Goal: Information Seeking & Learning: Learn about a topic

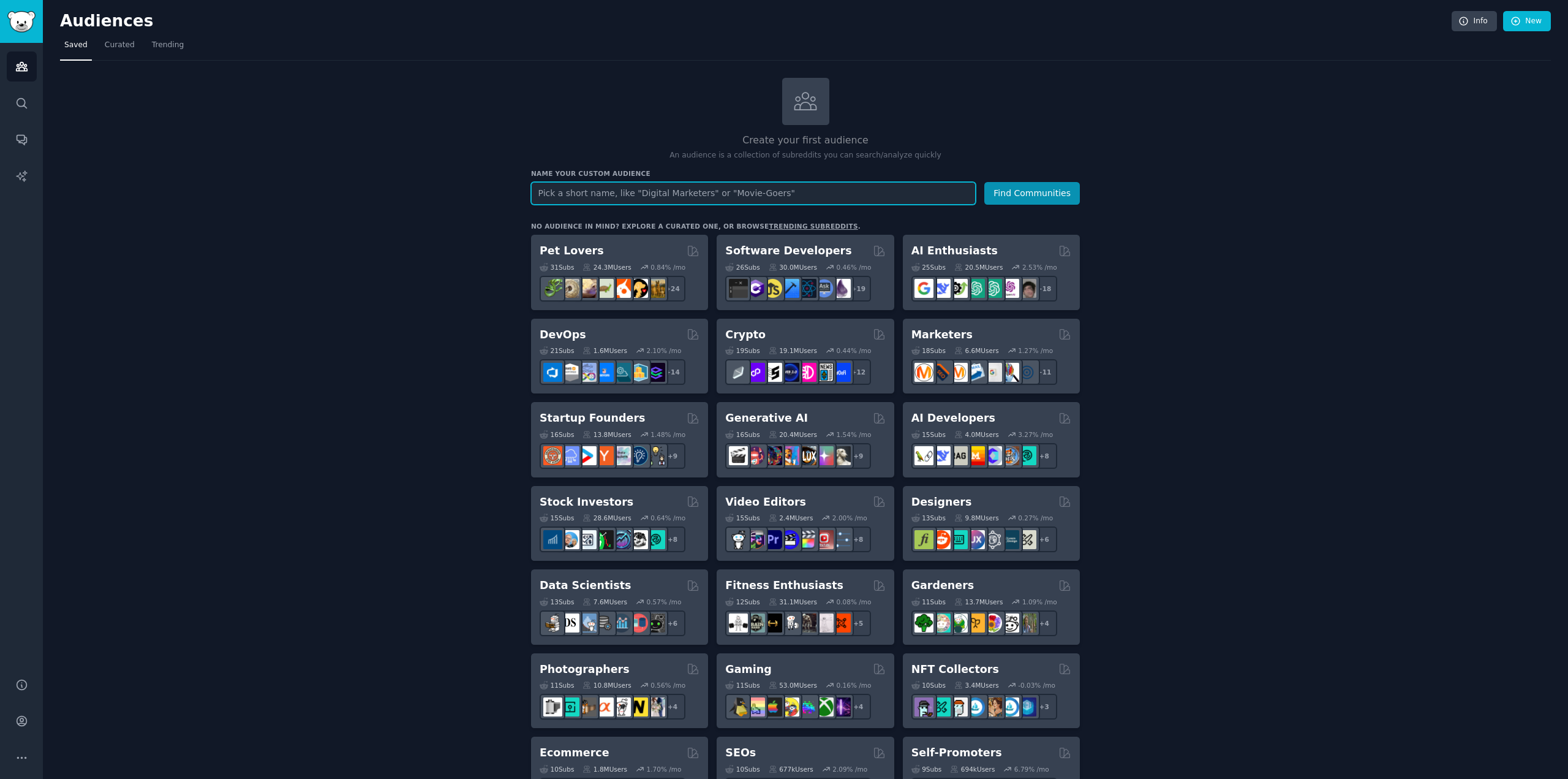
click at [615, 191] on input "text" at bounding box center [753, 193] width 445 height 22
type input "second hand"
click at [1030, 194] on button "Find Communities" at bounding box center [1032, 193] width 96 height 22
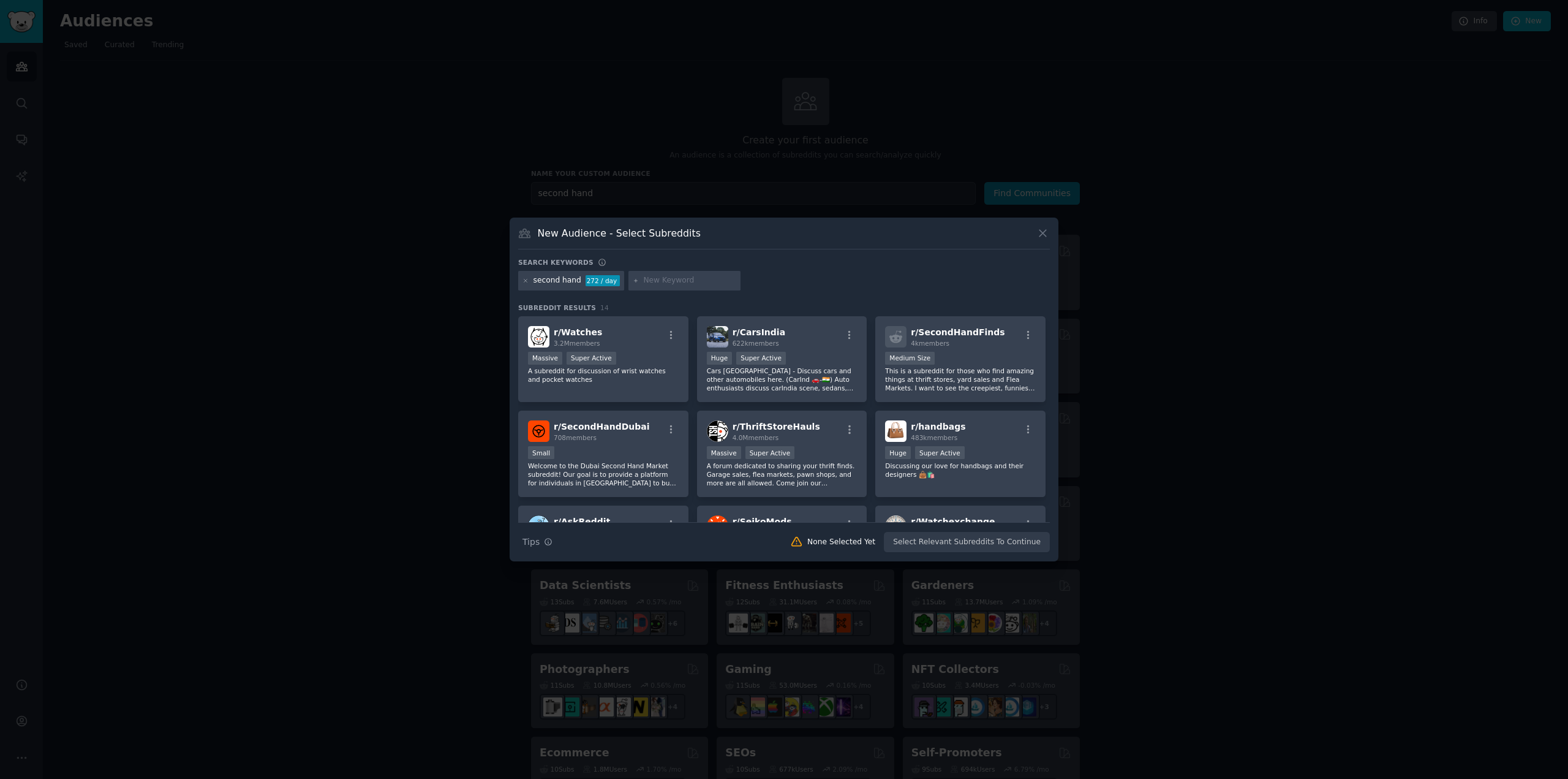
click at [655, 282] on input "text" at bounding box center [690, 281] width 93 height 11
type input "sustainable fashion"
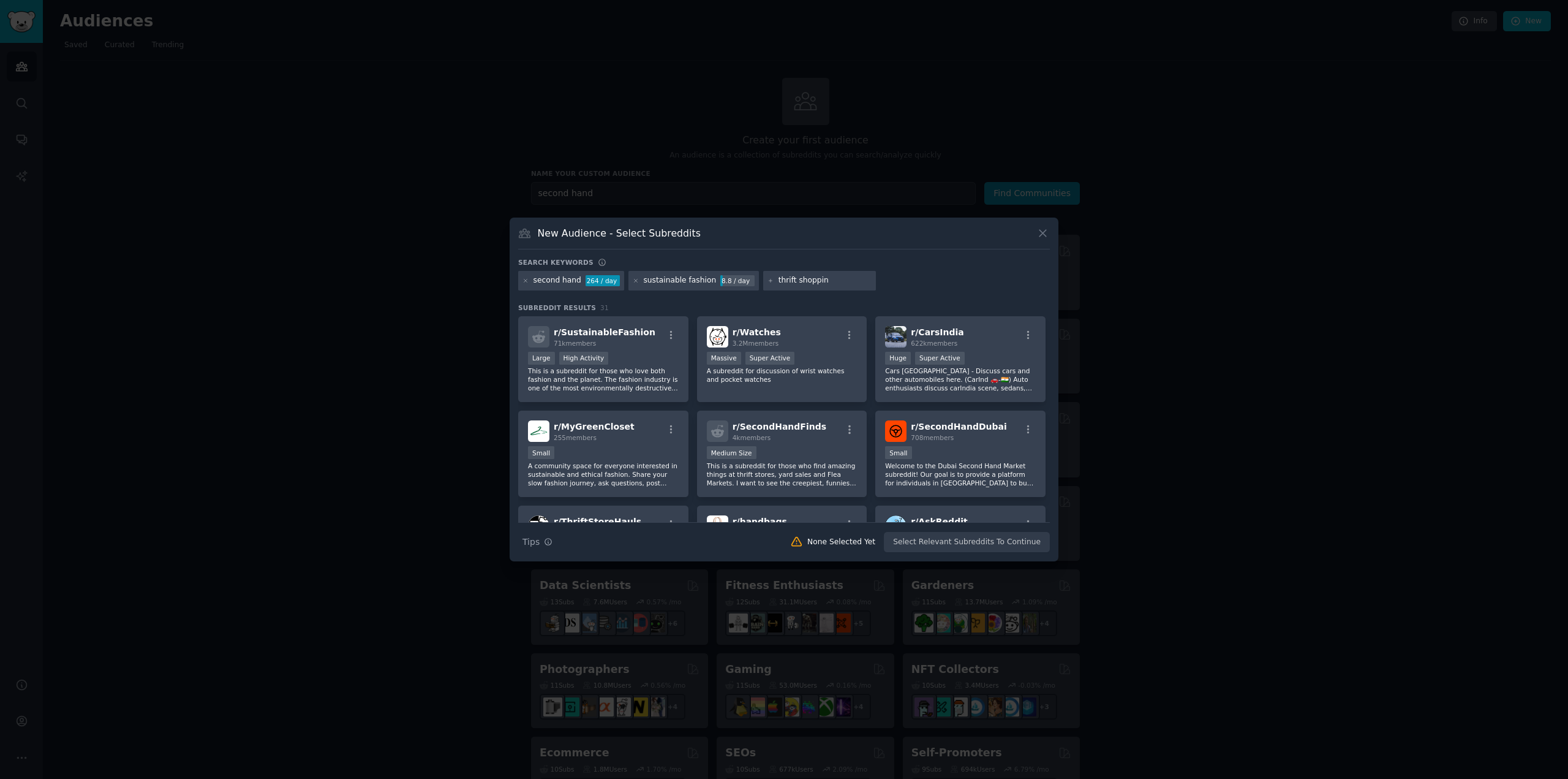
type input "thrift shopping"
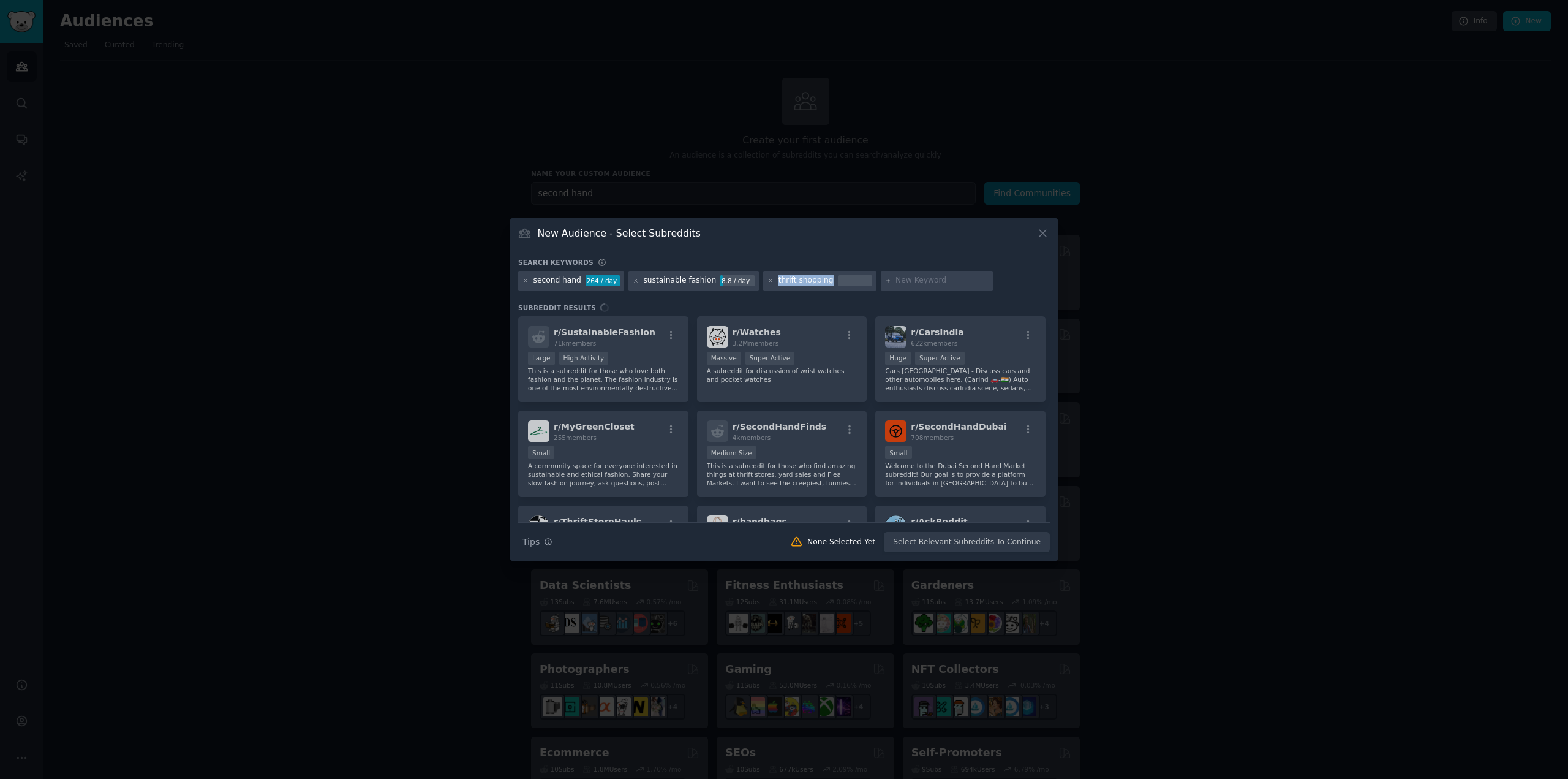
drag, startPoint x: 813, startPoint y: 283, endPoint x: 759, endPoint y: 283, distance: 54.0
click at [763, 283] on div "thrift shopping" at bounding box center [819, 281] width 112 height 20
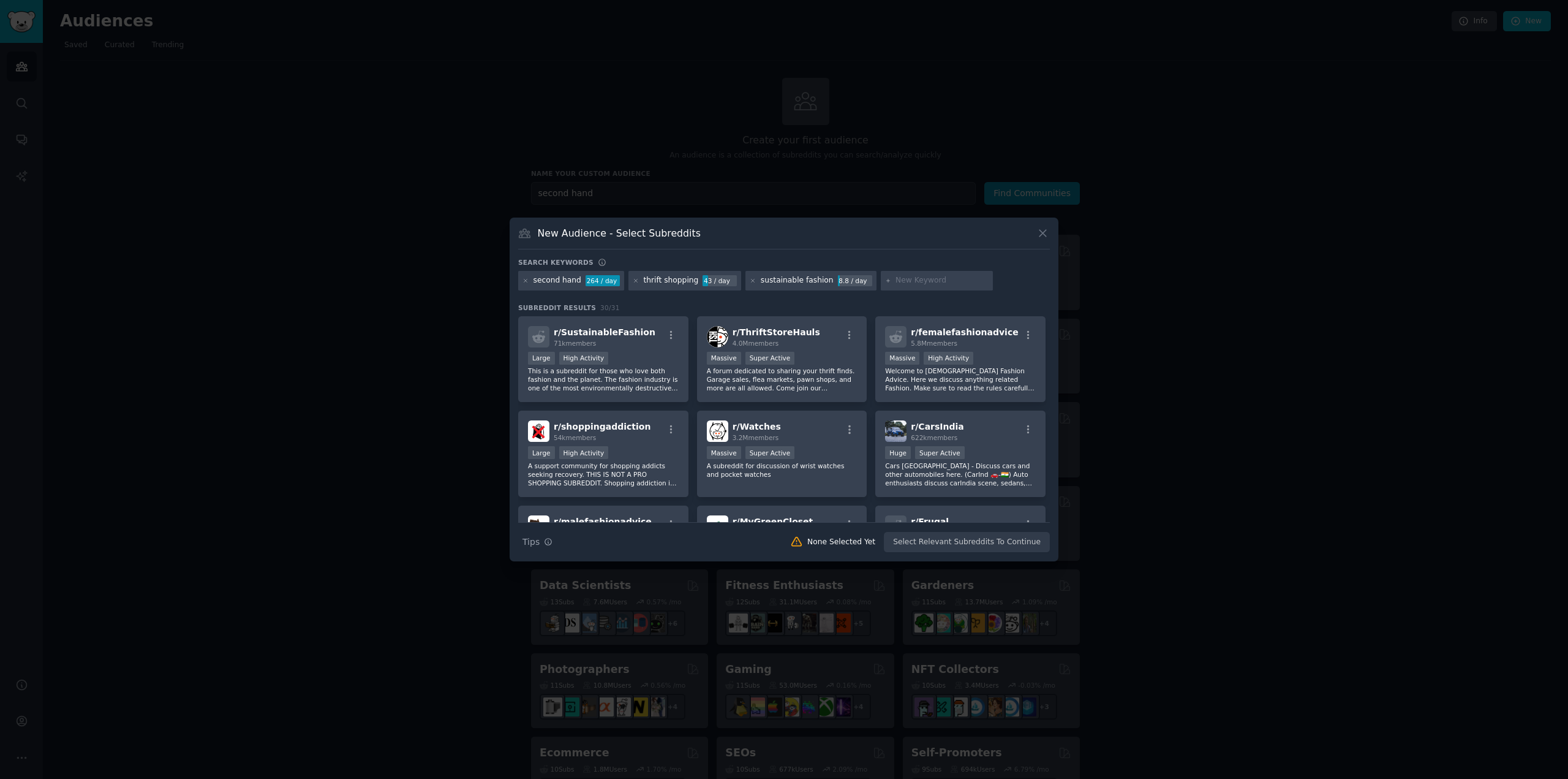
click at [725, 255] on div "New Audience - Select Subreddits Search keywords Try a 2-4 keywords your audien…" at bounding box center [784, 389] width 549 height 344
drag, startPoint x: 687, startPoint y: 280, endPoint x: 639, endPoint y: 281, distance: 48.0
click at [639, 281] on div "thrift shopping 43 / day" at bounding box center [684, 281] width 112 height 20
copy div "thrift shopping"
click at [904, 282] on input "text" at bounding box center [942, 281] width 93 height 11
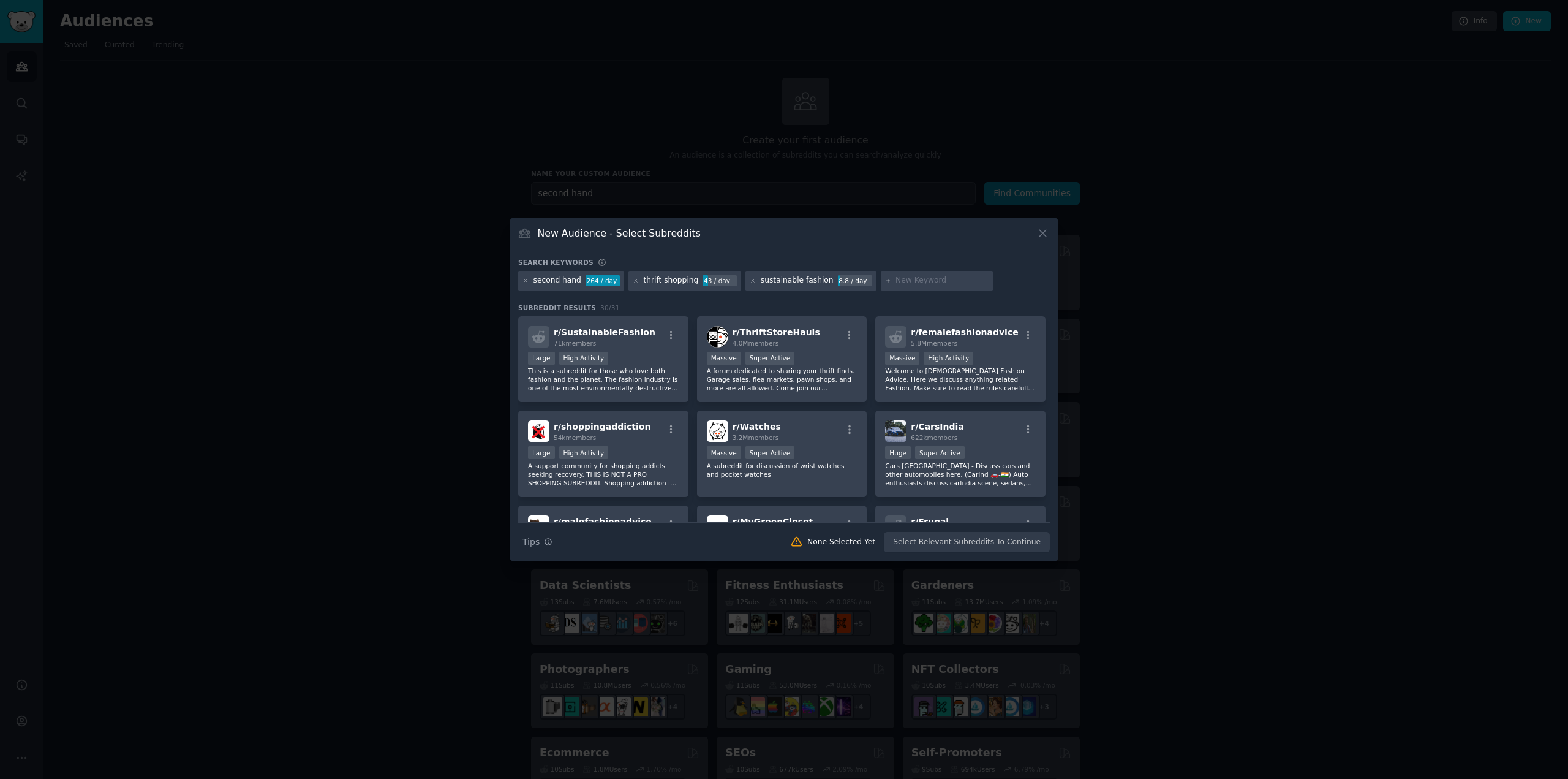
paste input "thrifting"
type input "thrifting"
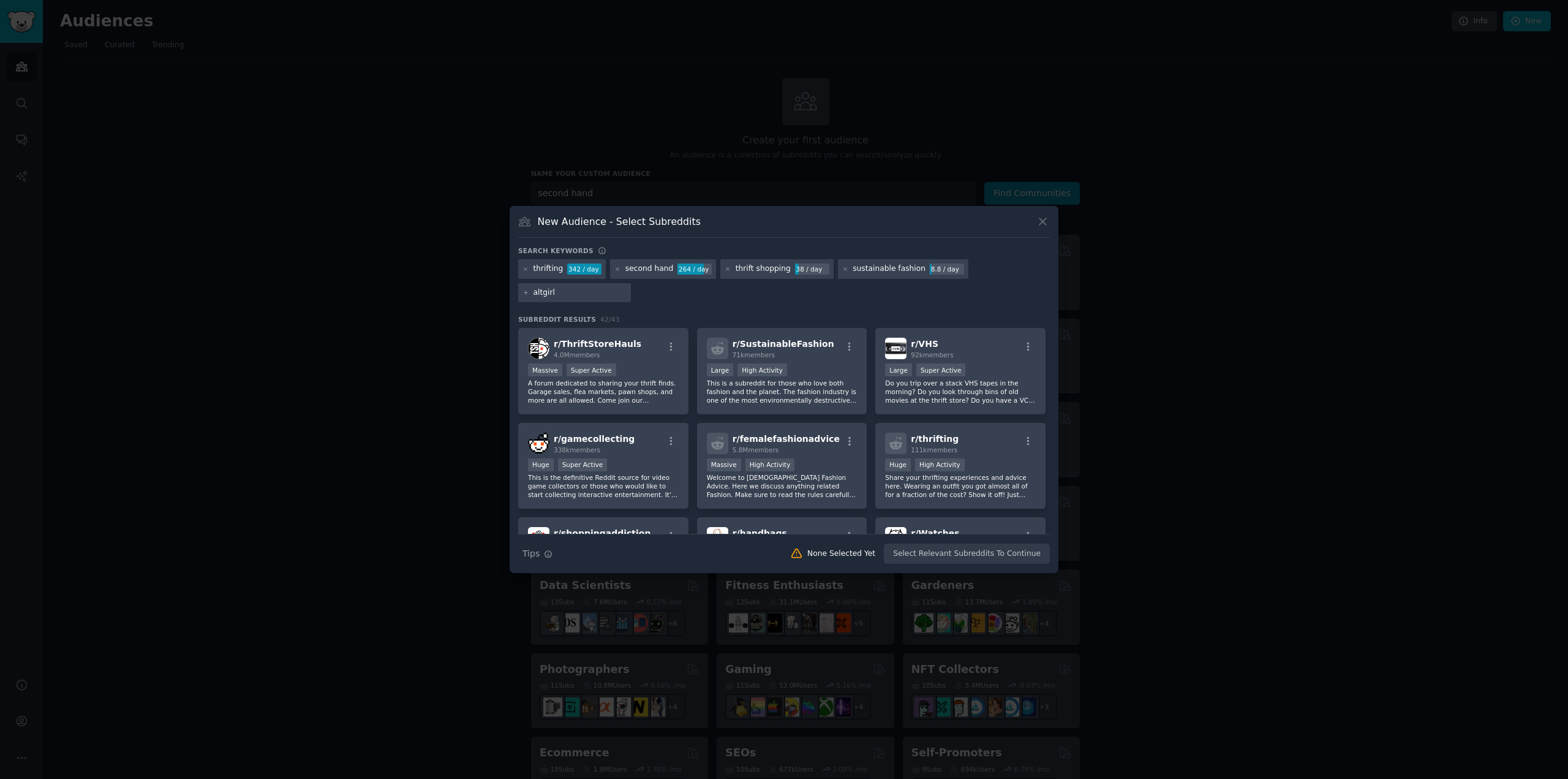
type input "altgirls"
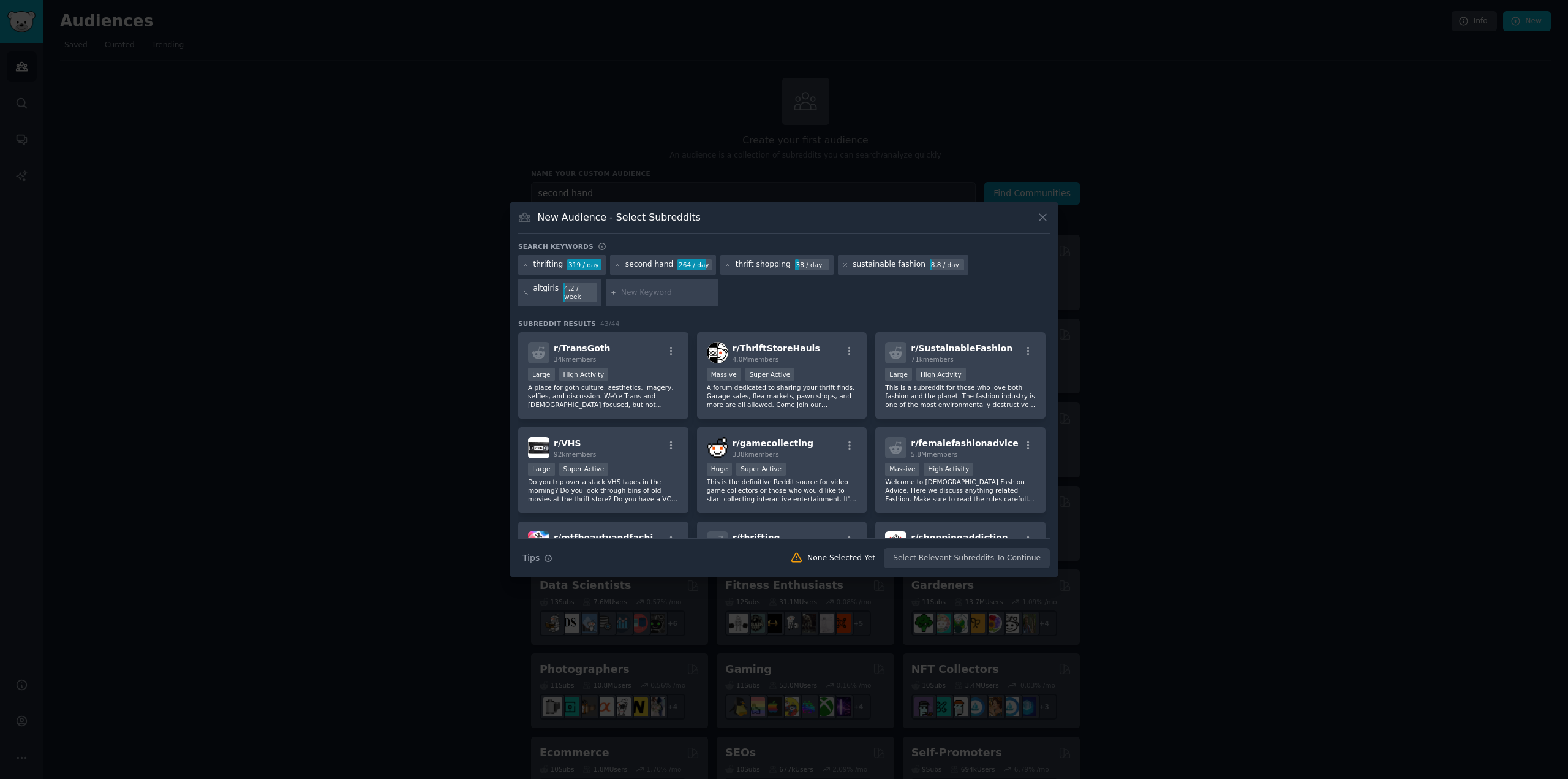
click at [547, 268] on div "thrifting" at bounding box center [548, 265] width 30 height 11
copy div "thrifting"
click at [621, 288] on input "text" at bounding box center [668, 293] width 93 height 11
paste input "Haul"
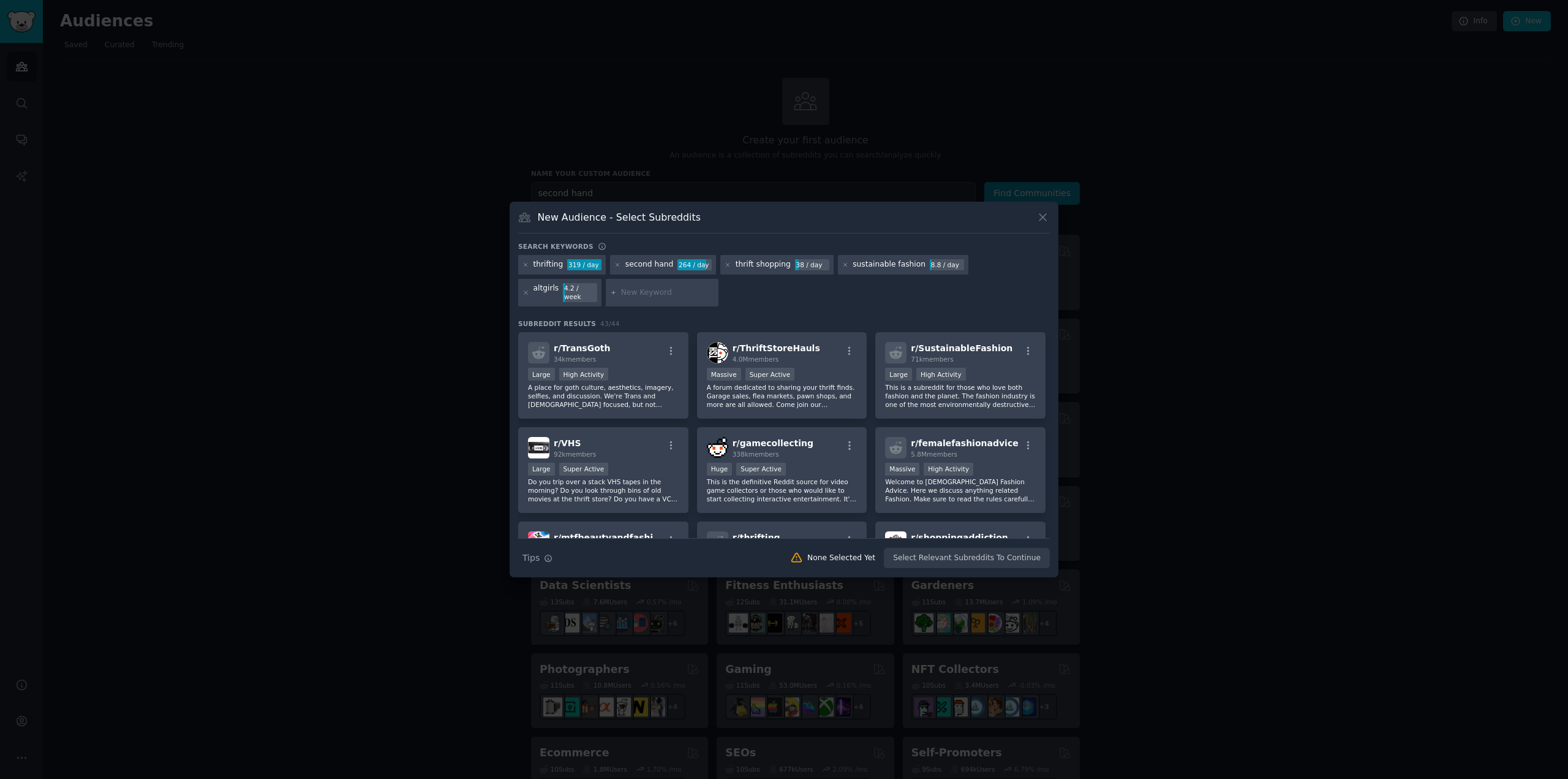
type input "Haul"
paste input "Frugal"
type input "Frugal"
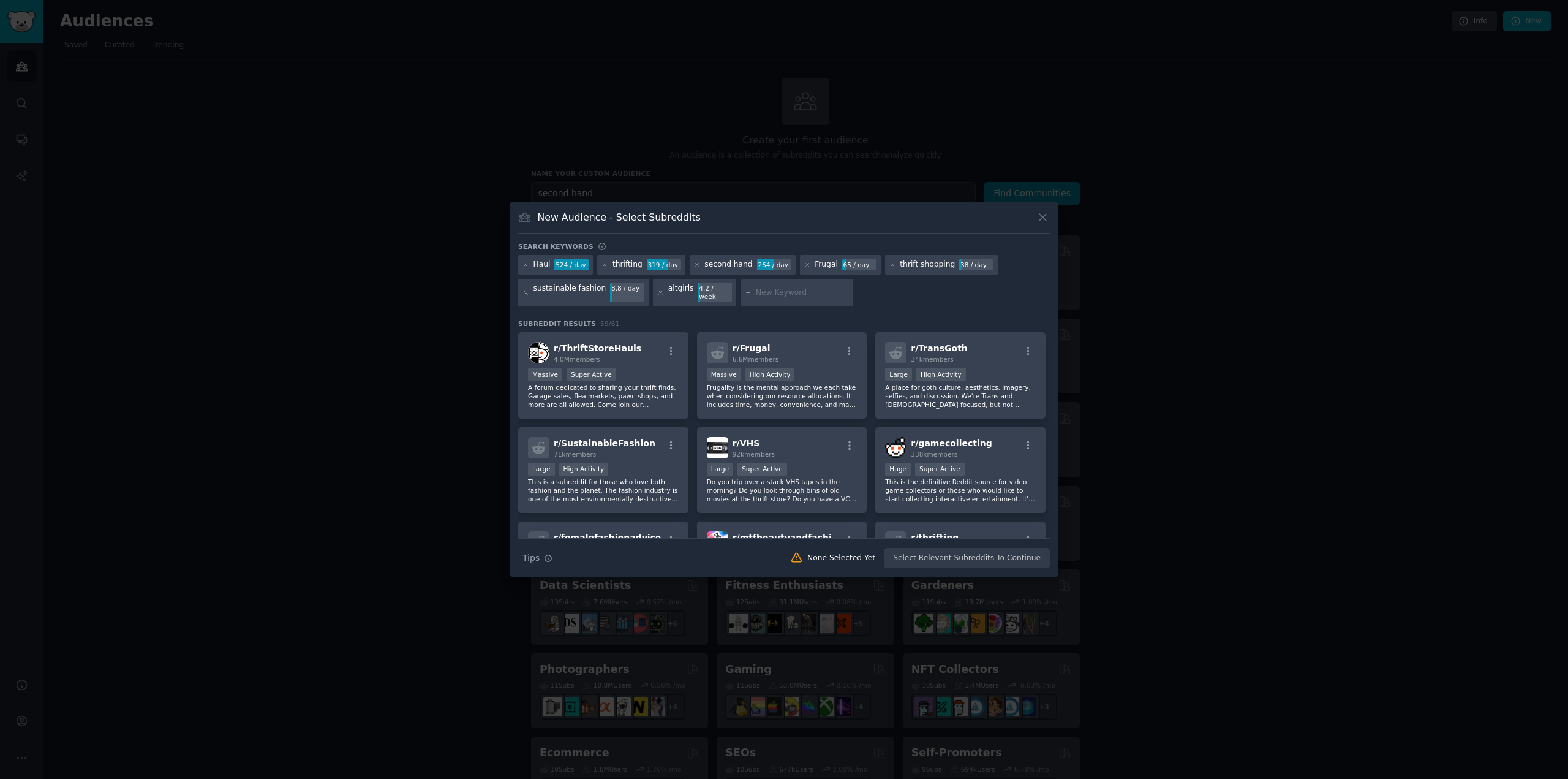
paste input "Upcycling"
type input "Upcycling"
paste input "Pre-loved"
type input "Pre-loved"
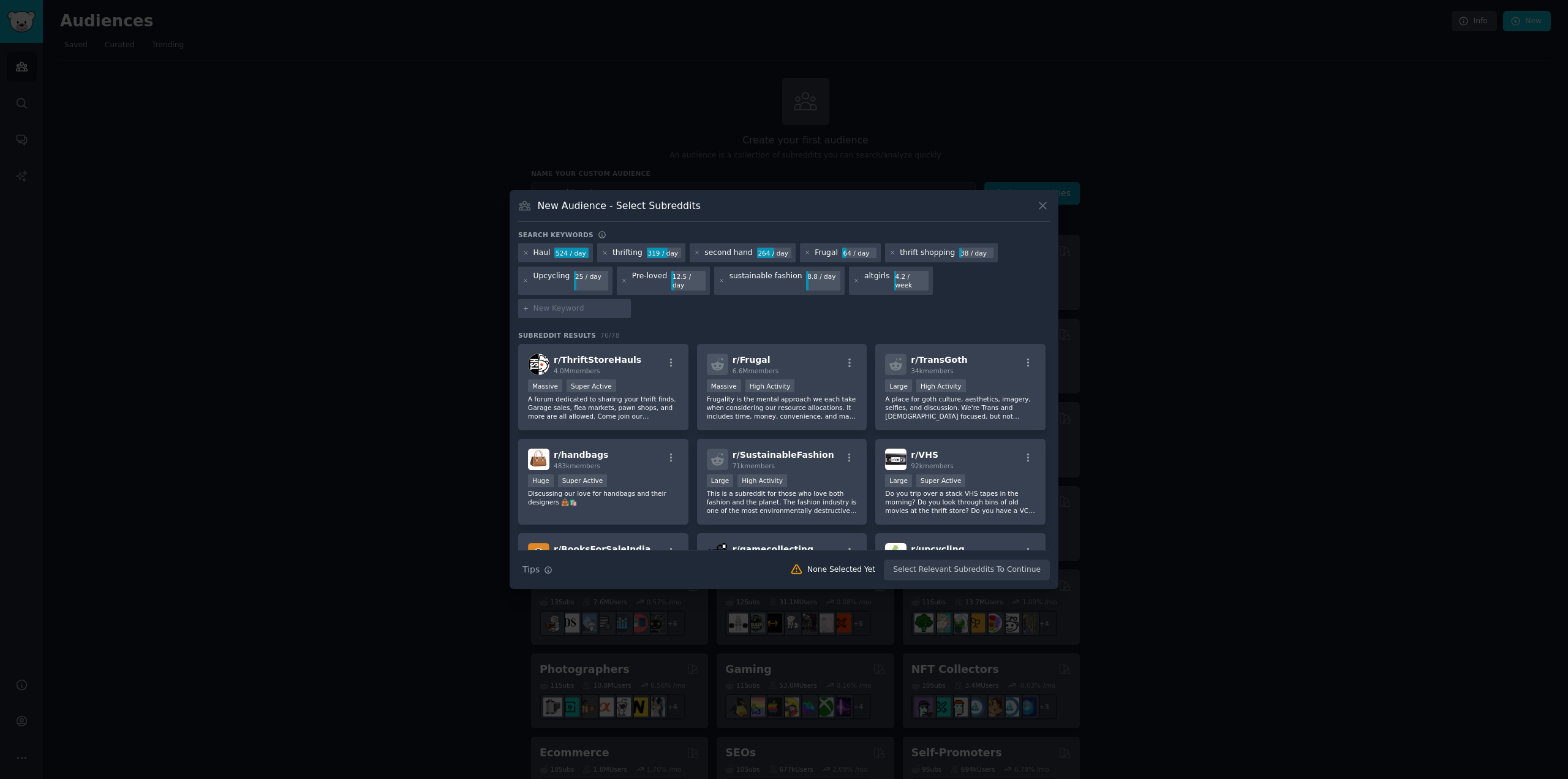
paste input "Sustainable Fashion"
type input "Sustainable Fashion"
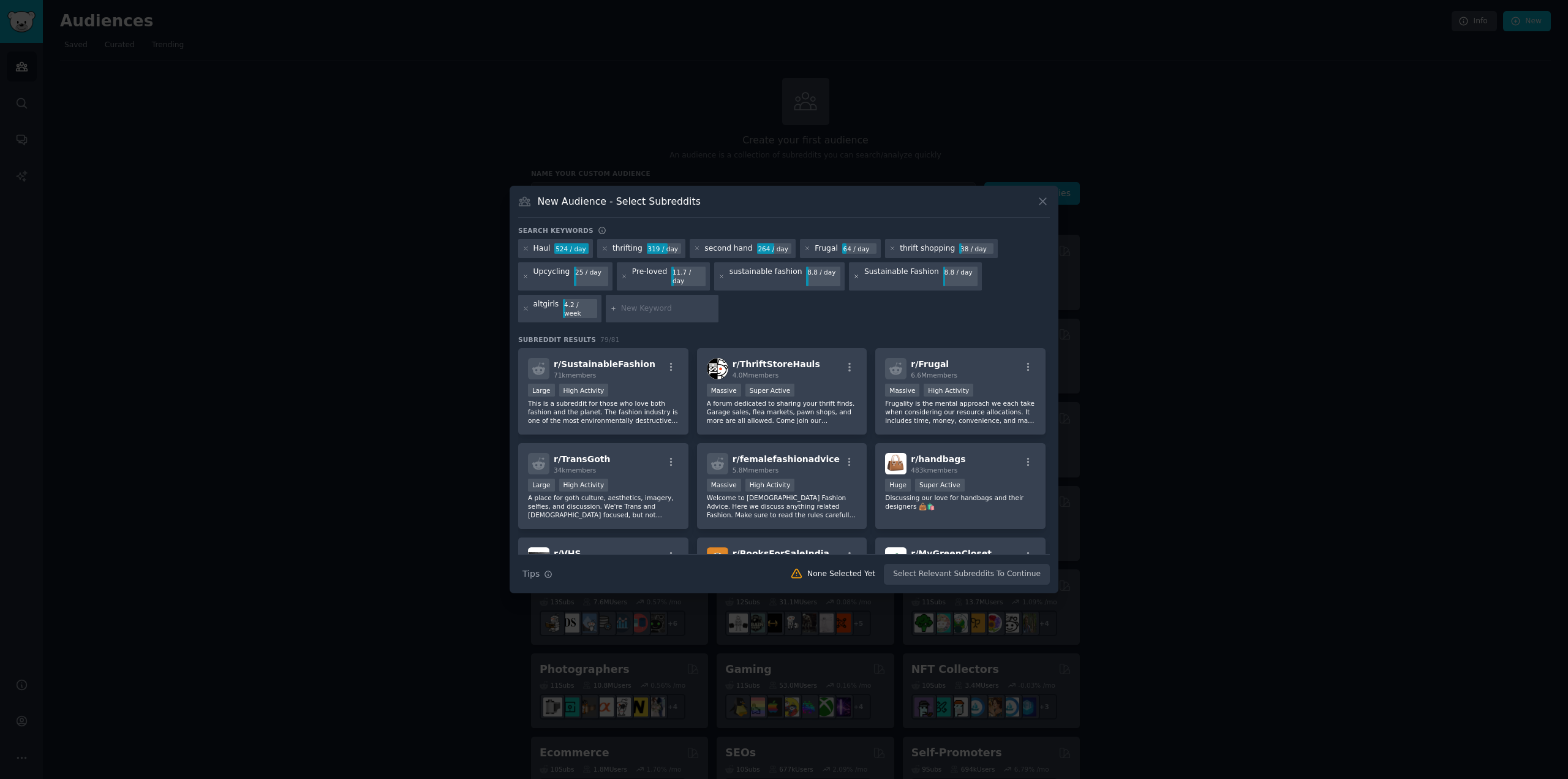
click at [853, 280] on icon at bounding box center [856, 276] width 7 height 7
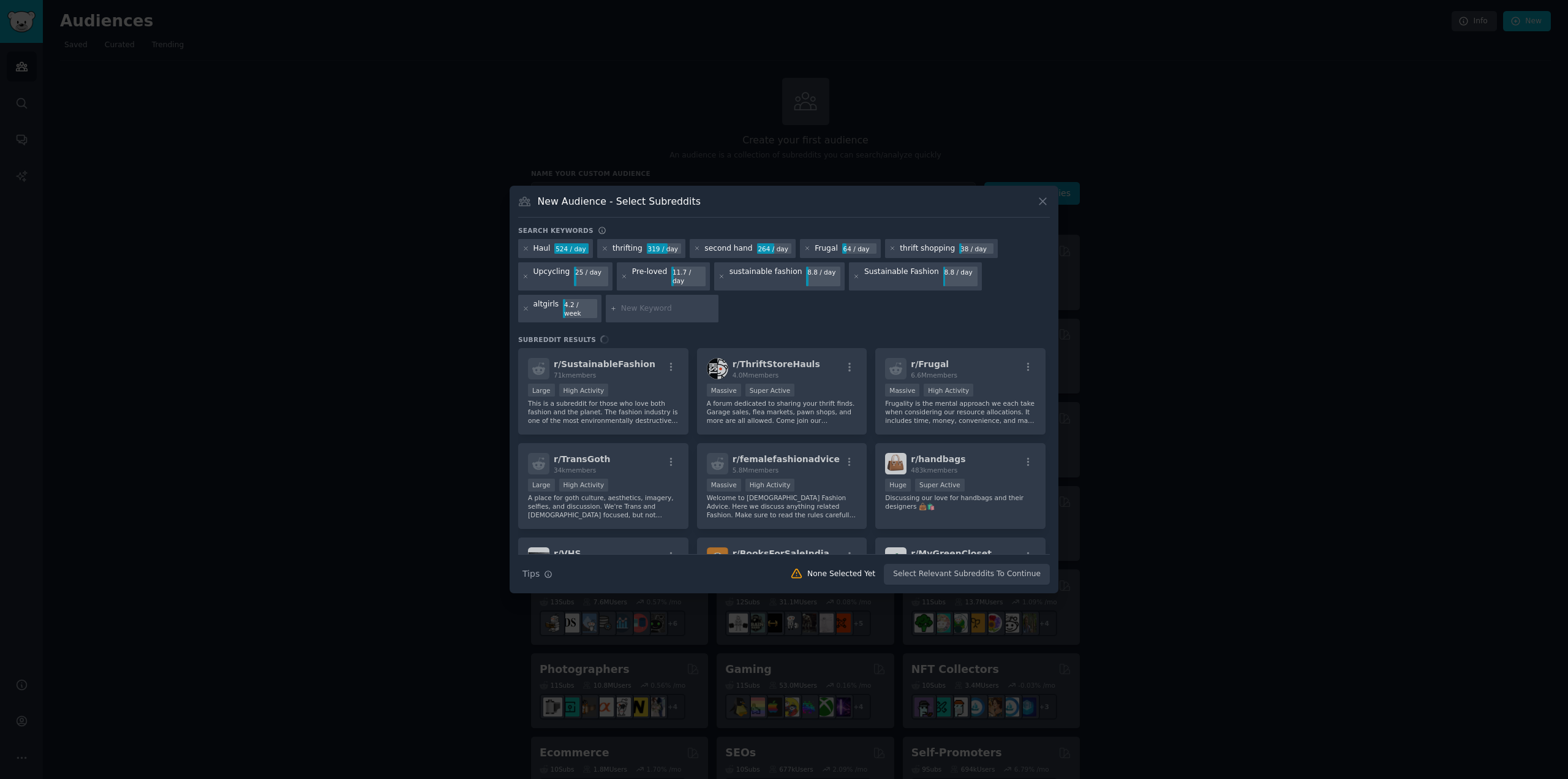
click at [621, 303] on input "text" at bounding box center [668, 309] width 93 height 11
paste input "Slow Fashion"
type input "Slow Fashion"
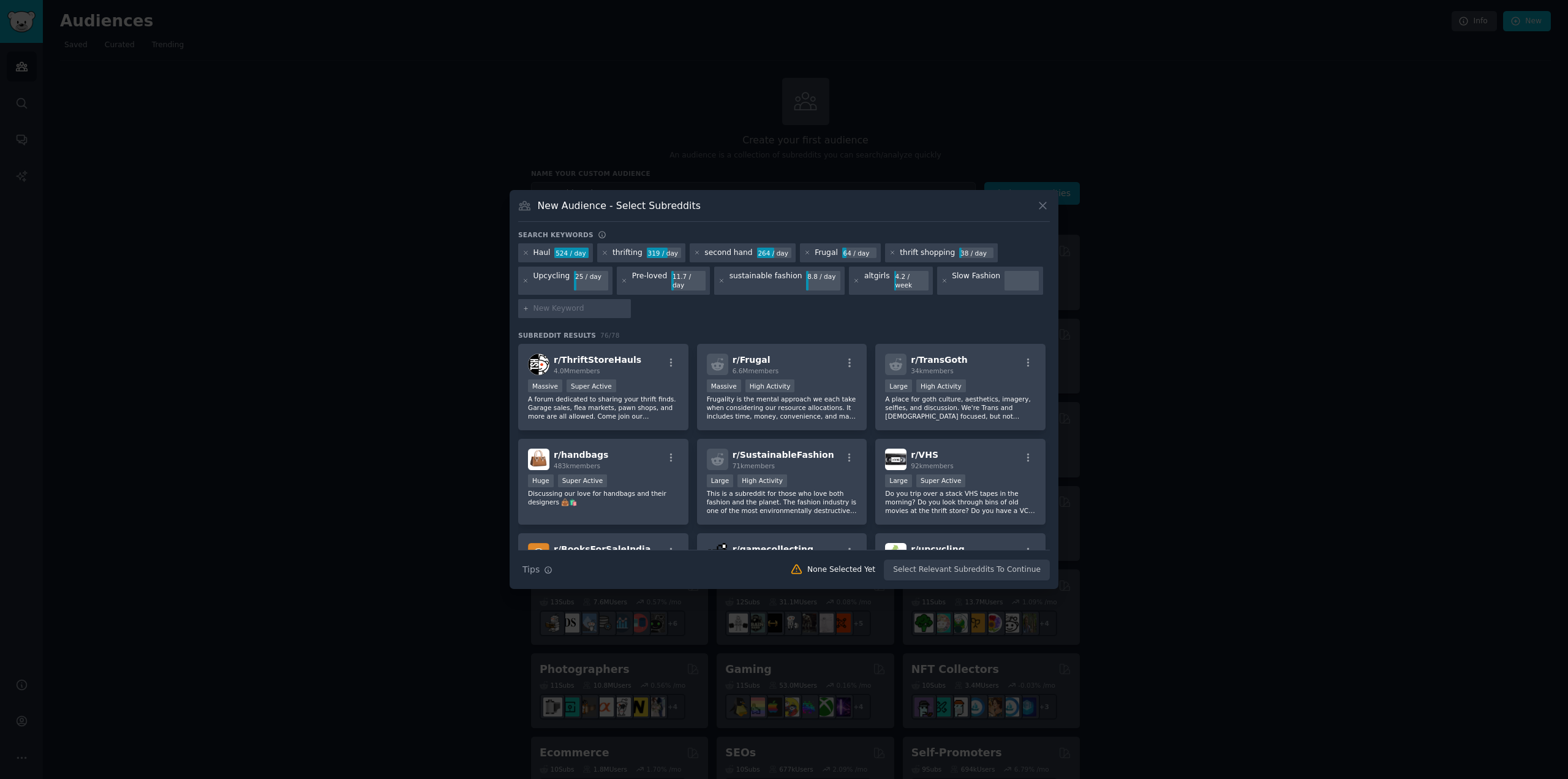
paste input "Ethical Fashion"
type input "Ethical Fashion"
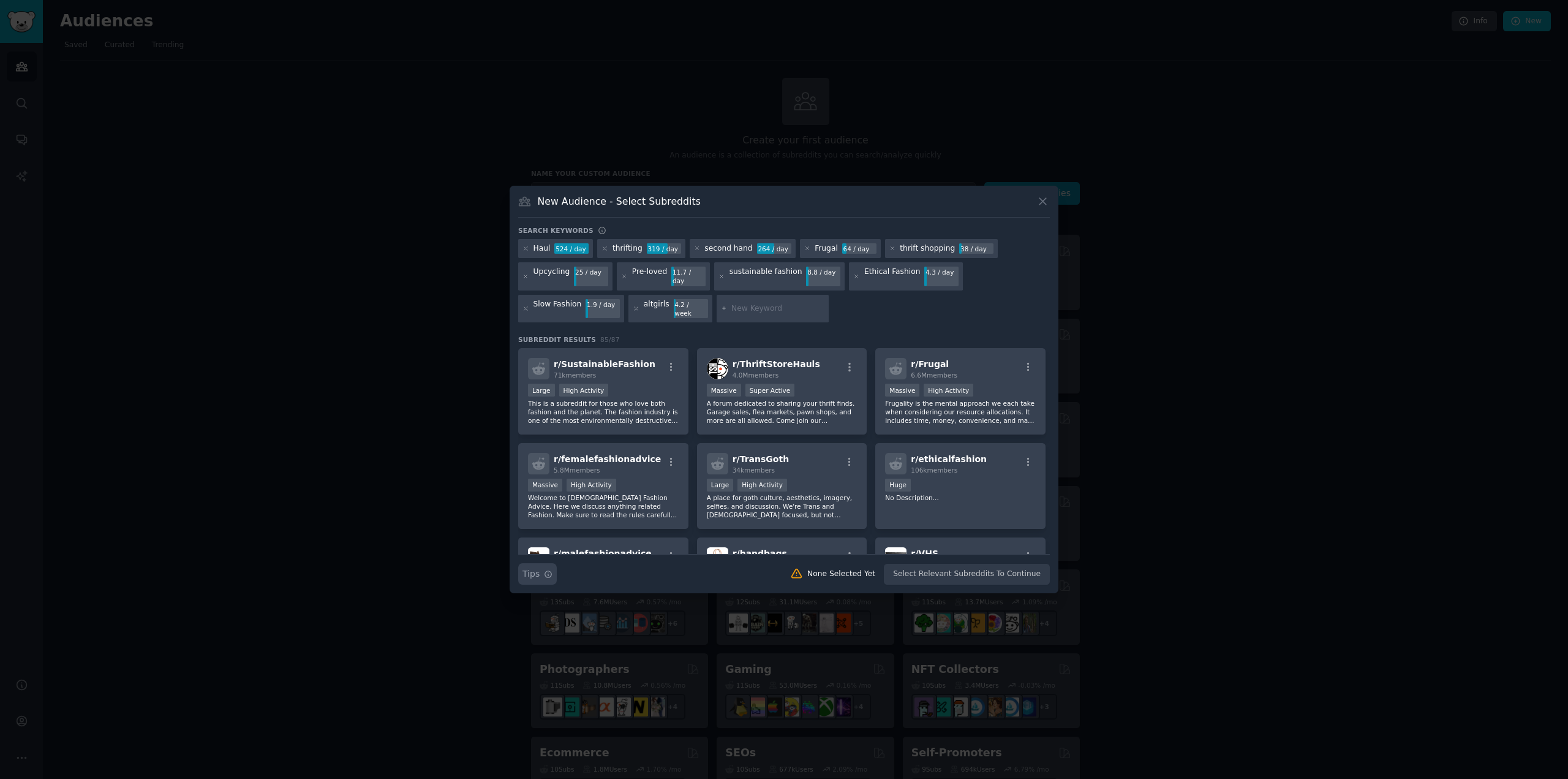
click at [545, 570] on icon "button" at bounding box center [548, 574] width 9 height 9
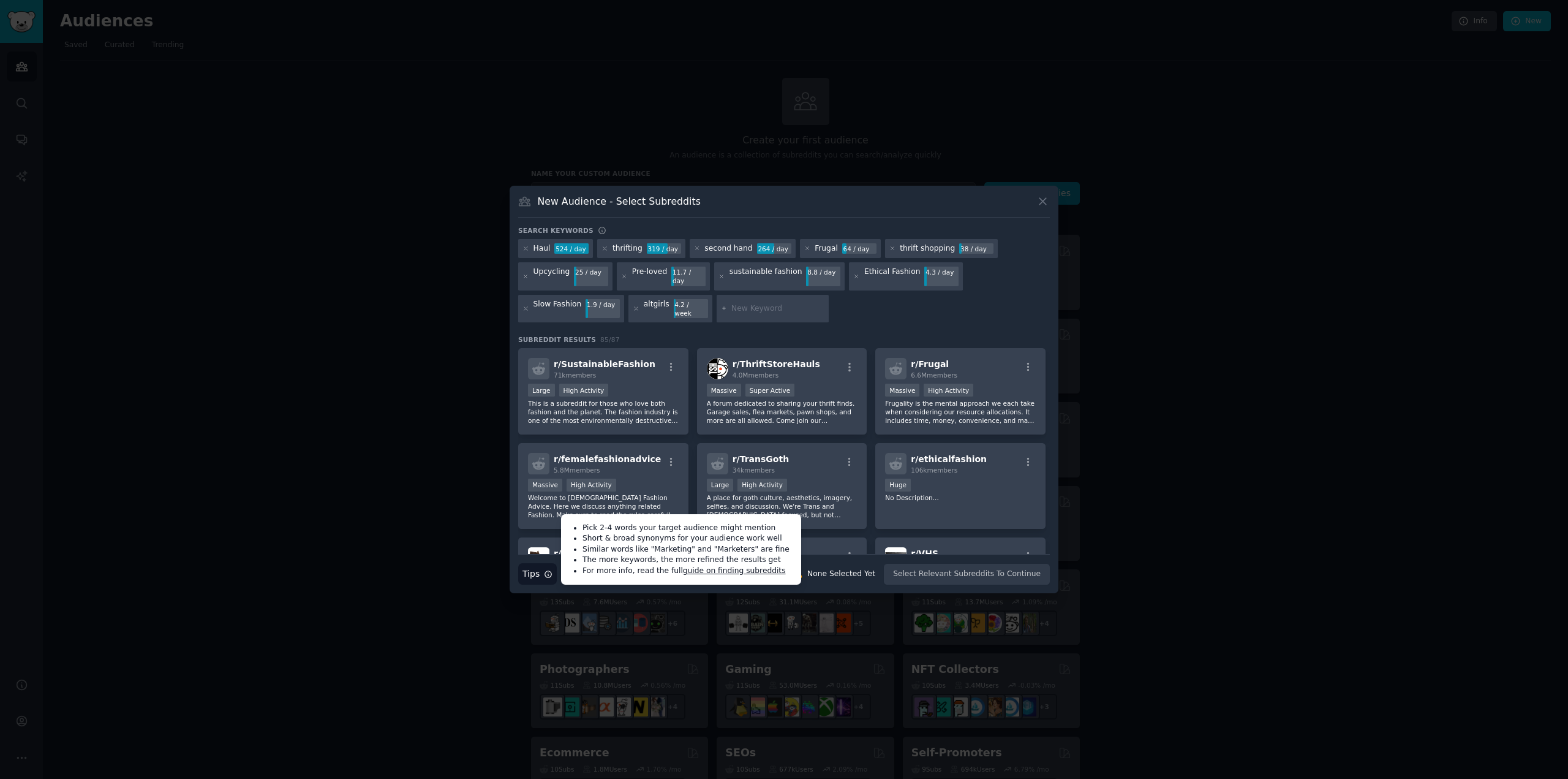
click at [836, 211] on div "New Audience - Select Subreddits" at bounding box center [784, 206] width 532 height 23
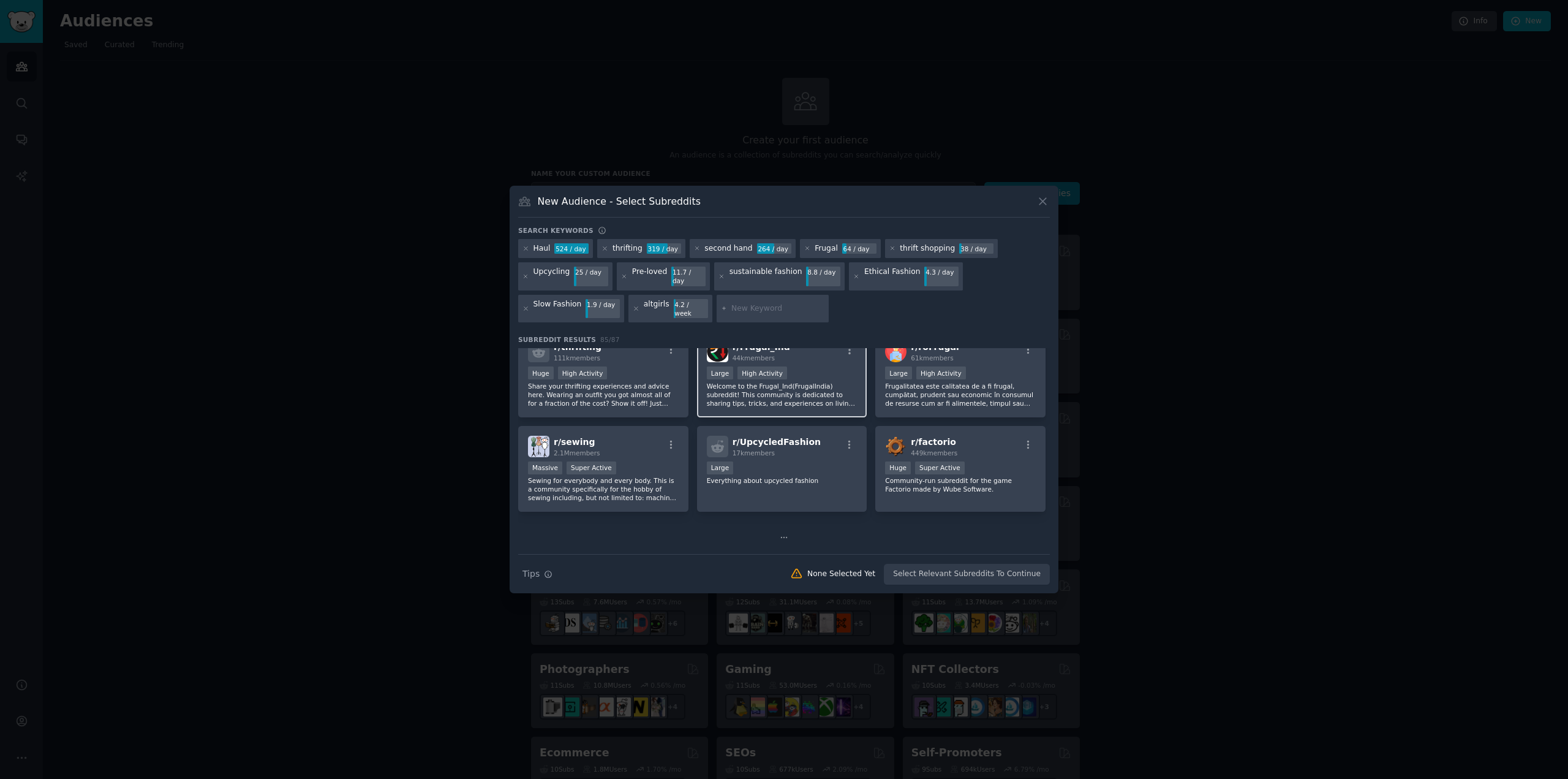
scroll to position [580, 0]
click at [781, 530] on icon at bounding box center [784, 534] width 9 height 9
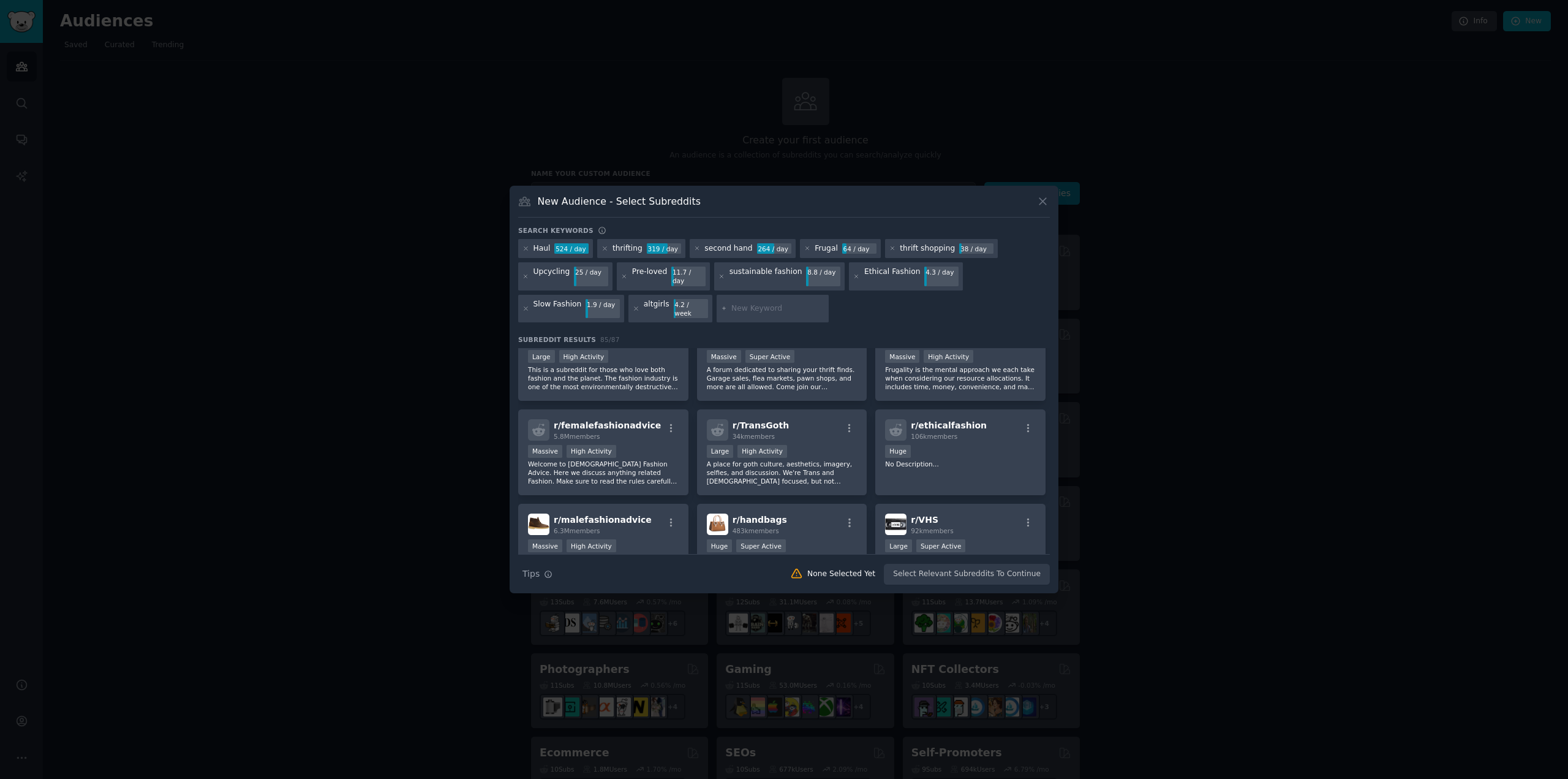
scroll to position [0, 0]
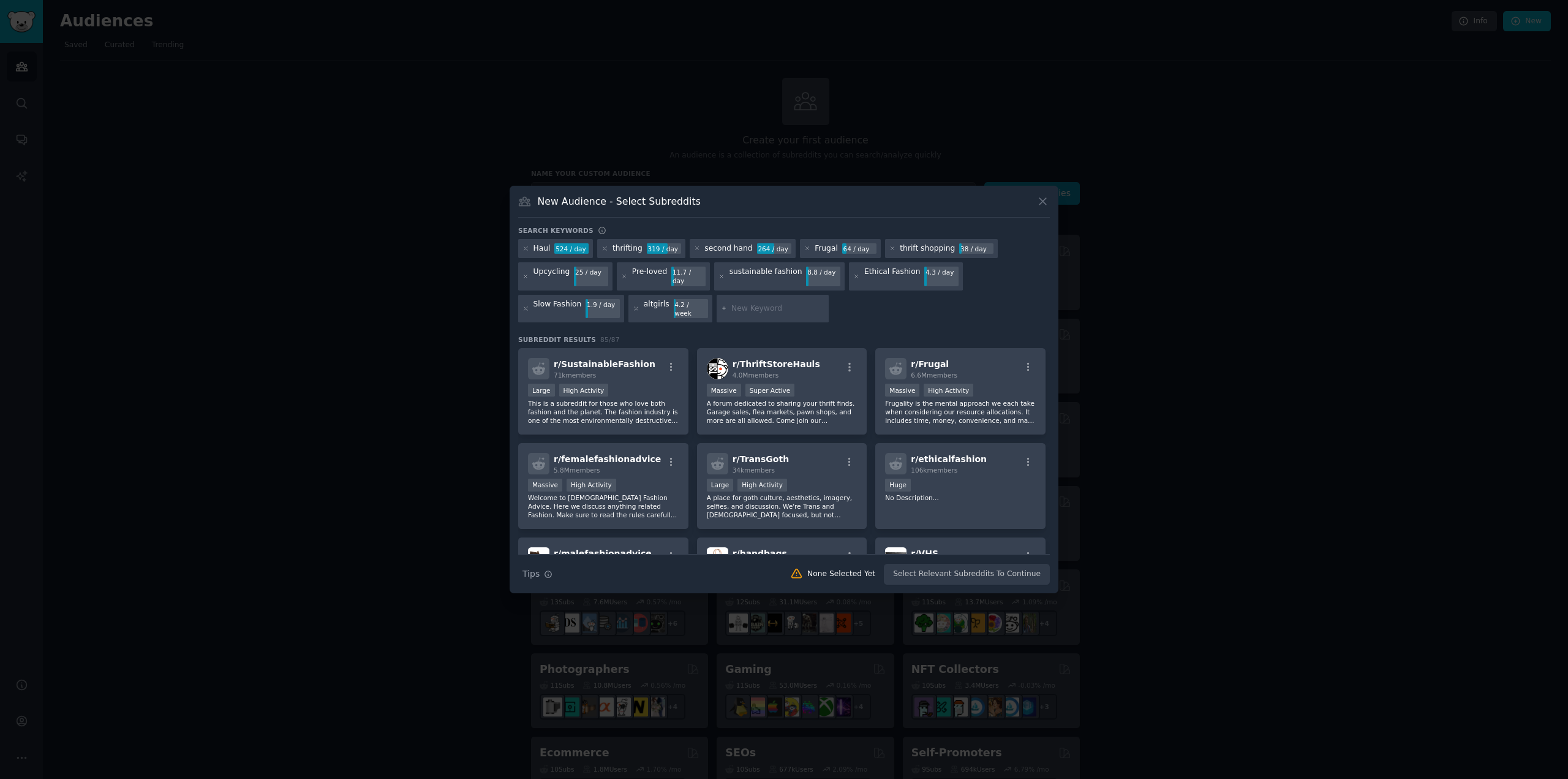
click at [732, 303] on input "text" at bounding box center [778, 309] width 93 height 11
paste input "Cottagecore"
type input "Cottagecore"
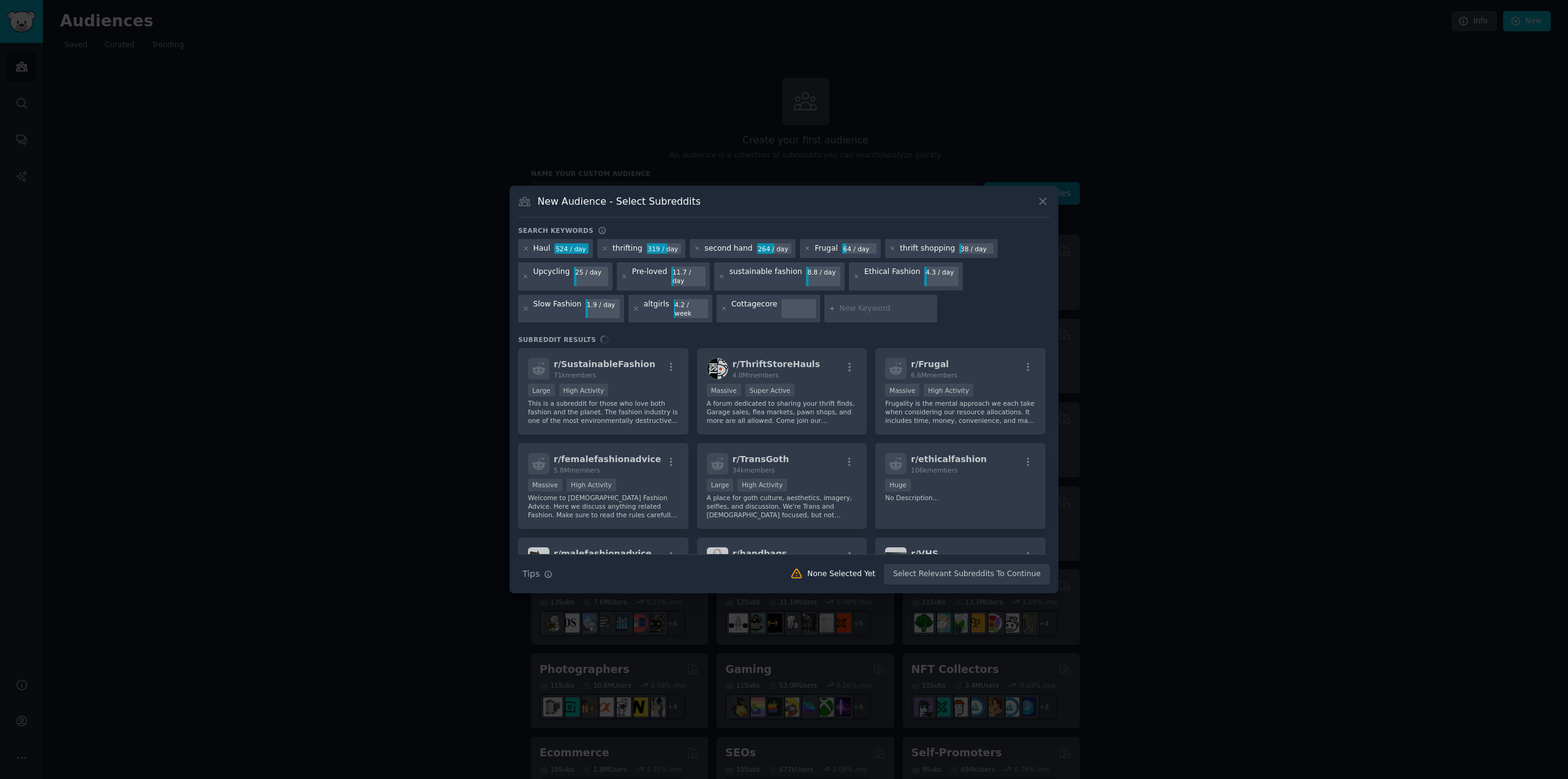
type input "Goth"
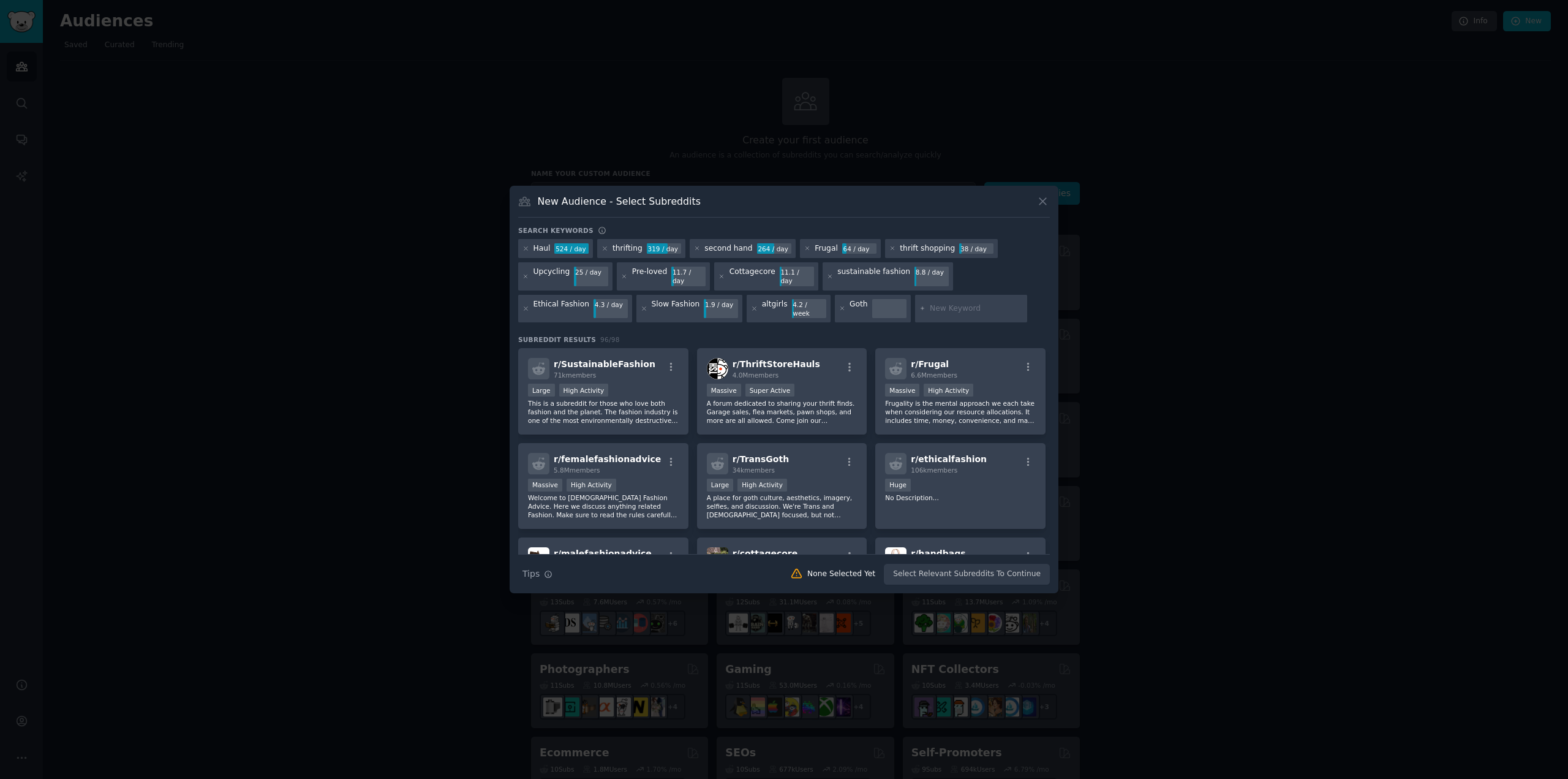
paste input "Dark Academia"
type input "Dark Academia"
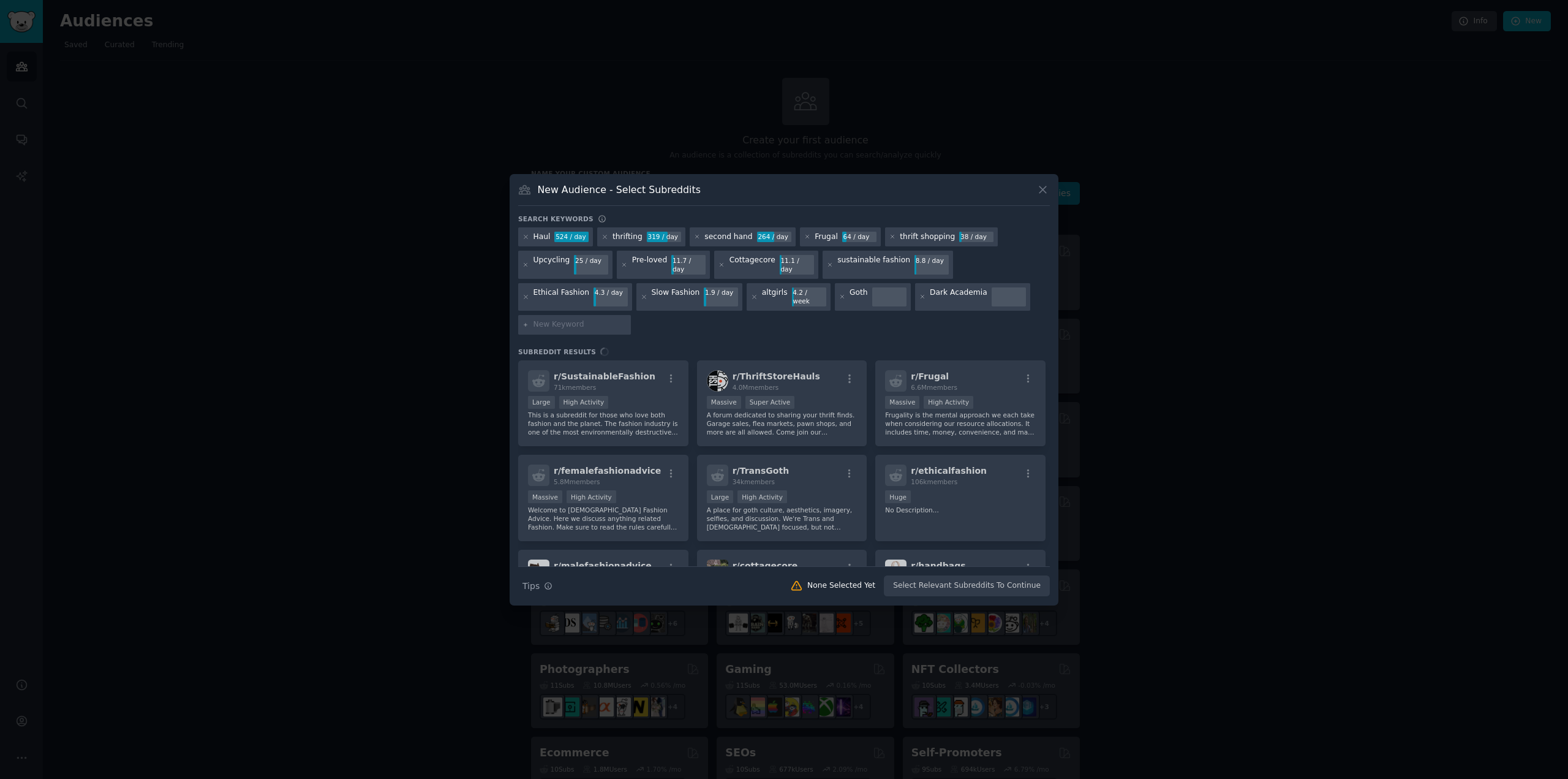
paste input "Y2K"
type input "Y2K"
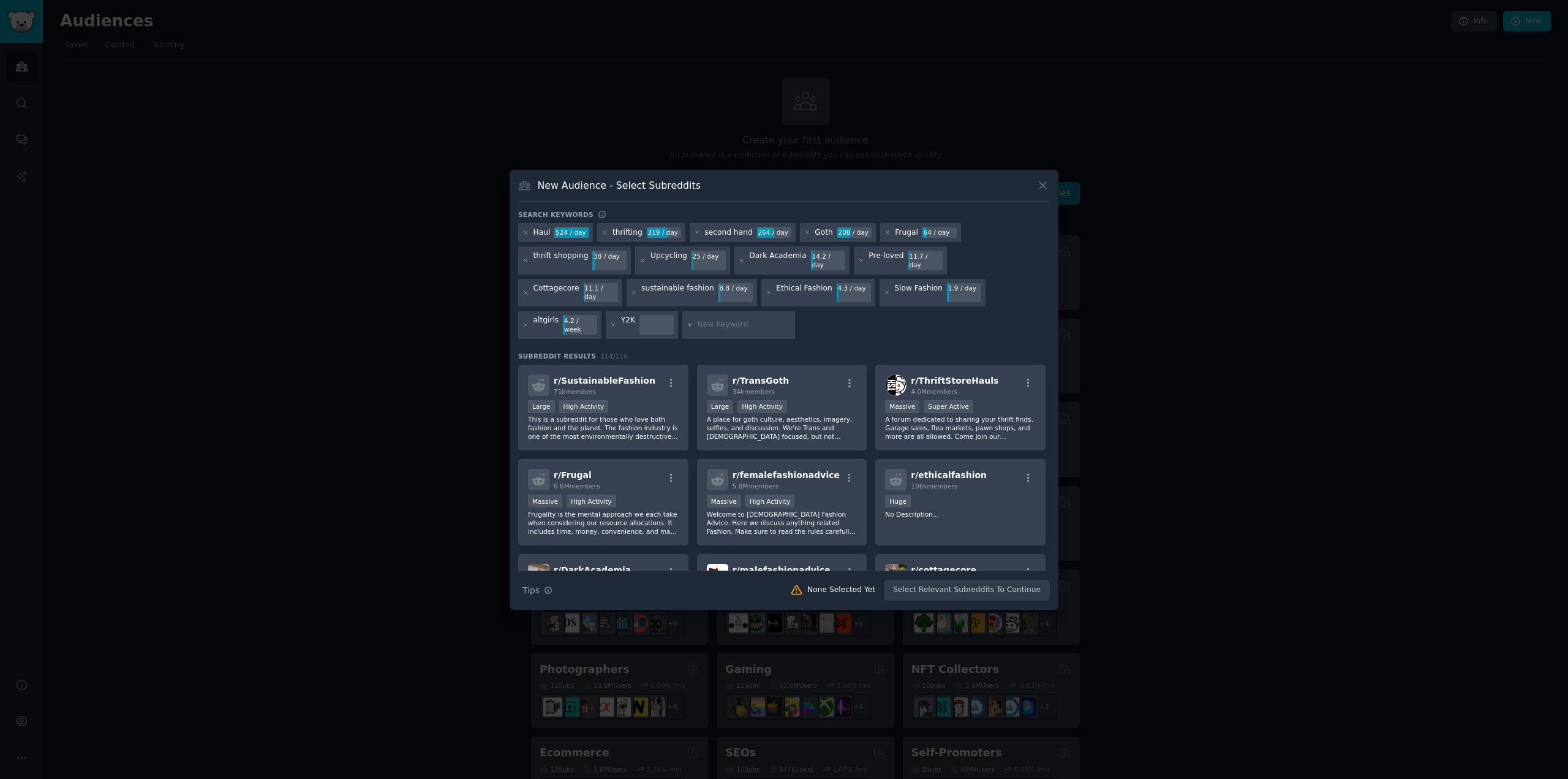
paste input "Egirl"
type input "Egirl"
click at [630, 400] on div "Large High Activity" at bounding box center [603, 408] width 151 height 16
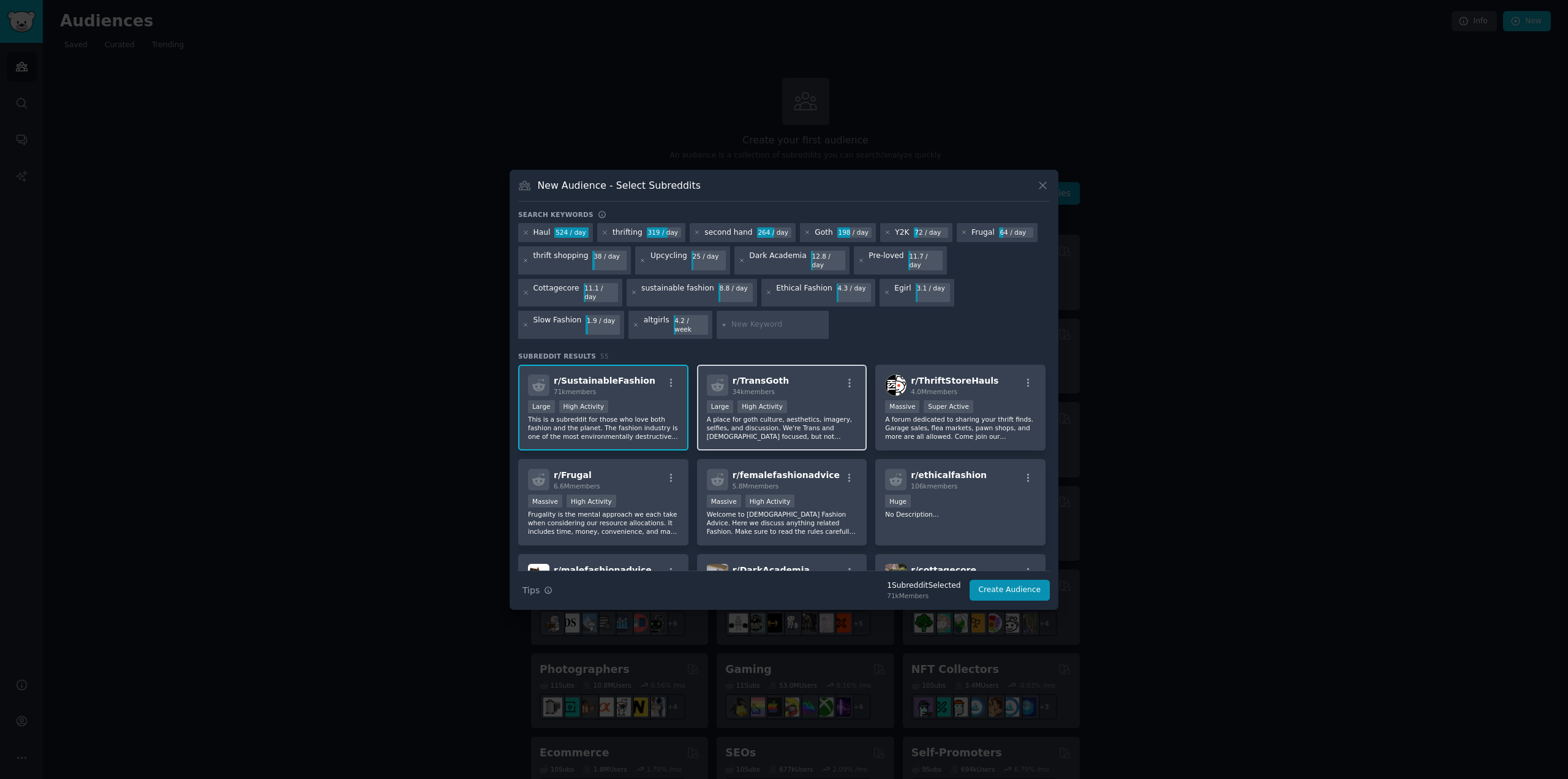
click at [807, 400] on div ">= 80th percentile for submissions / day Large High Activity" at bounding box center [782, 408] width 151 height 16
click at [989, 400] on div ">= 95th percentile for submissions / day Massive Super Active" at bounding box center [960, 408] width 151 height 16
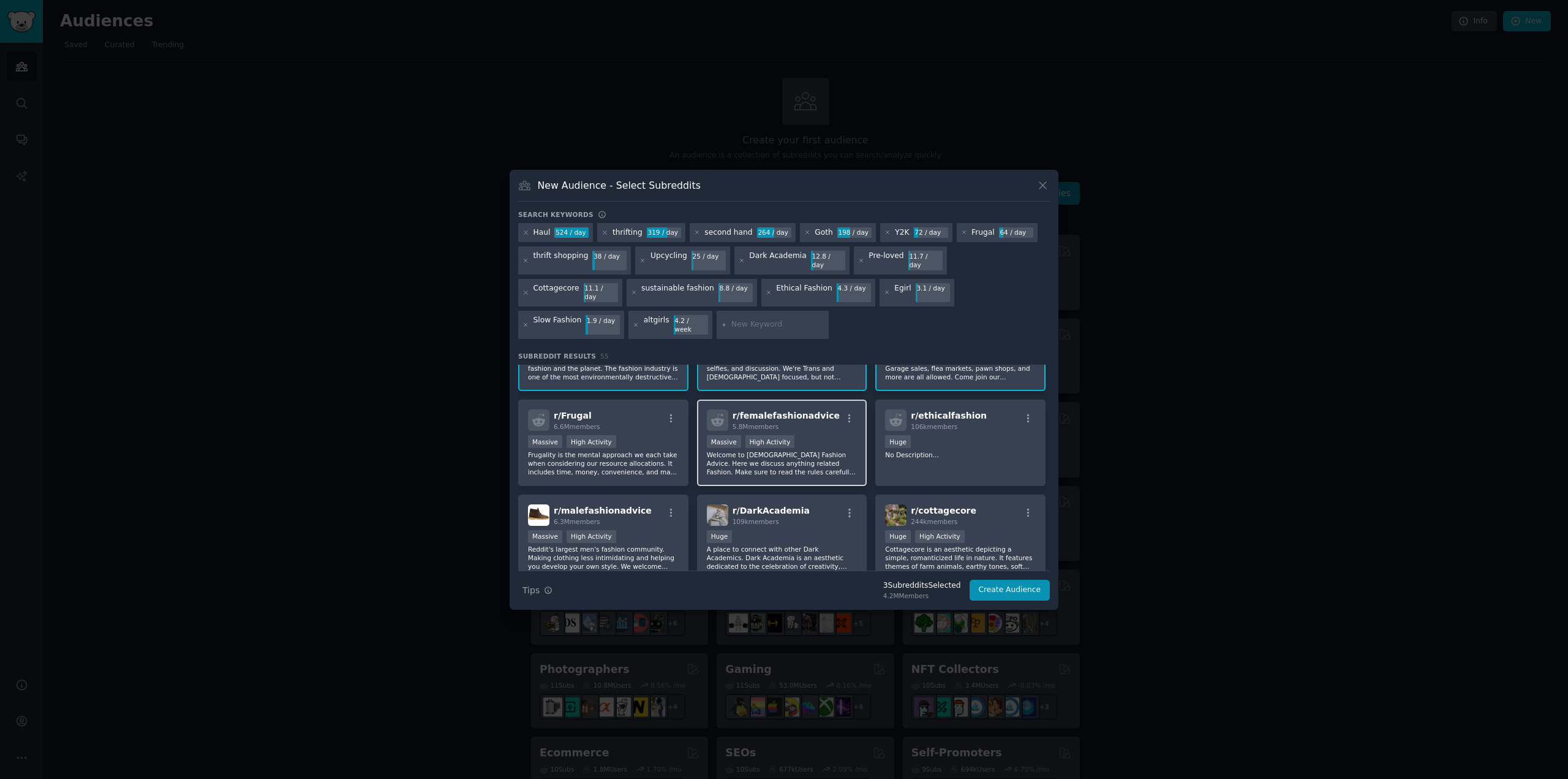
scroll to position [62, 0]
click at [650, 433] on div "Massive High Activity" at bounding box center [603, 440] width 151 height 16
click at [823, 433] on div ">= 80th percentile for submissions / day Massive High Activity" at bounding box center [782, 440] width 151 height 16
click at [977, 449] on p "No Description..." at bounding box center [960, 453] width 151 height 9
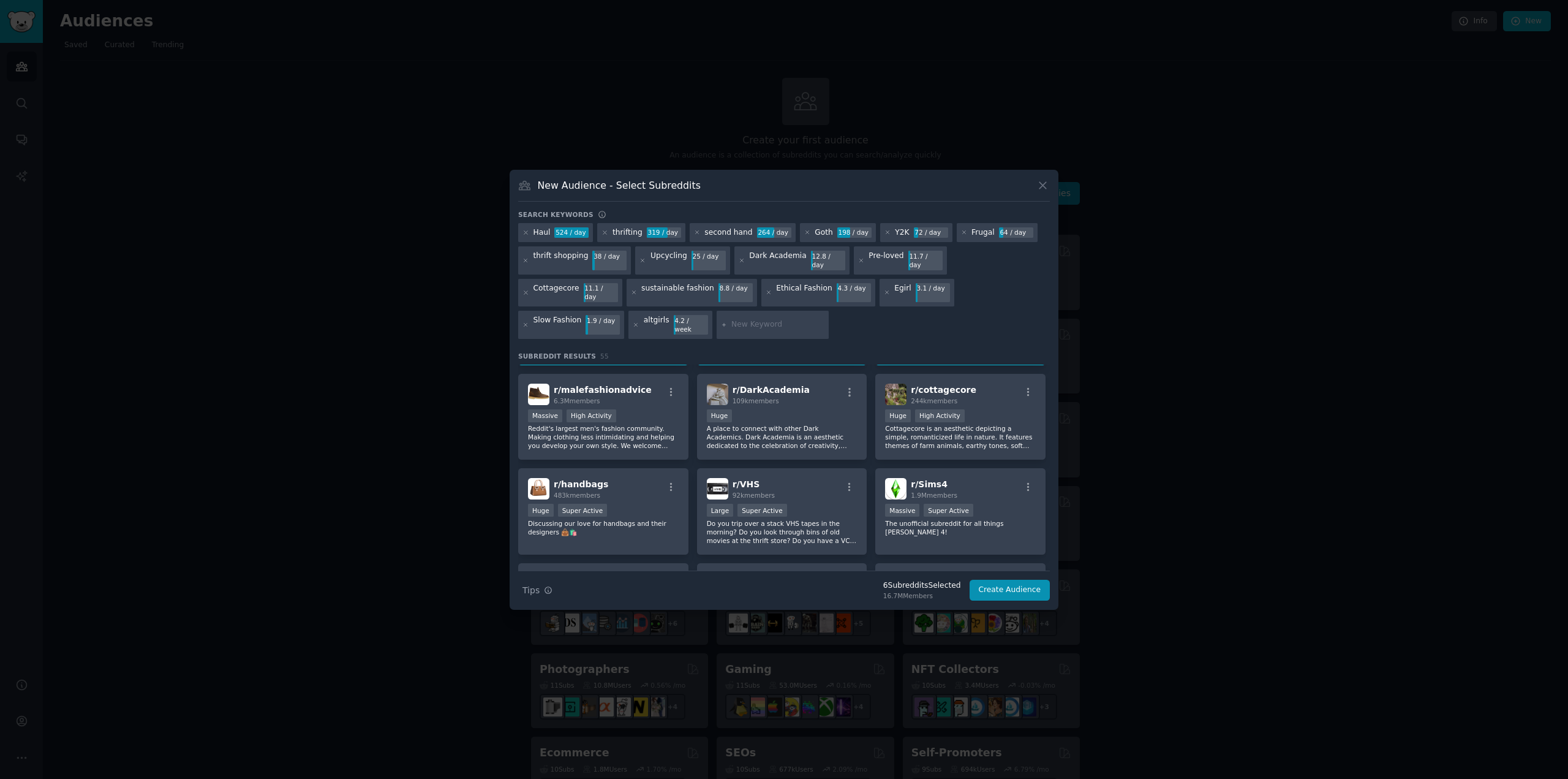
scroll to position [184, 0]
click at [815, 421] on p "A place to connect with other Dark Academics. Dark Academia is an aesthetic ded…" at bounding box center [782, 433] width 151 height 25
click at [997, 421] on p "Cottagecore is an aesthetic depicting a simple, romanticized life in nature. It…" at bounding box center [960, 433] width 151 height 25
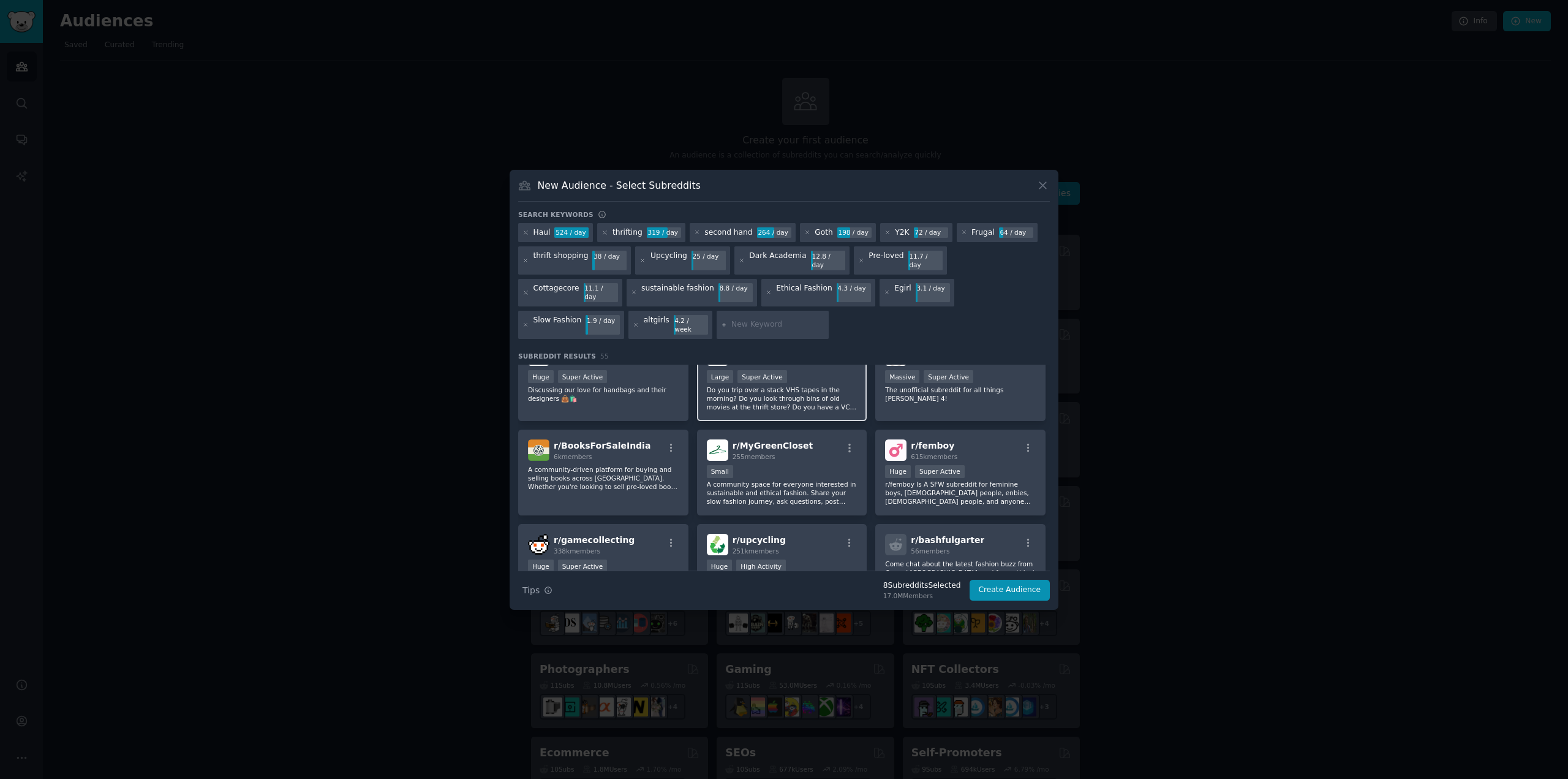
scroll to position [368, 0]
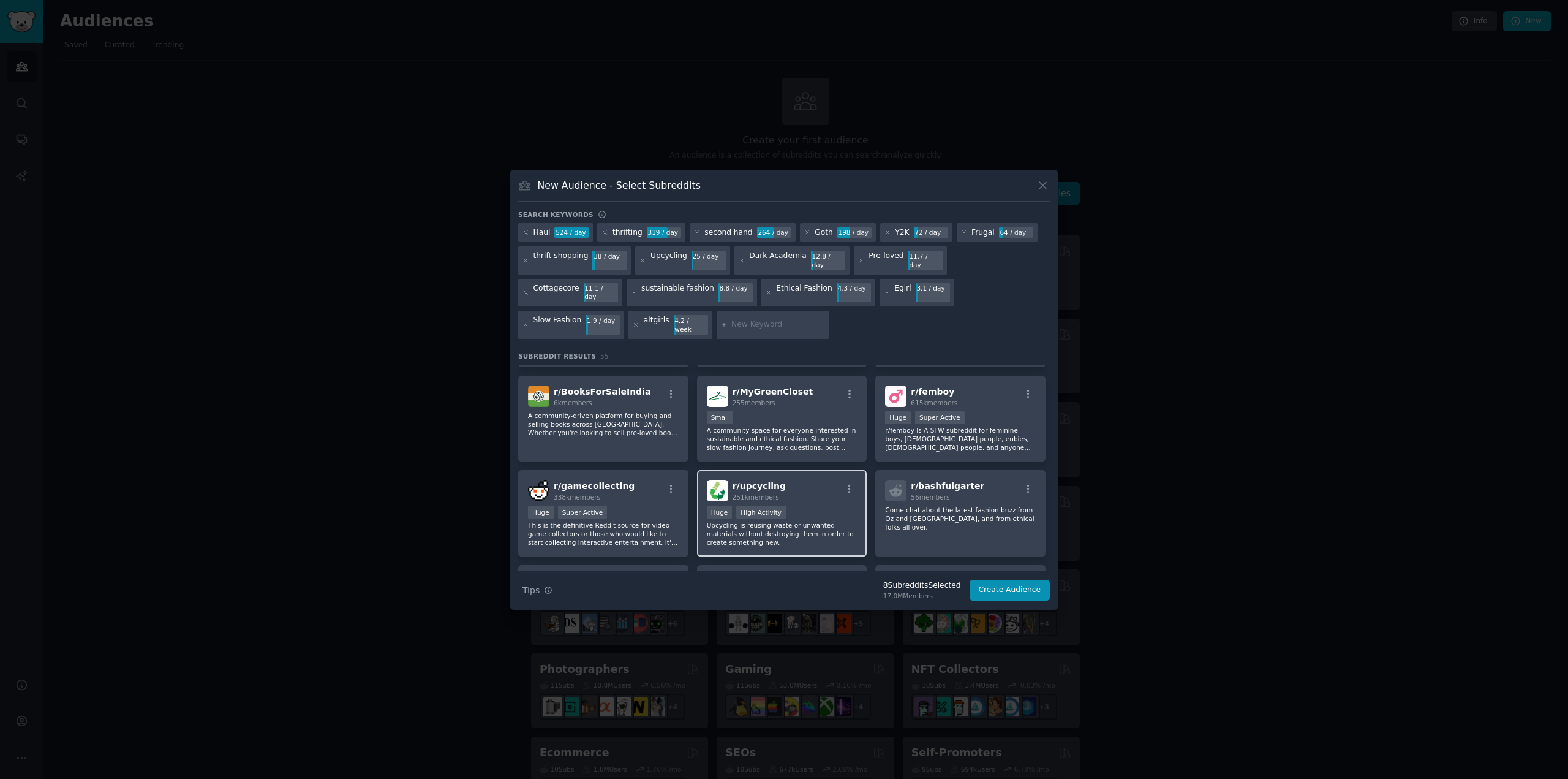
click at [806, 506] on div "Huge High Activity" at bounding box center [782, 513] width 151 height 16
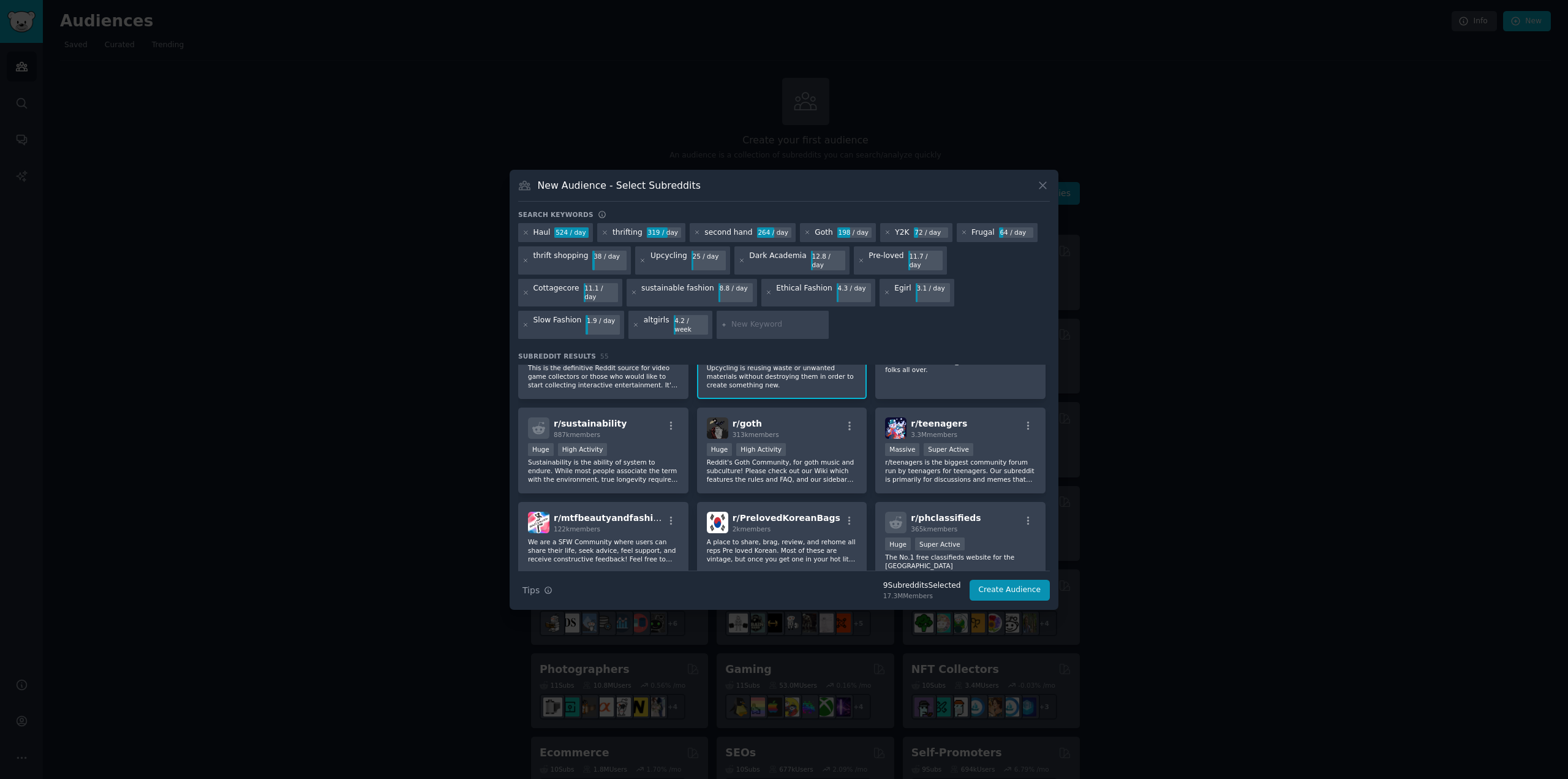
scroll to position [552, 0]
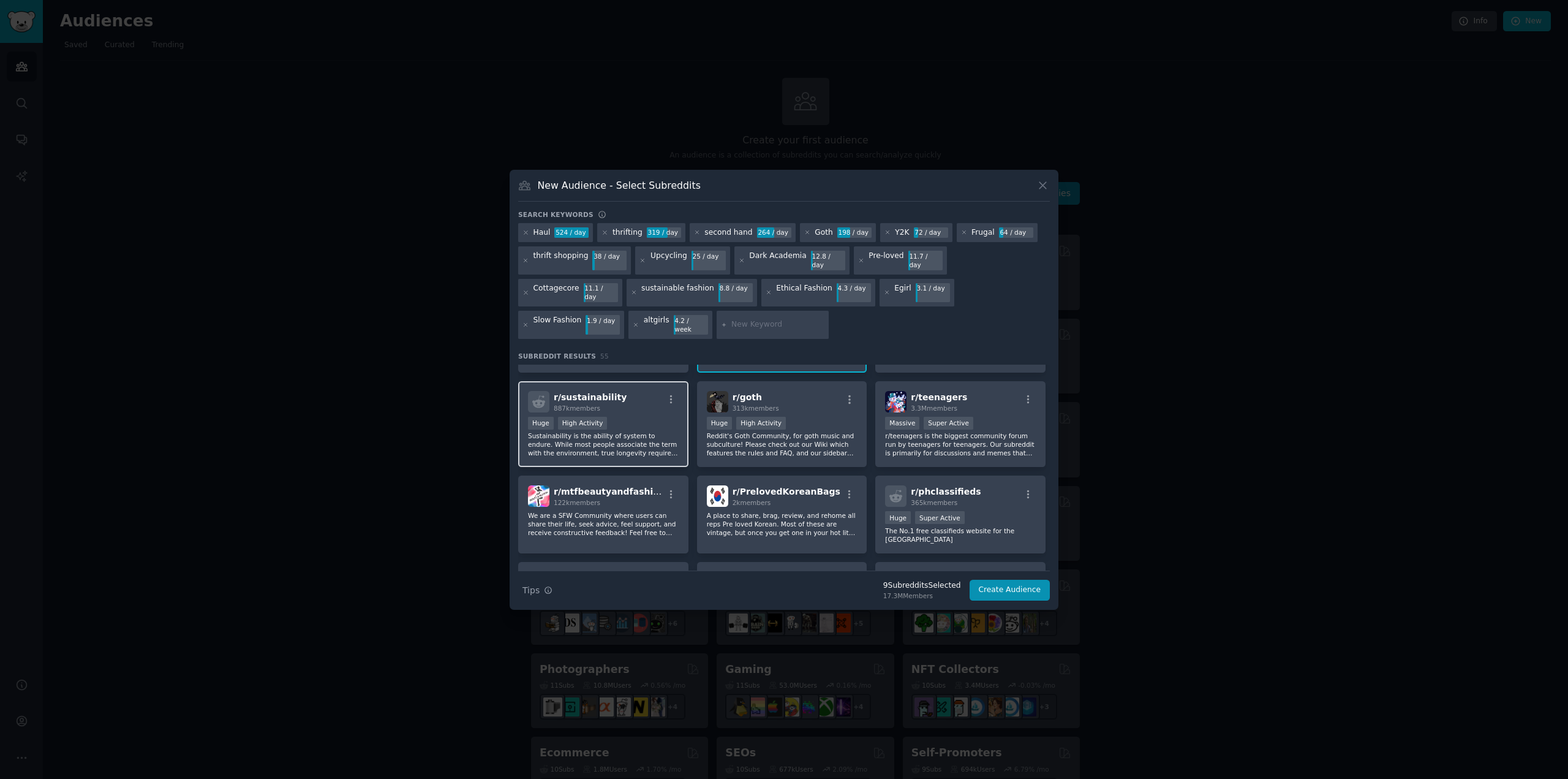
click at [638, 431] on p "Sustainability is the ability of system to endure. While most people associate …" at bounding box center [603, 444] width 151 height 25
click at [827, 417] on div "Huge High Activity" at bounding box center [782, 424] width 151 height 16
click at [970, 431] on p "r/teenagers is the biggest community forum run by teenagers for teenagers. Our …" at bounding box center [960, 444] width 151 height 25
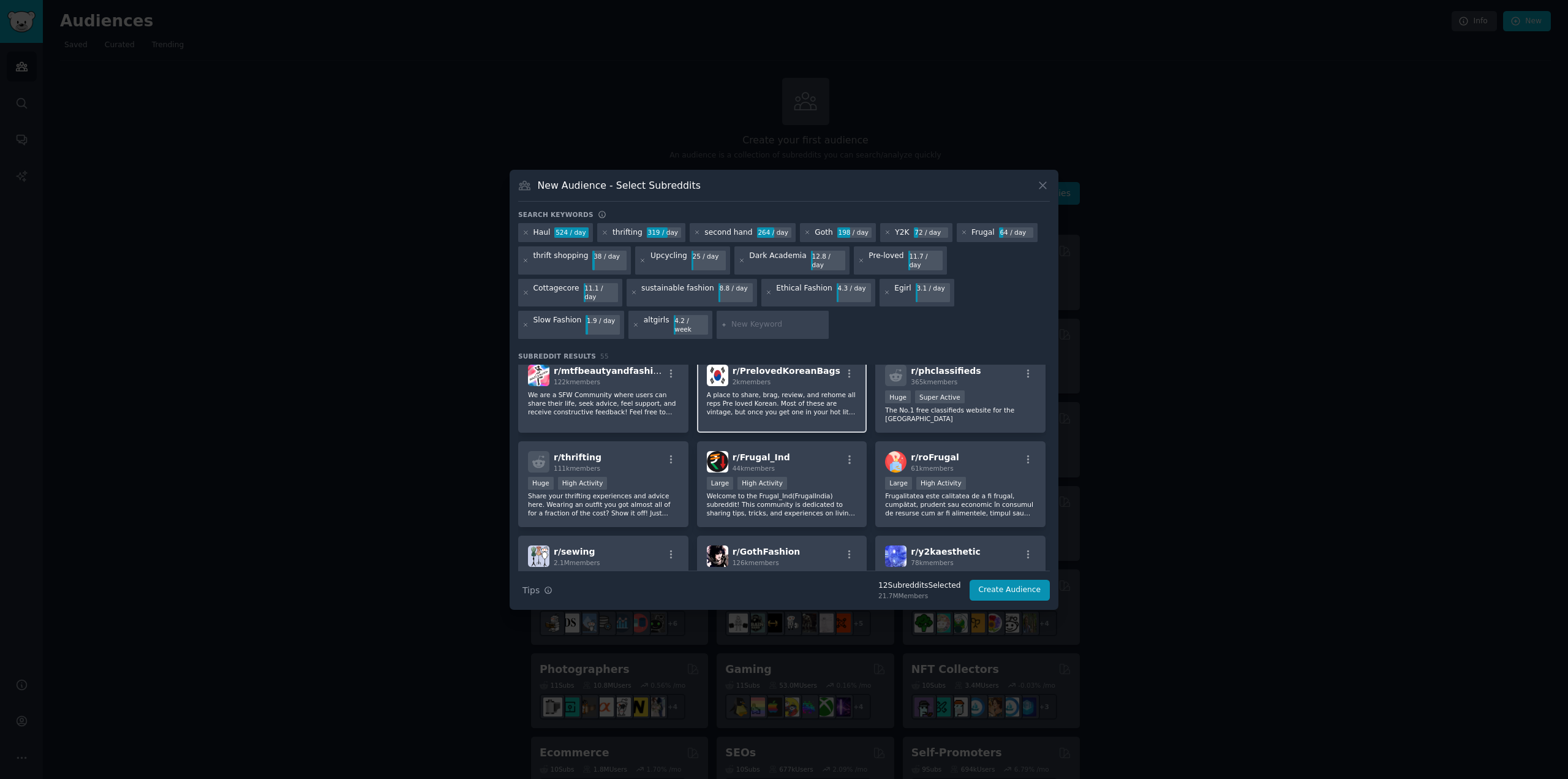
scroll to position [674, 0]
click at [819, 475] on div ">= 80th percentile for submissions / day Large High Activity" at bounding box center [782, 482] width 151 height 16
click at [651, 475] on div "Huge High Activity" at bounding box center [603, 482] width 151 height 16
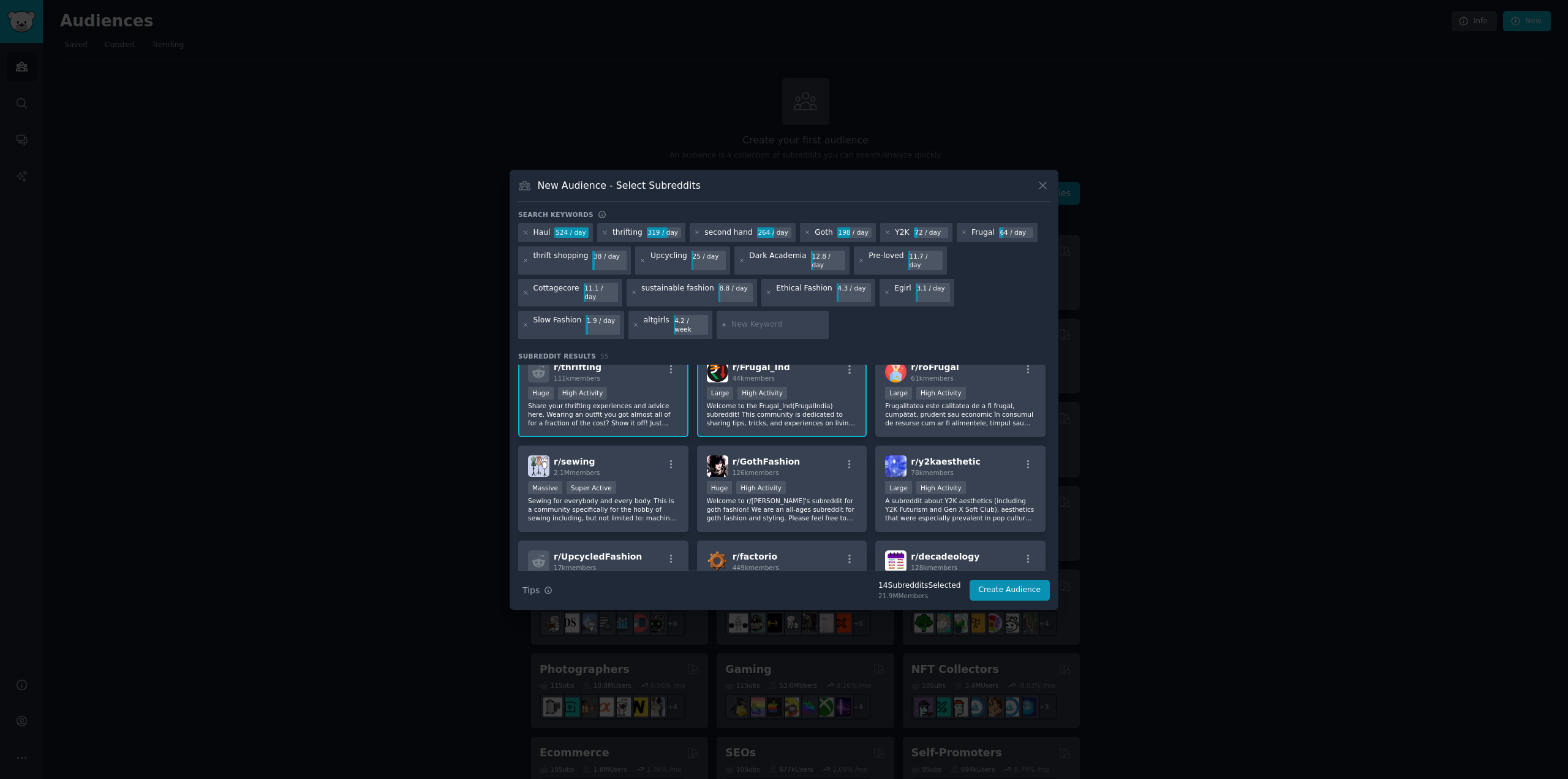
scroll to position [796, 0]
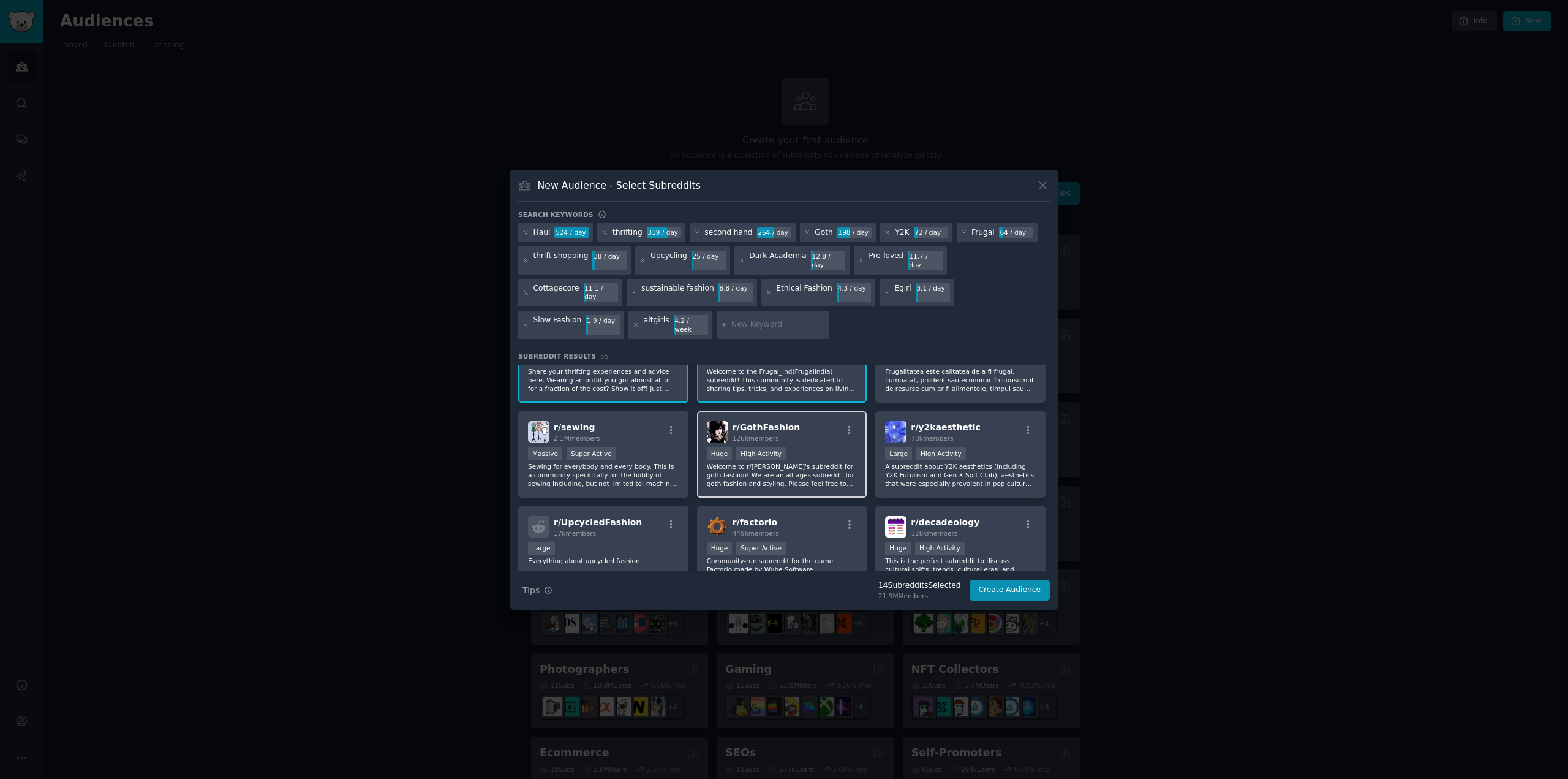
click at [816, 447] on div "Huge High Activity" at bounding box center [782, 454] width 151 height 16
click at [990, 447] on div ">= 80th percentile for submissions / day Large High Activity" at bounding box center [960, 454] width 151 height 16
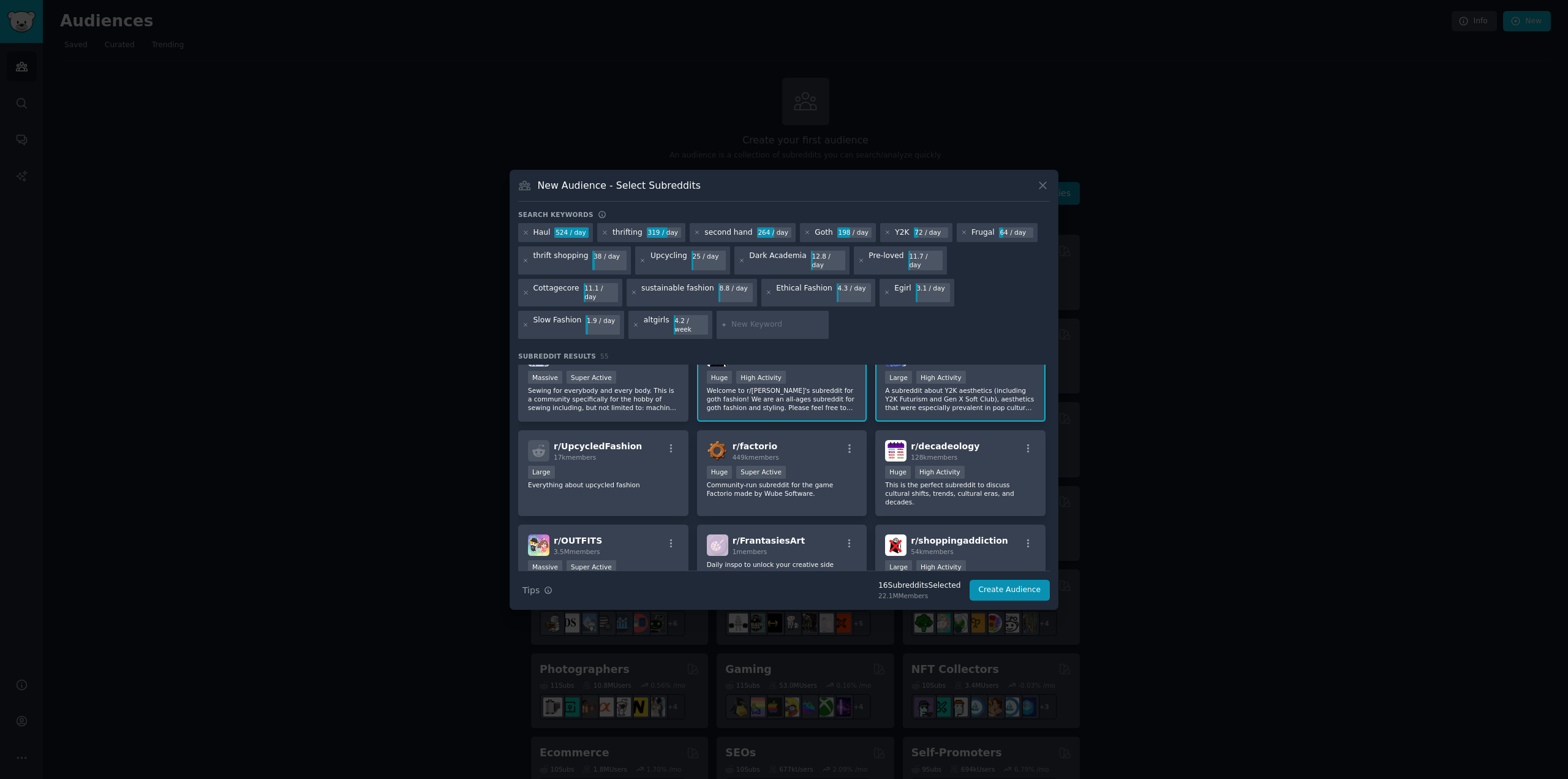
scroll to position [919, 0]
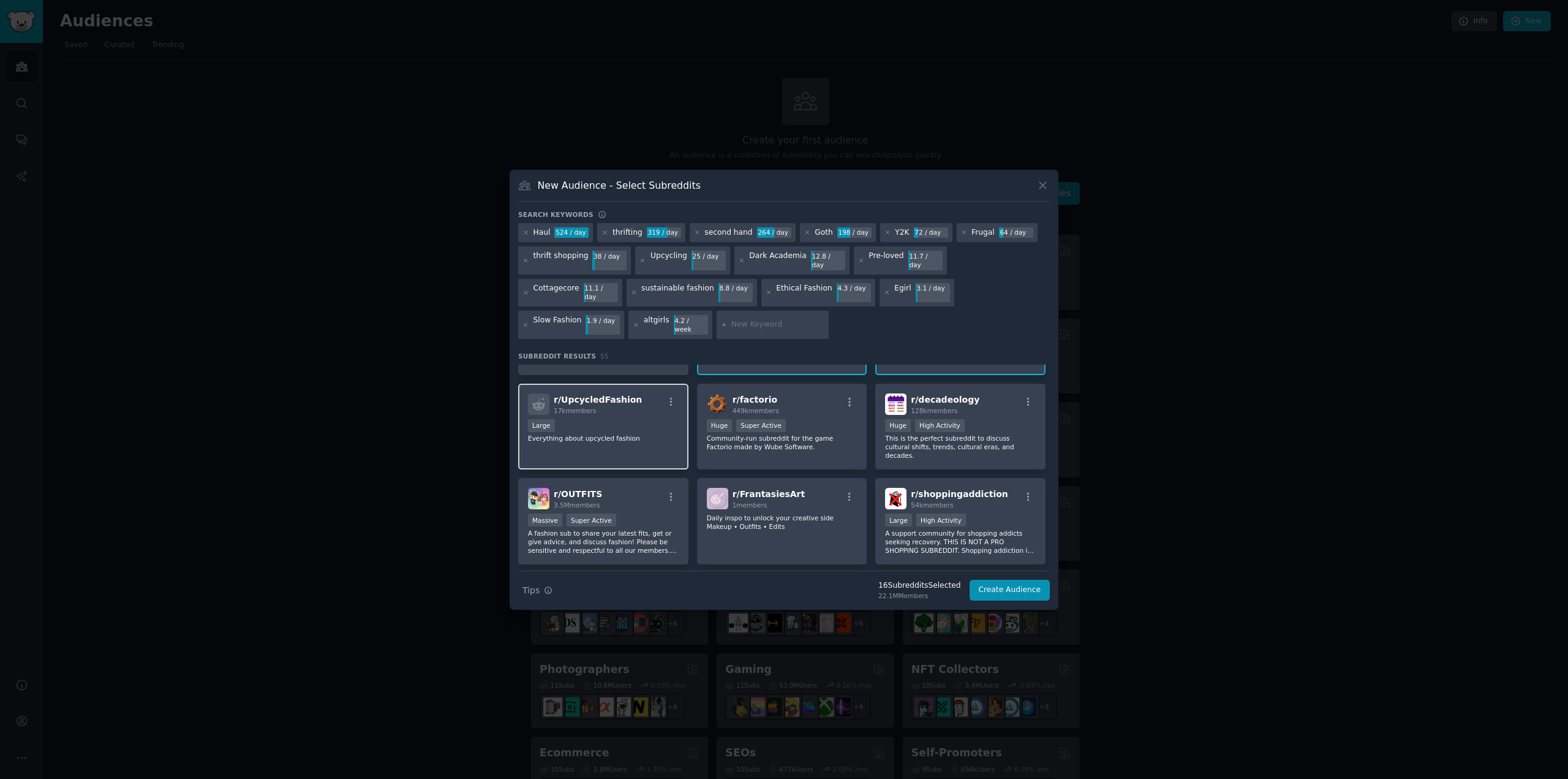
click at [648, 419] on div "Large" at bounding box center [603, 427] width 151 height 16
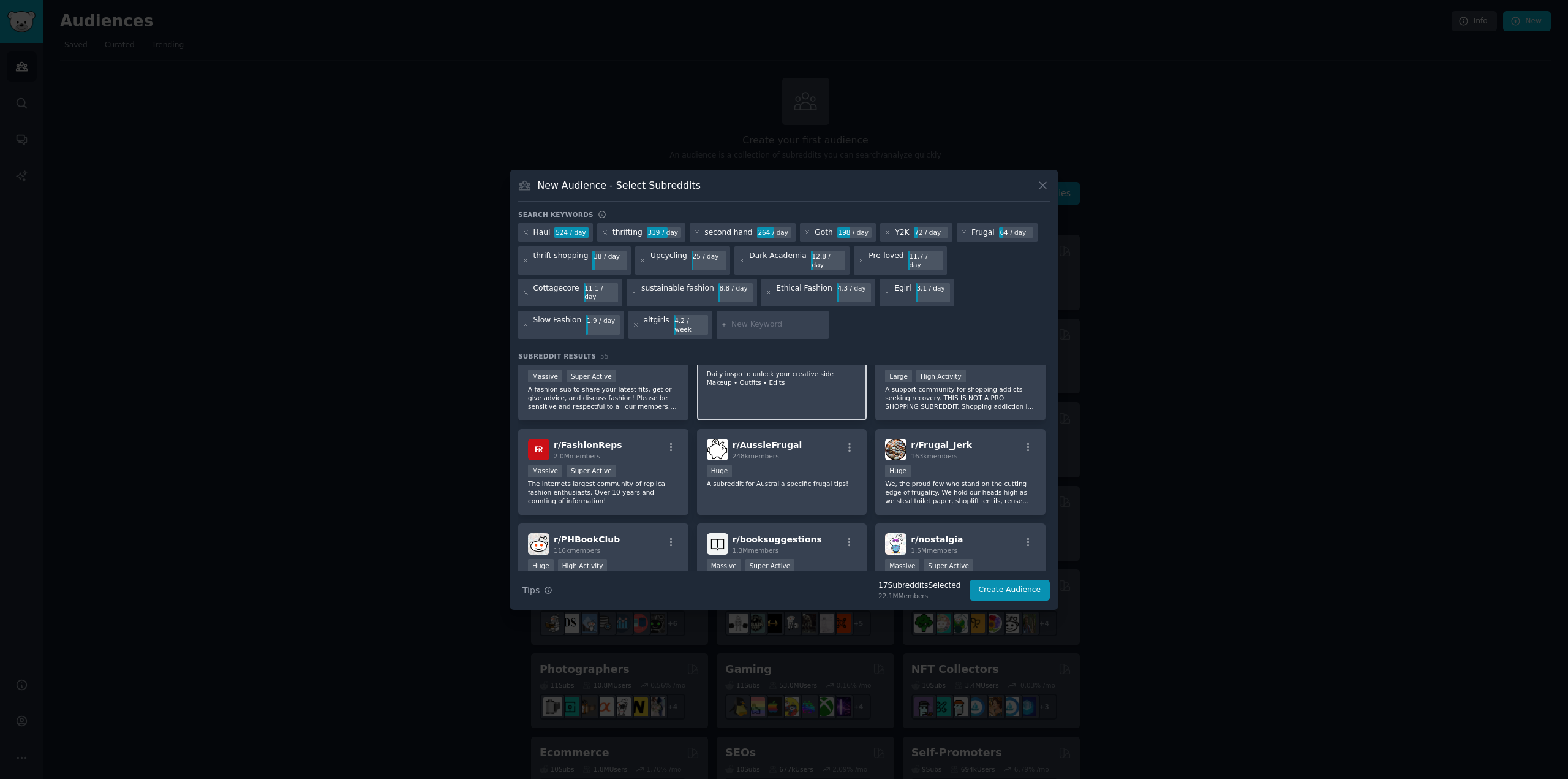
scroll to position [1103, 0]
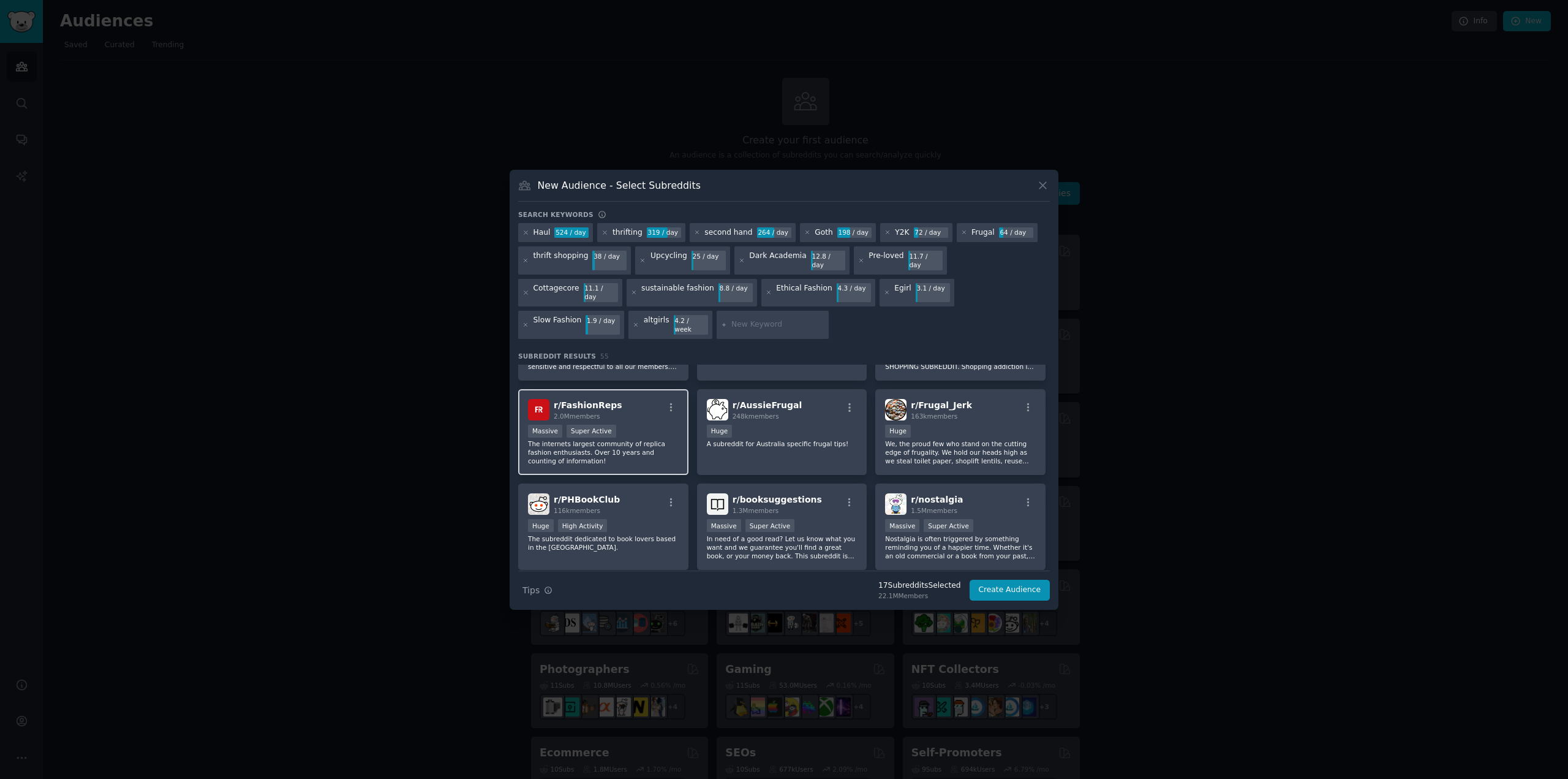
click at [652, 425] on div "Massive Super Active" at bounding box center [603, 432] width 151 height 16
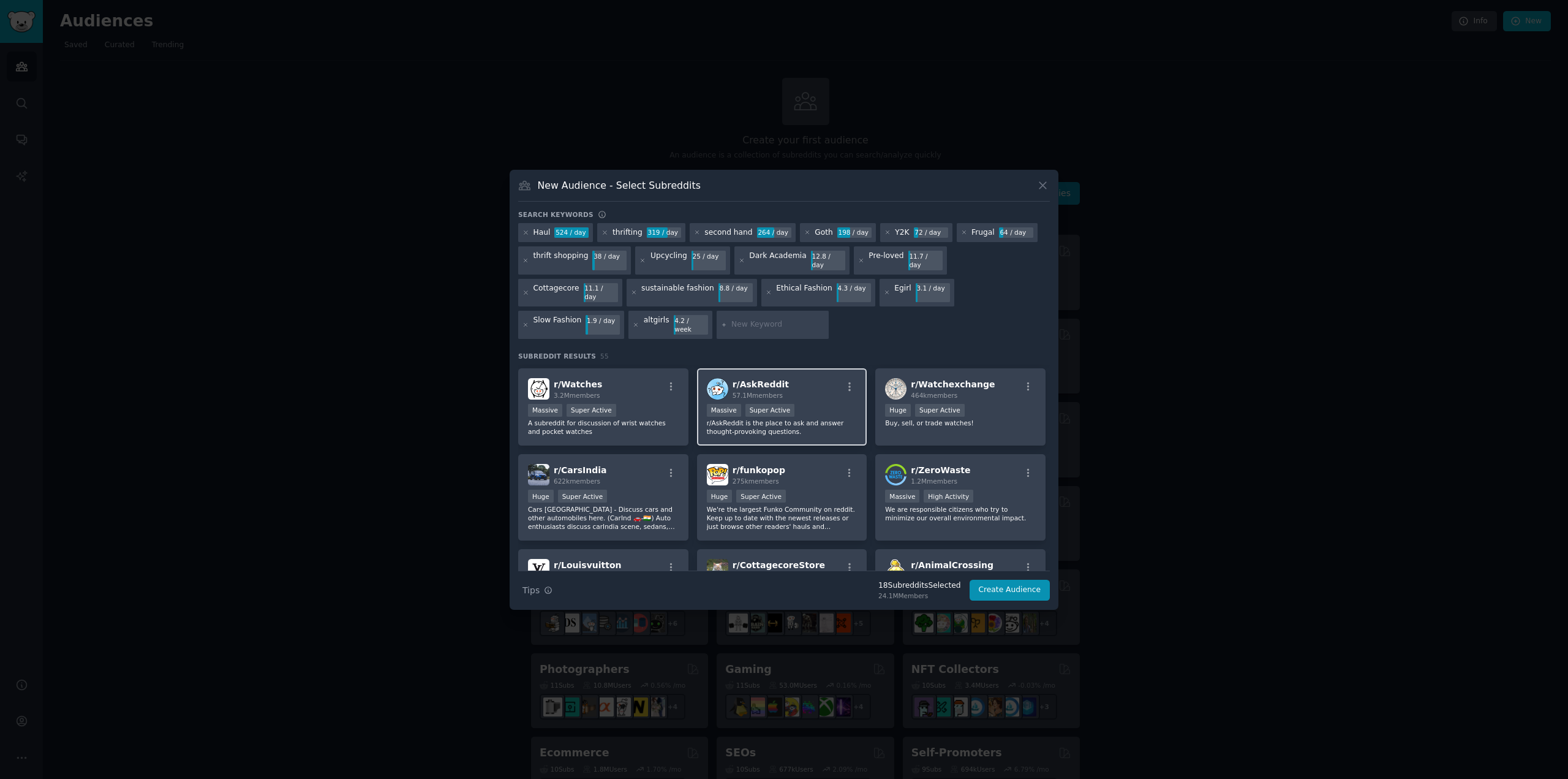
scroll to position [1348, 0]
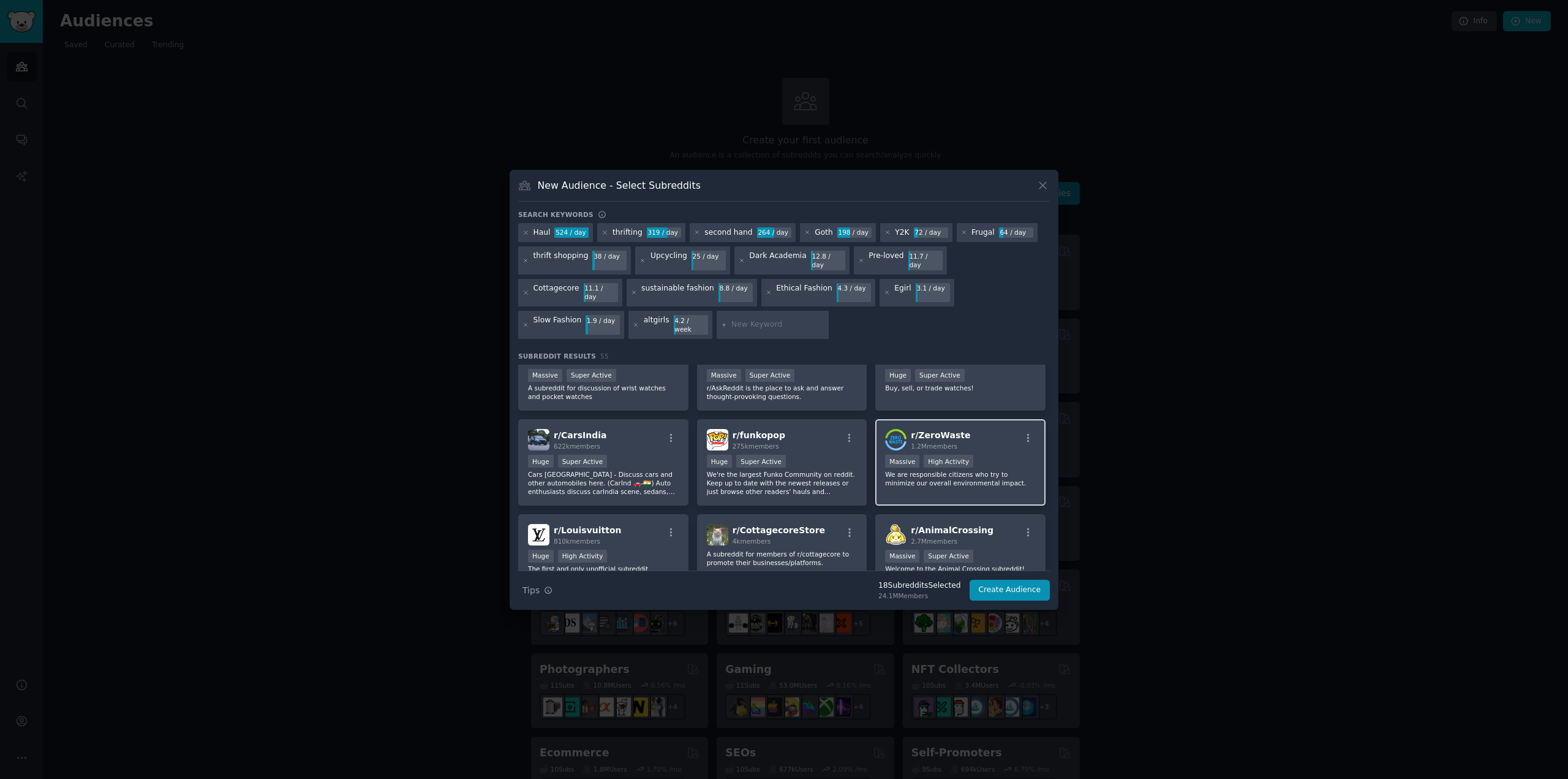
click at [1003, 470] on p "We are responsible citizens who try to minimize our overall environmental impac…" at bounding box center [960, 479] width 151 height 17
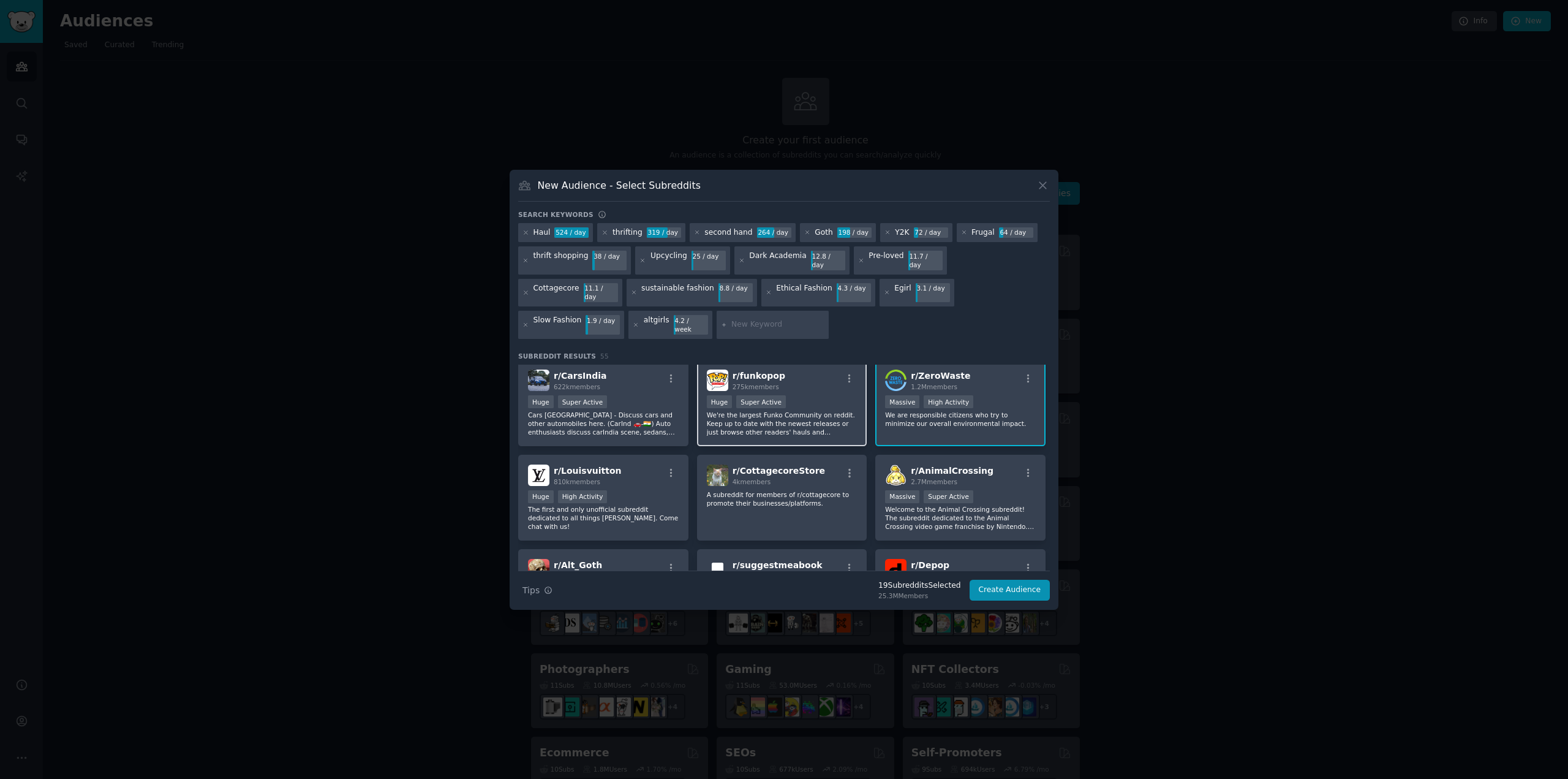
scroll to position [1410, 0]
click at [813, 488] on p "A subreddit for members of r/cottagecore to promote their businesses/platforms." at bounding box center [782, 497] width 151 height 17
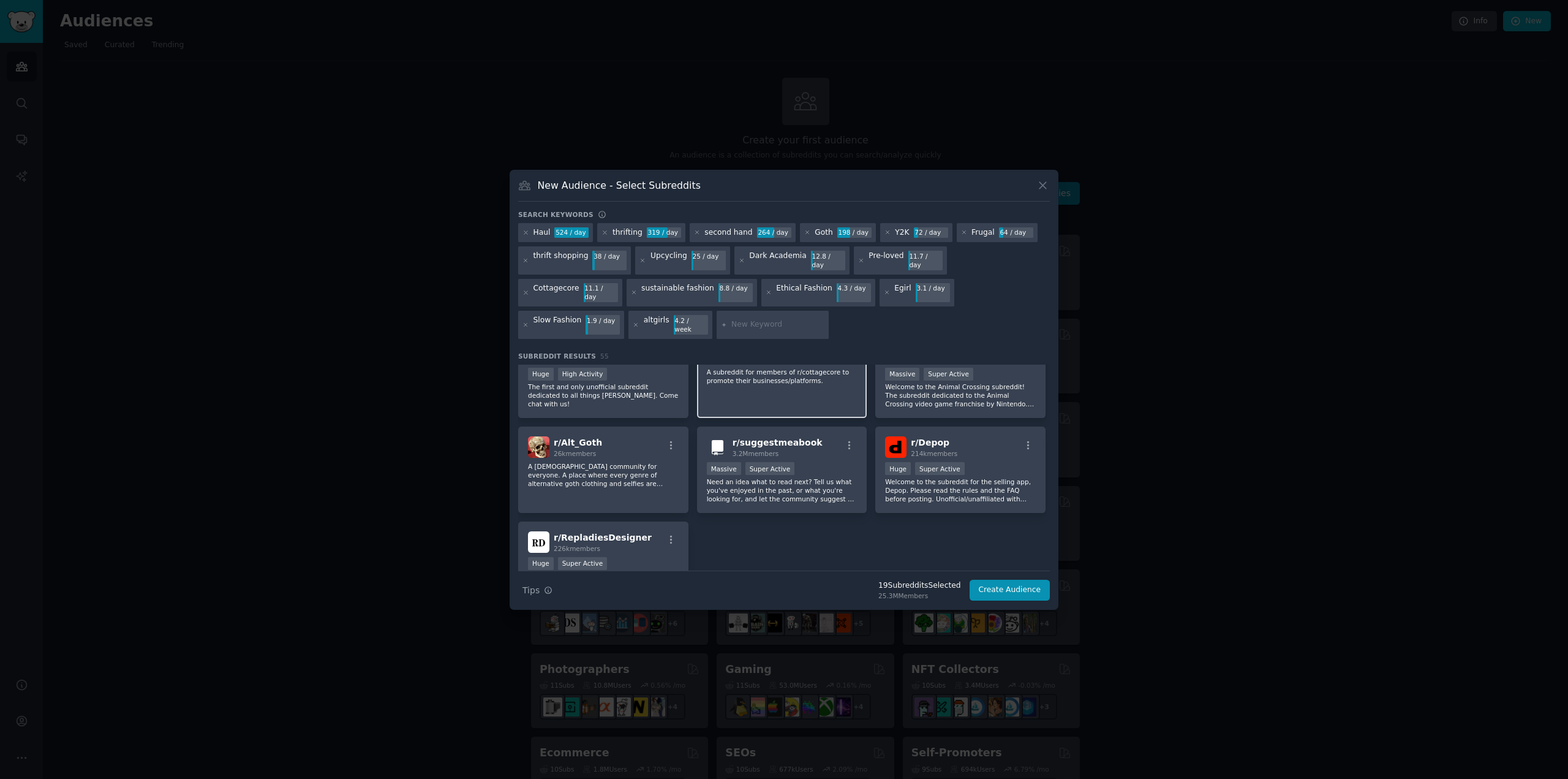
scroll to position [1532, 0]
click at [635, 460] on p "A [DEMOGRAPHIC_DATA] community for everyone. A place where every genre of alter…" at bounding box center [603, 473] width 151 height 25
click at [981, 460] on div "Huge Super Active" at bounding box center [960, 468] width 151 height 16
click at [1002, 580] on button "Create Audience" at bounding box center [1010, 590] width 81 height 21
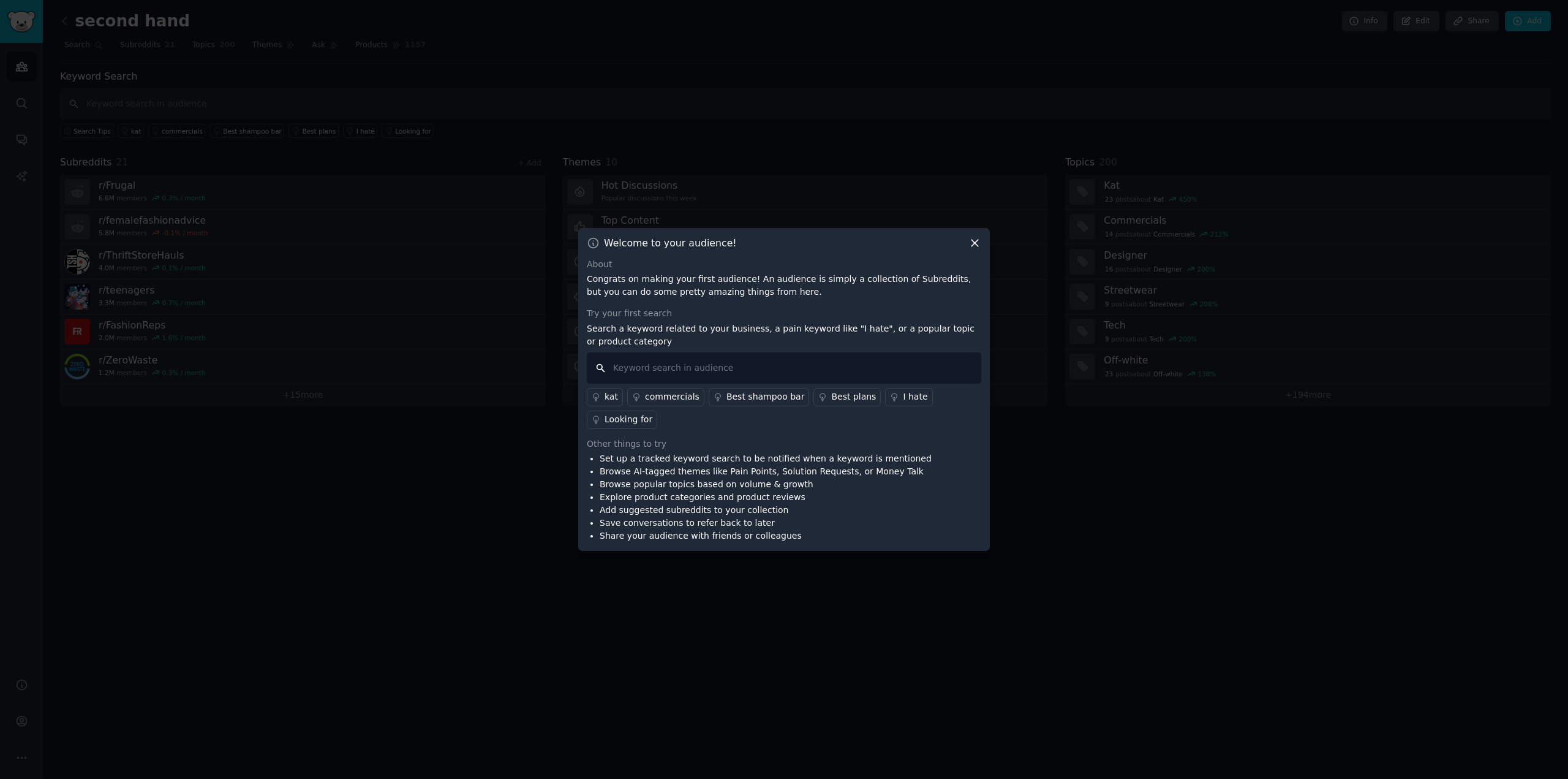
click at [747, 380] on input "text" at bounding box center [784, 368] width 394 height 31
type input "hate vinted"
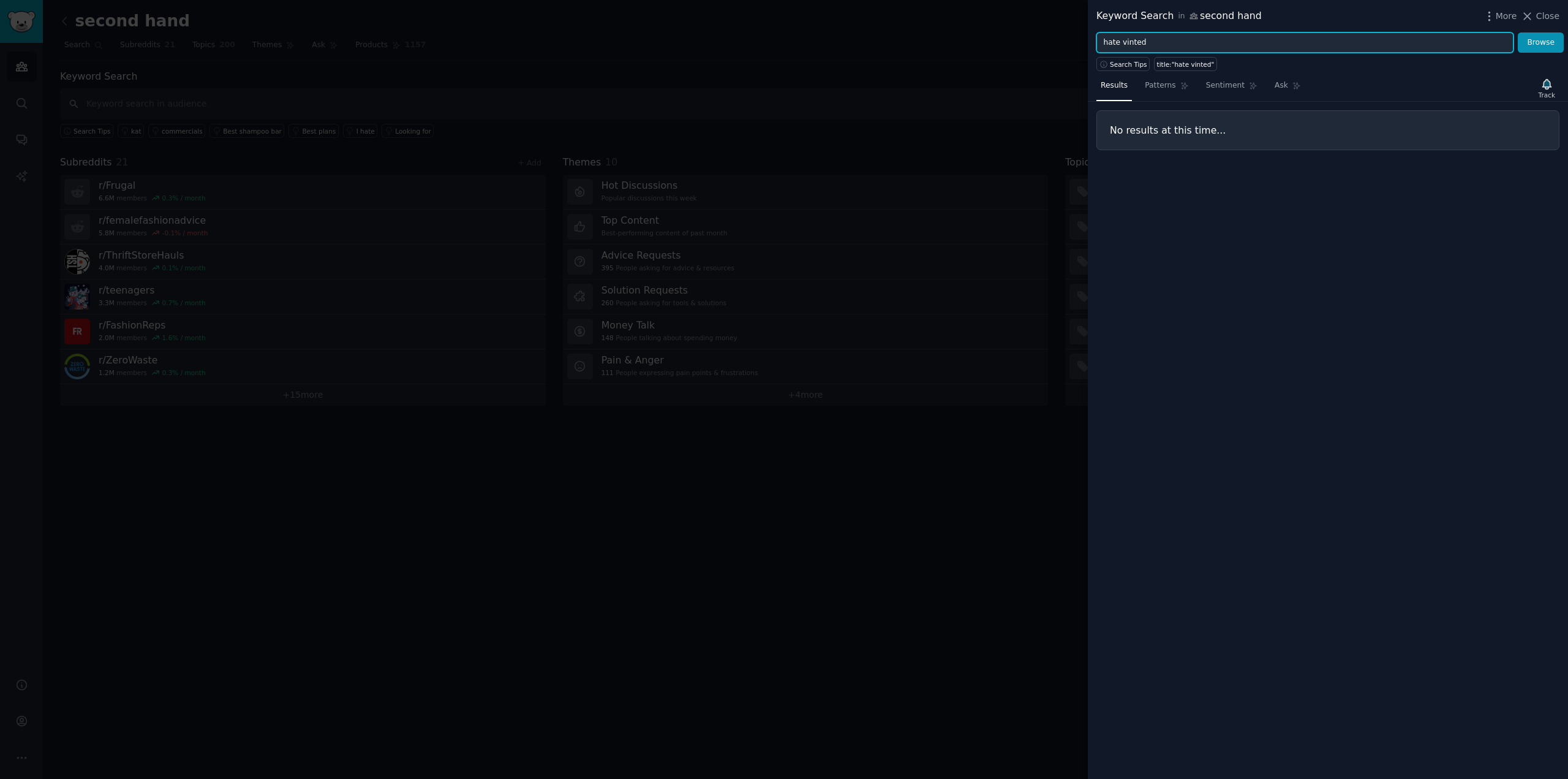
drag, startPoint x: 1118, startPoint y: 43, endPoint x: 1046, endPoint y: 46, distance: 72.1
click at [1047, 46] on div "Keyword Search in second hand More Close hate vinted Browse Search Tips title:"…" at bounding box center [784, 390] width 1568 height 779
click at [1518, 32] on button "Browse" at bounding box center [1541, 43] width 46 height 21
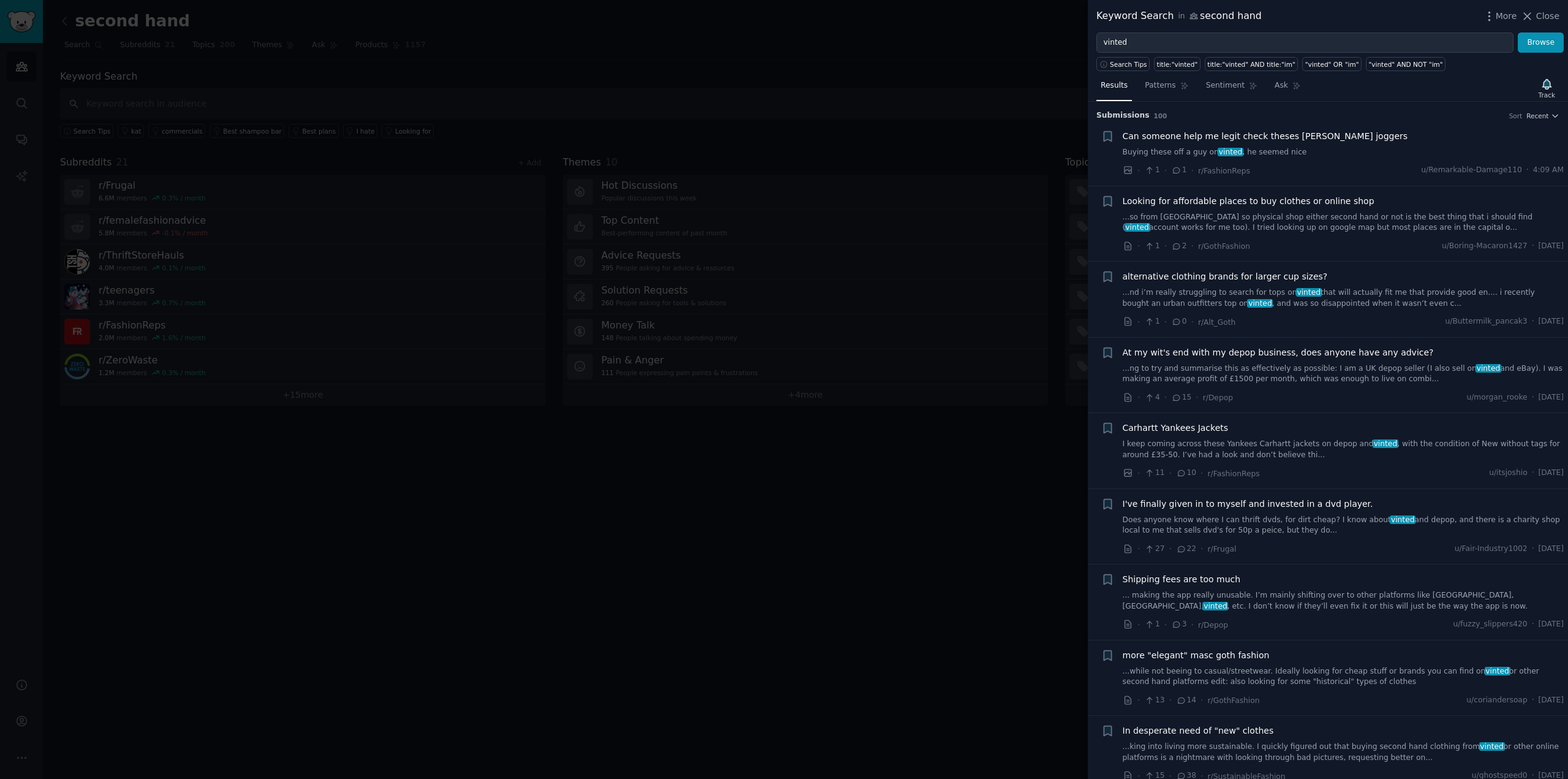
click at [1364, 153] on link "Buying these off a guy on vinted , he seemed nice" at bounding box center [1343, 153] width 442 height 11
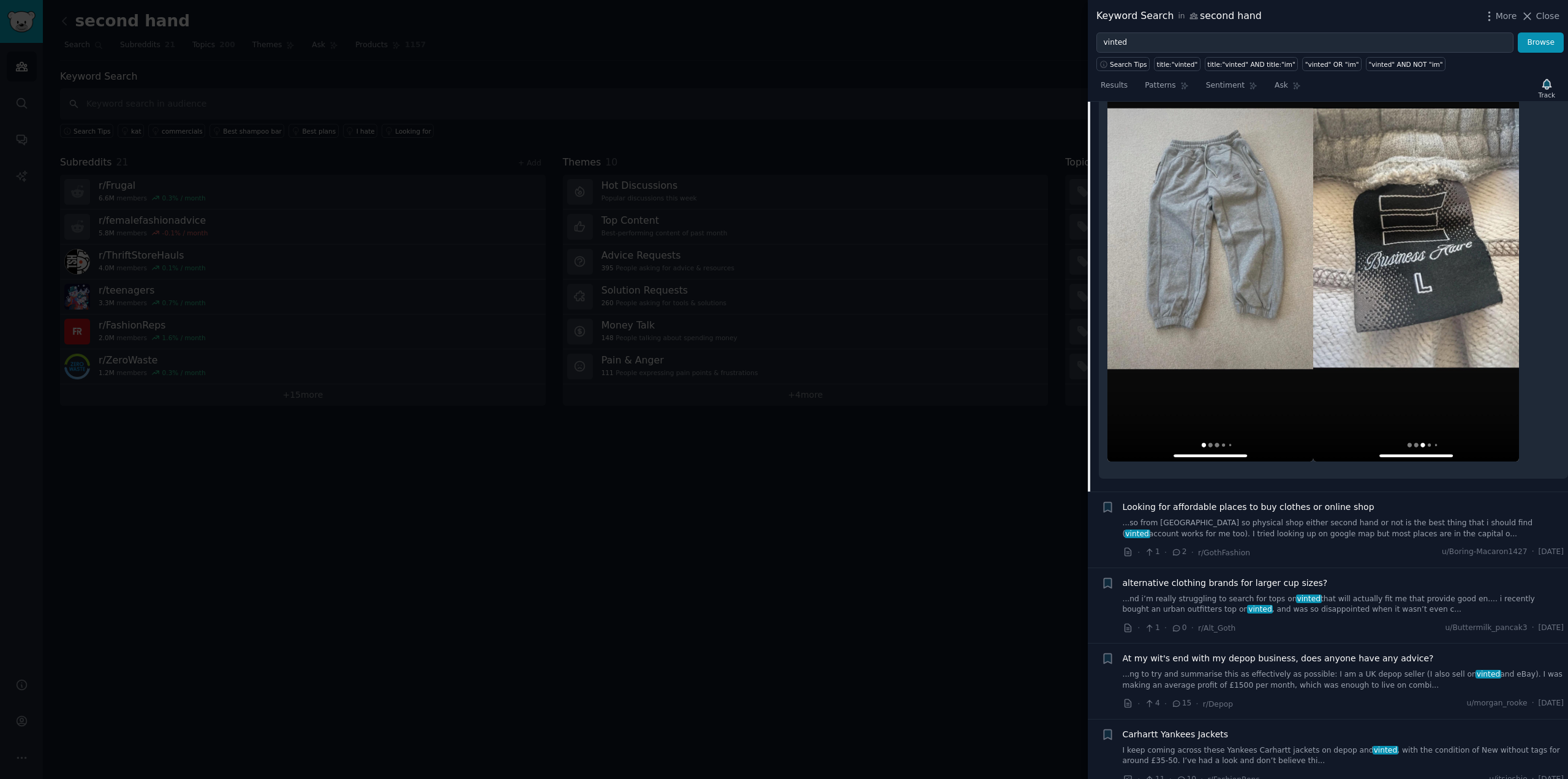
scroll to position [1429, 0]
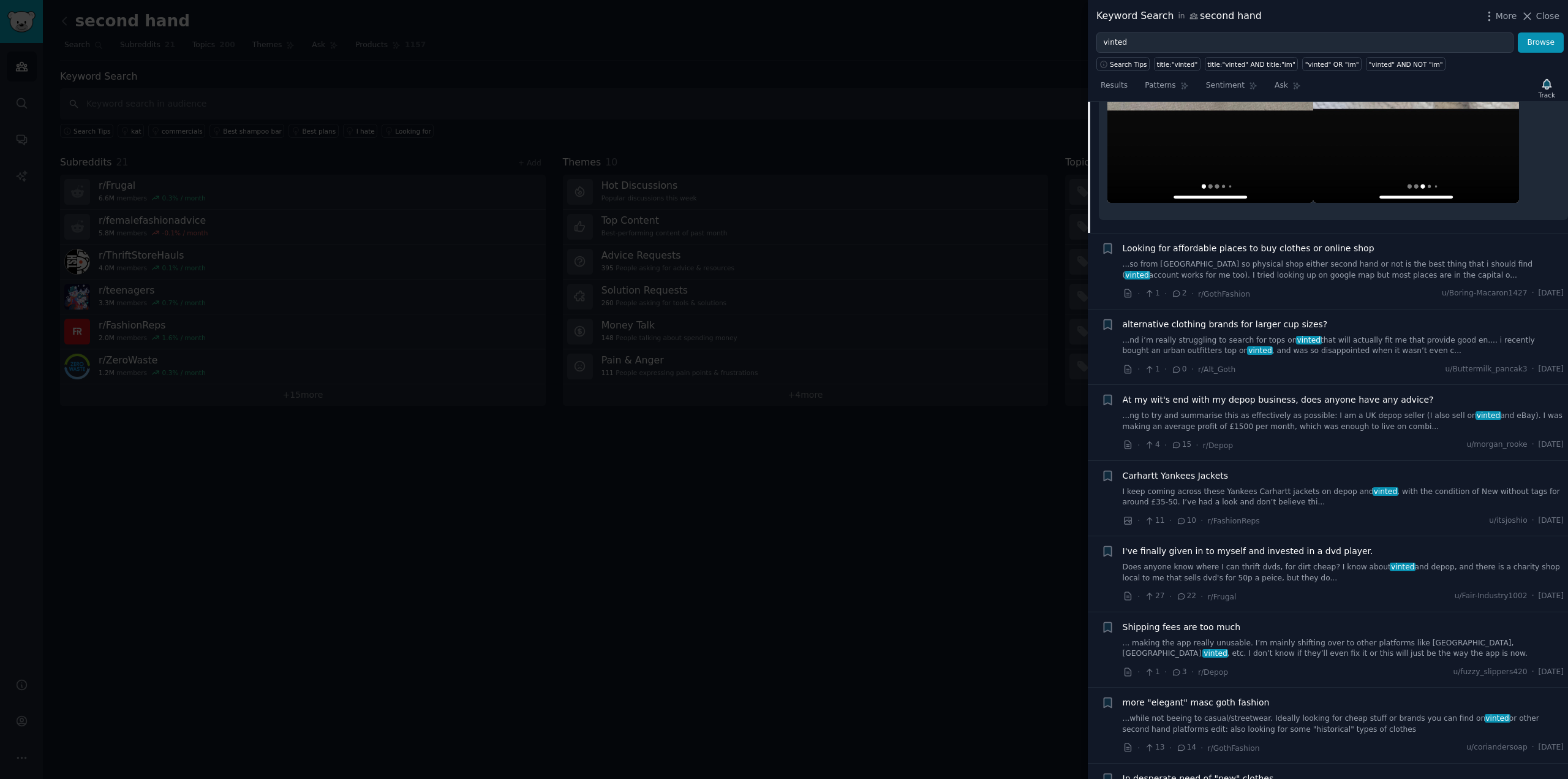
click at [1375, 271] on link "...so from [GEOGRAPHIC_DATA] so physical shop either second hand or not is the …" at bounding box center [1343, 270] width 442 height 22
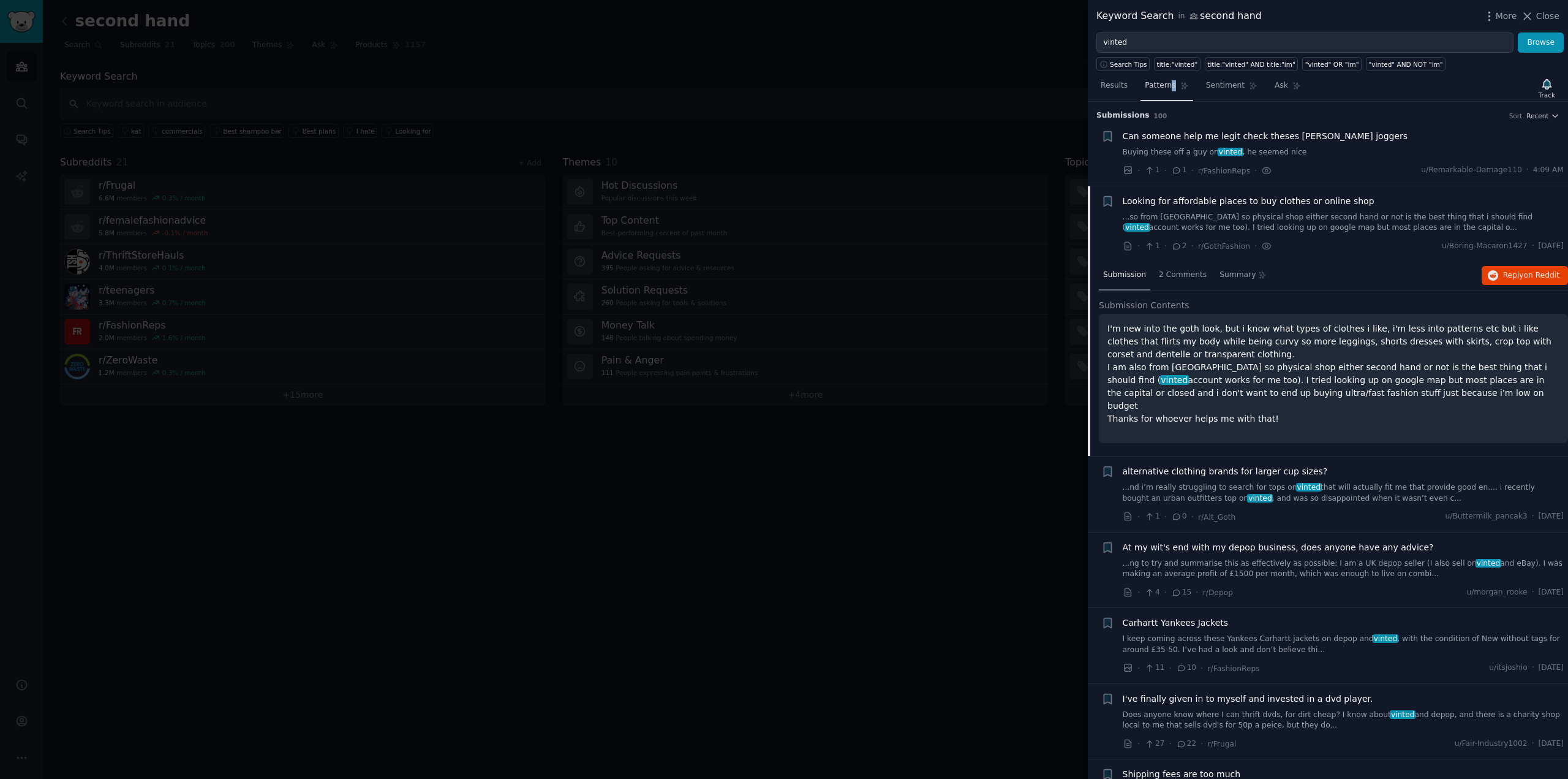
click at [1167, 83] on span "Patterns" at bounding box center [1160, 86] width 30 height 11
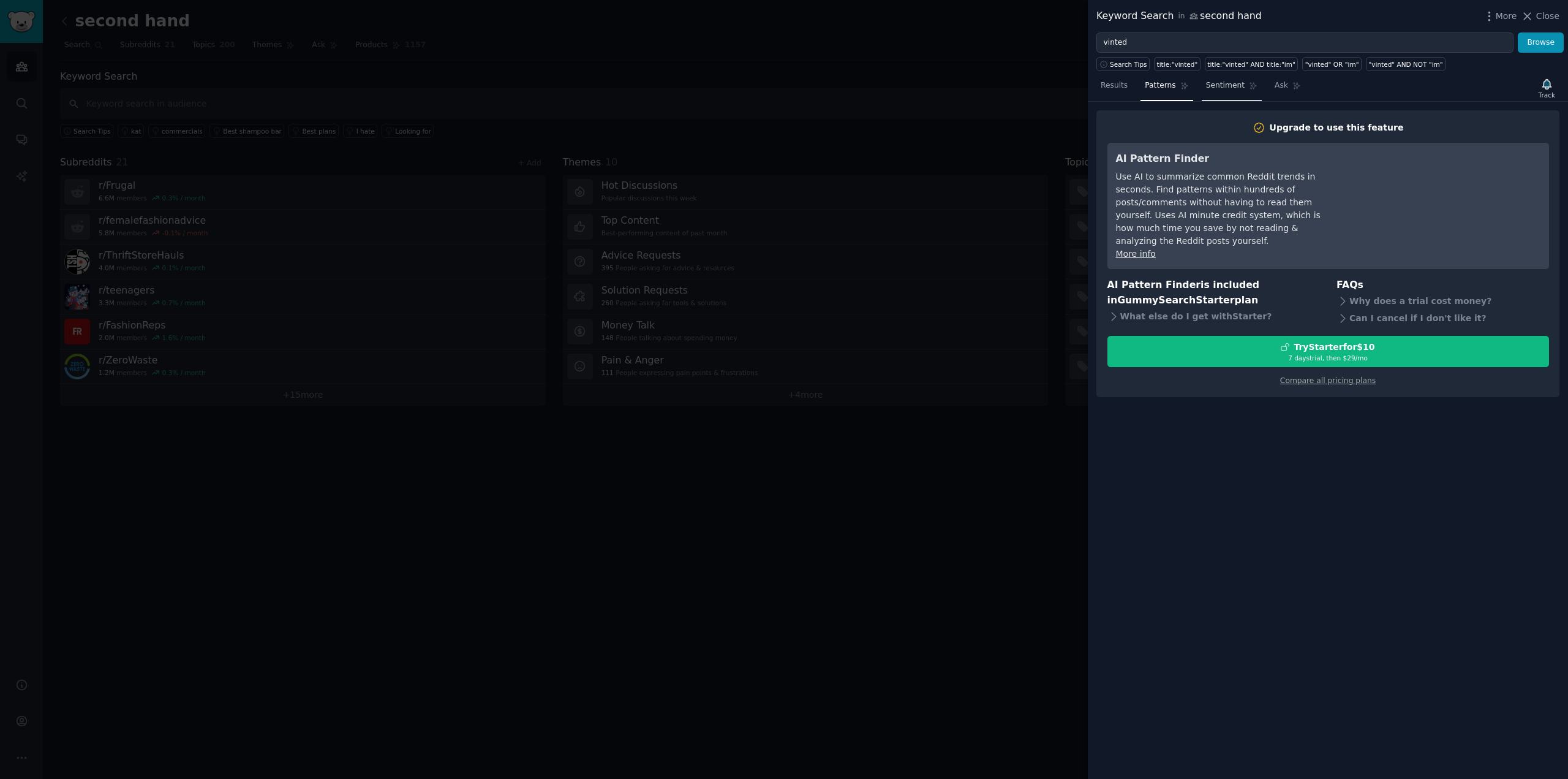
click at [1221, 83] on span "Sentiment" at bounding box center [1225, 86] width 39 height 11
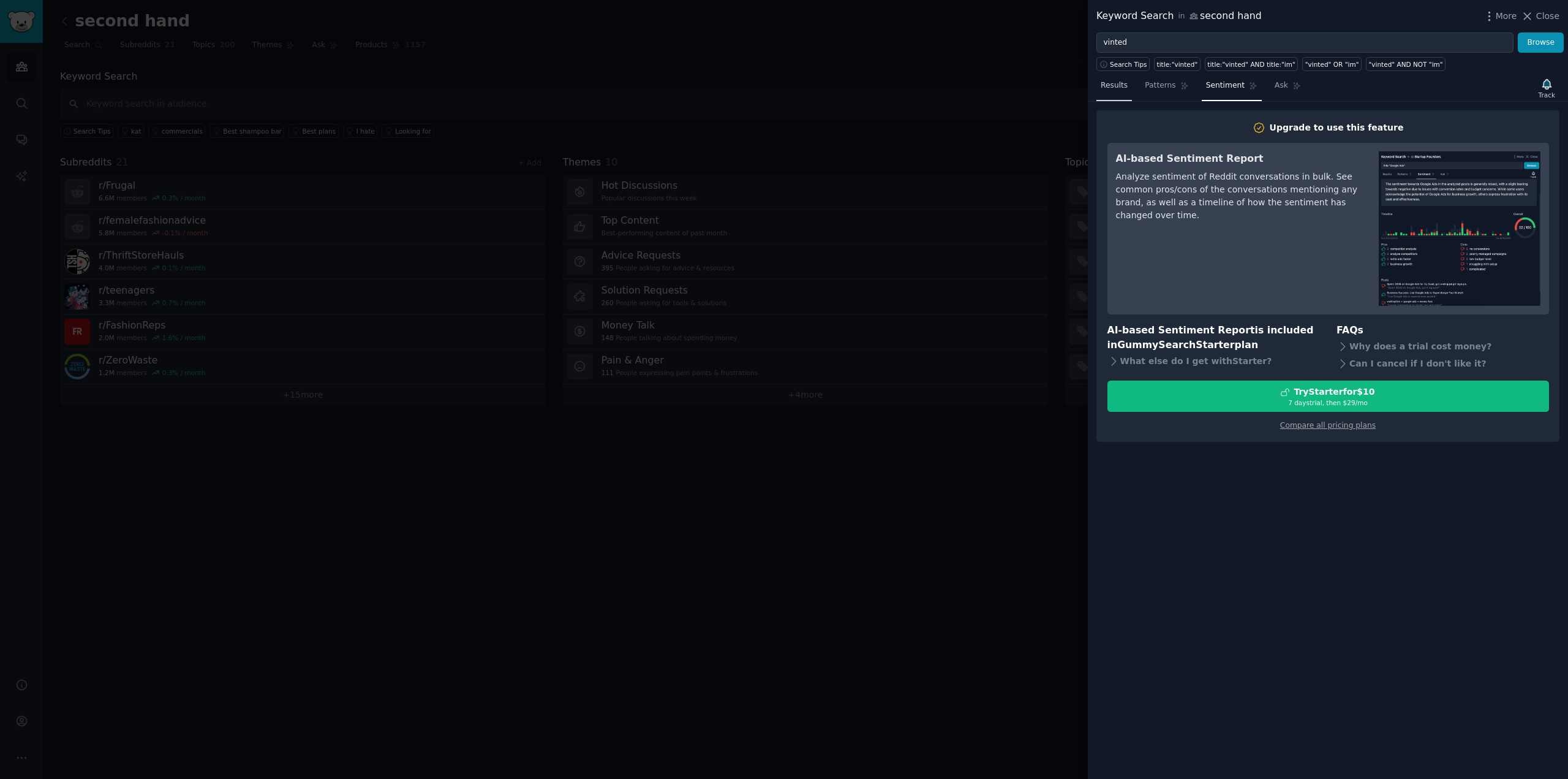
click at [1110, 87] on span "Results" at bounding box center [1114, 86] width 27 height 11
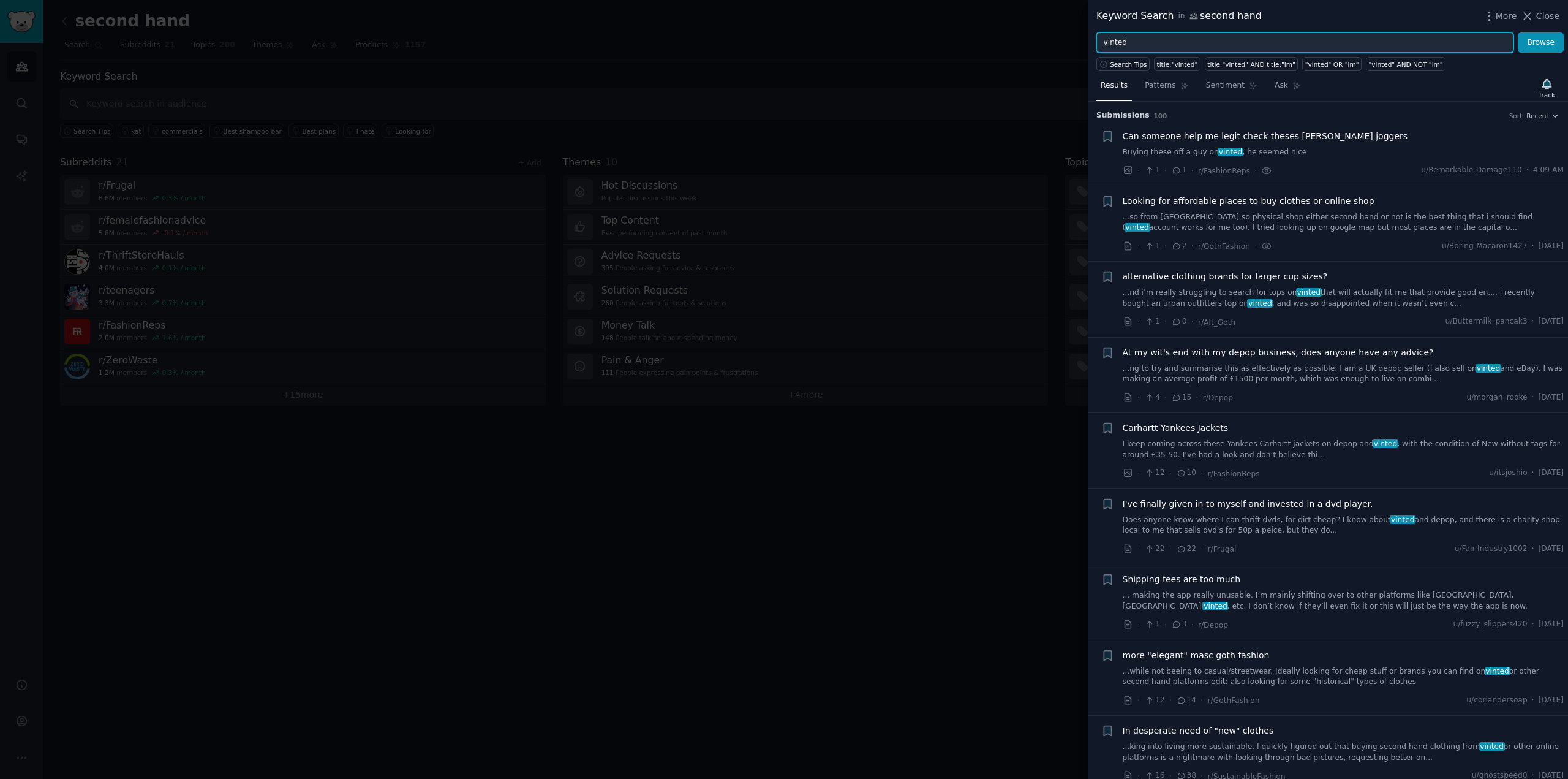
drag, startPoint x: 1148, startPoint y: 43, endPoint x: 1069, endPoint y: 40, distance: 79.1
click at [1069, 40] on div "Keyword Search in second hand More Close vinted Browse Search Tips title:"vinte…" at bounding box center [784, 390] width 1568 height 779
click at [1518, 32] on button "Browse" at bounding box center [1541, 43] width 46 height 21
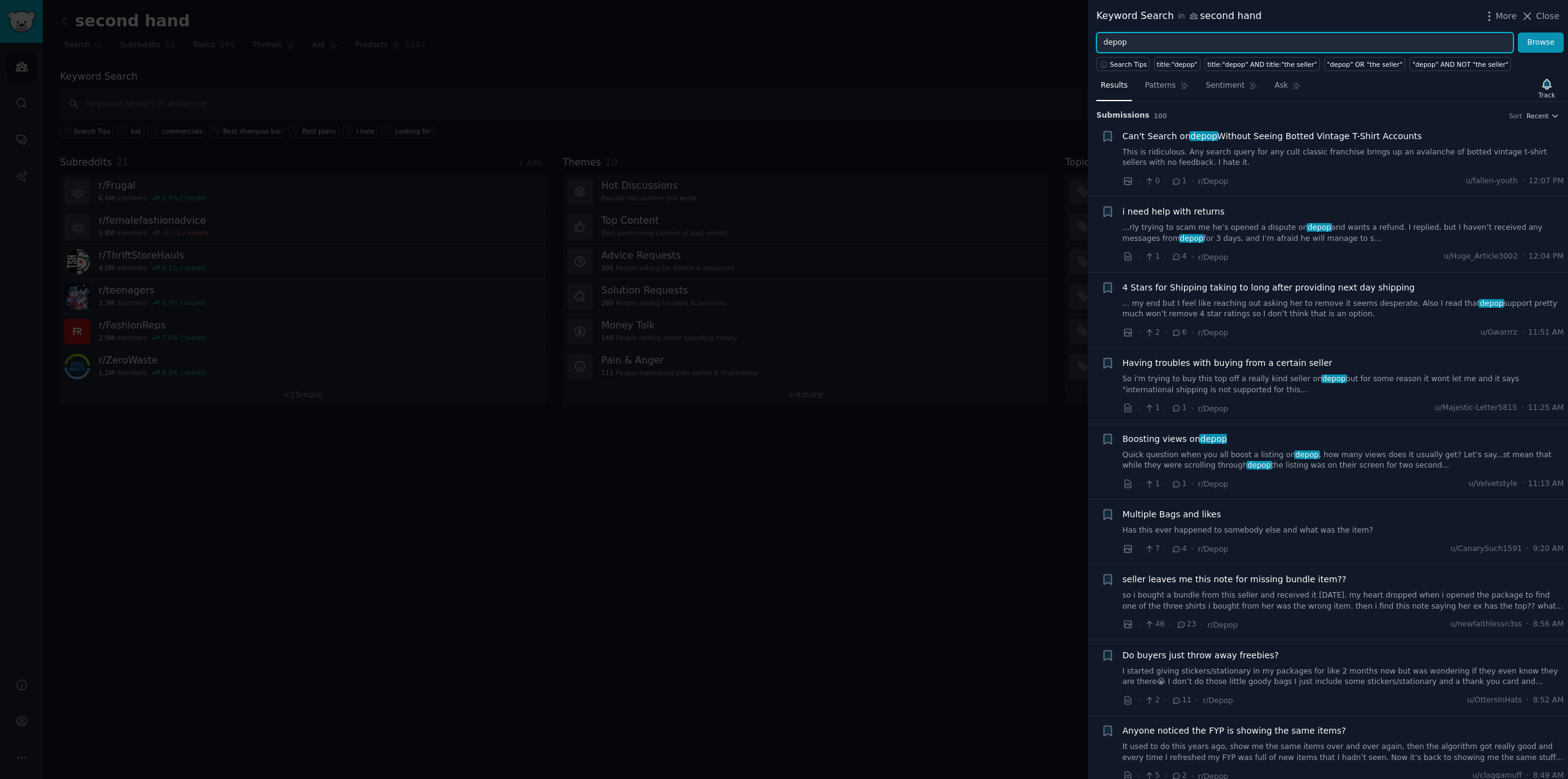
drag, startPoint x: 1133, startPoint y: 41, endPoint x: 1081, endPoint y: 41, distance: 52.0
click at [1081, 41] on div "Keyword Search in second hand More Close depop Browse Search Tips title:"depop"…" at bounding box center [784, 390] width 1568 height 779
type input "where to buy second hand"
click at [1518, 32] on button "Browse" at bounding box center [1541, 43] width 46 height 21
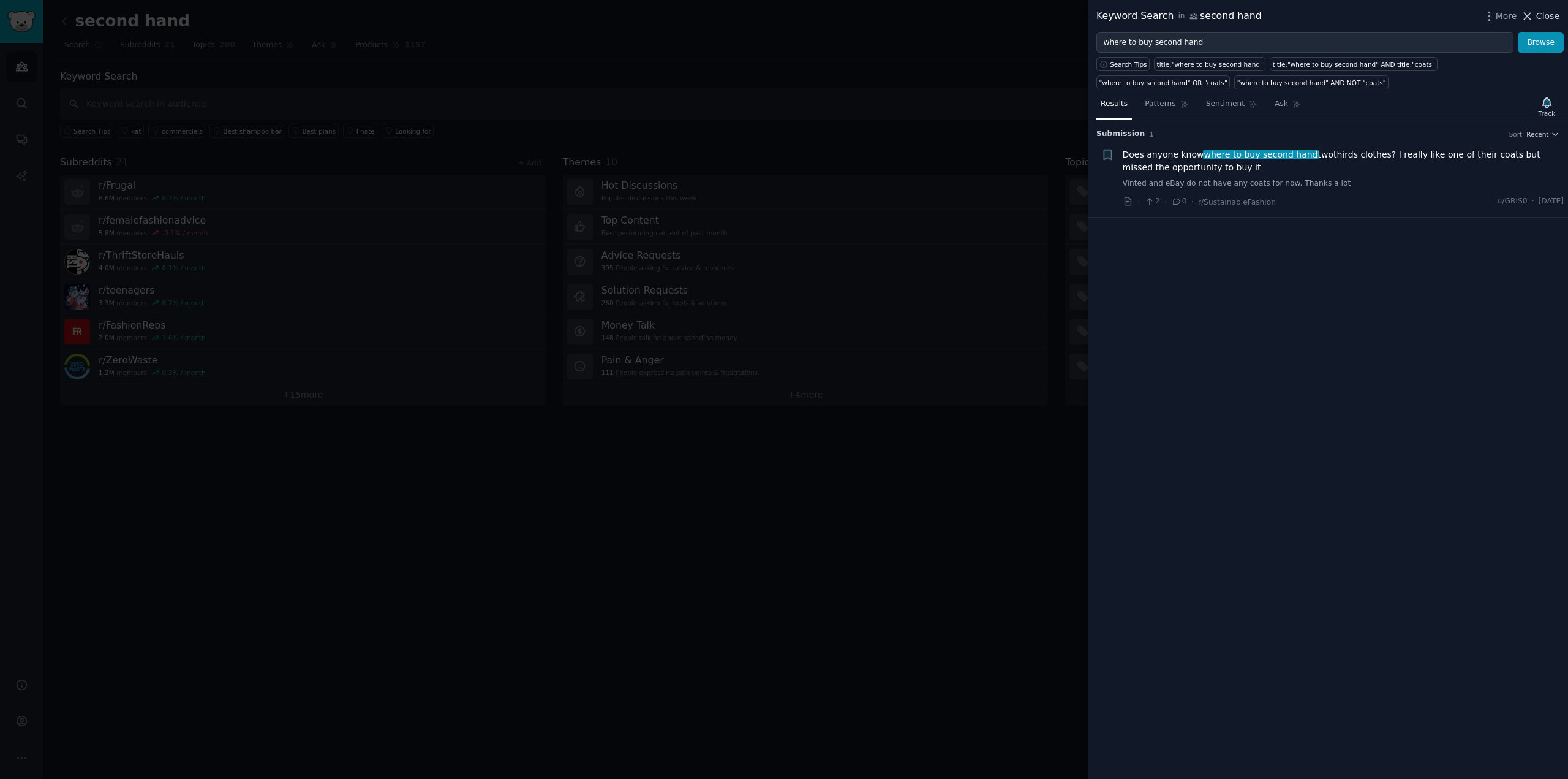
click at [1539, 10] on span "Close" at bounding box center [1548, 16] width 23 height 13
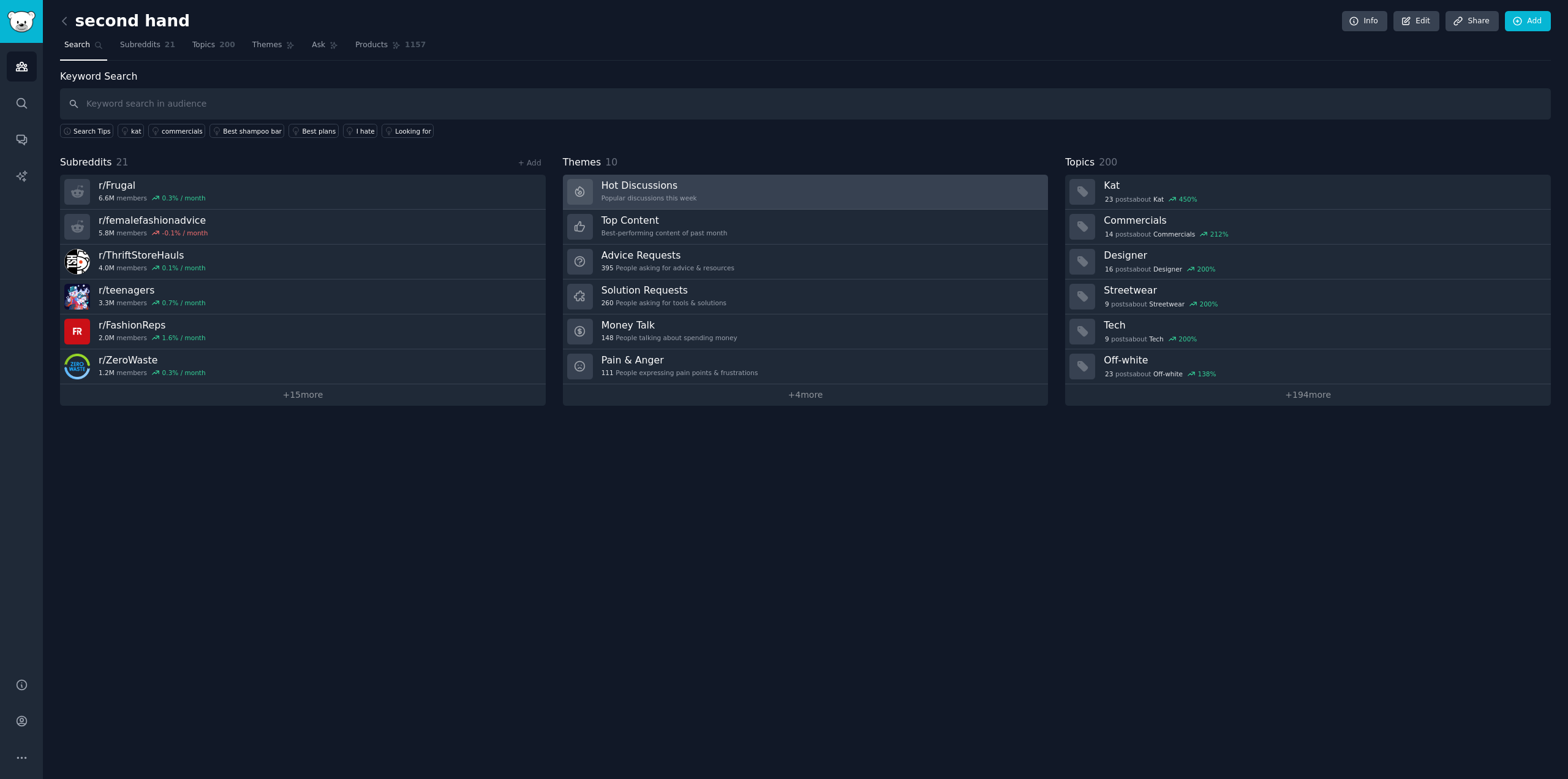
click at [720, 188] on link "Hot Discussions Popular discussions this week" at bounding box center [805, 192] width 486 height 35
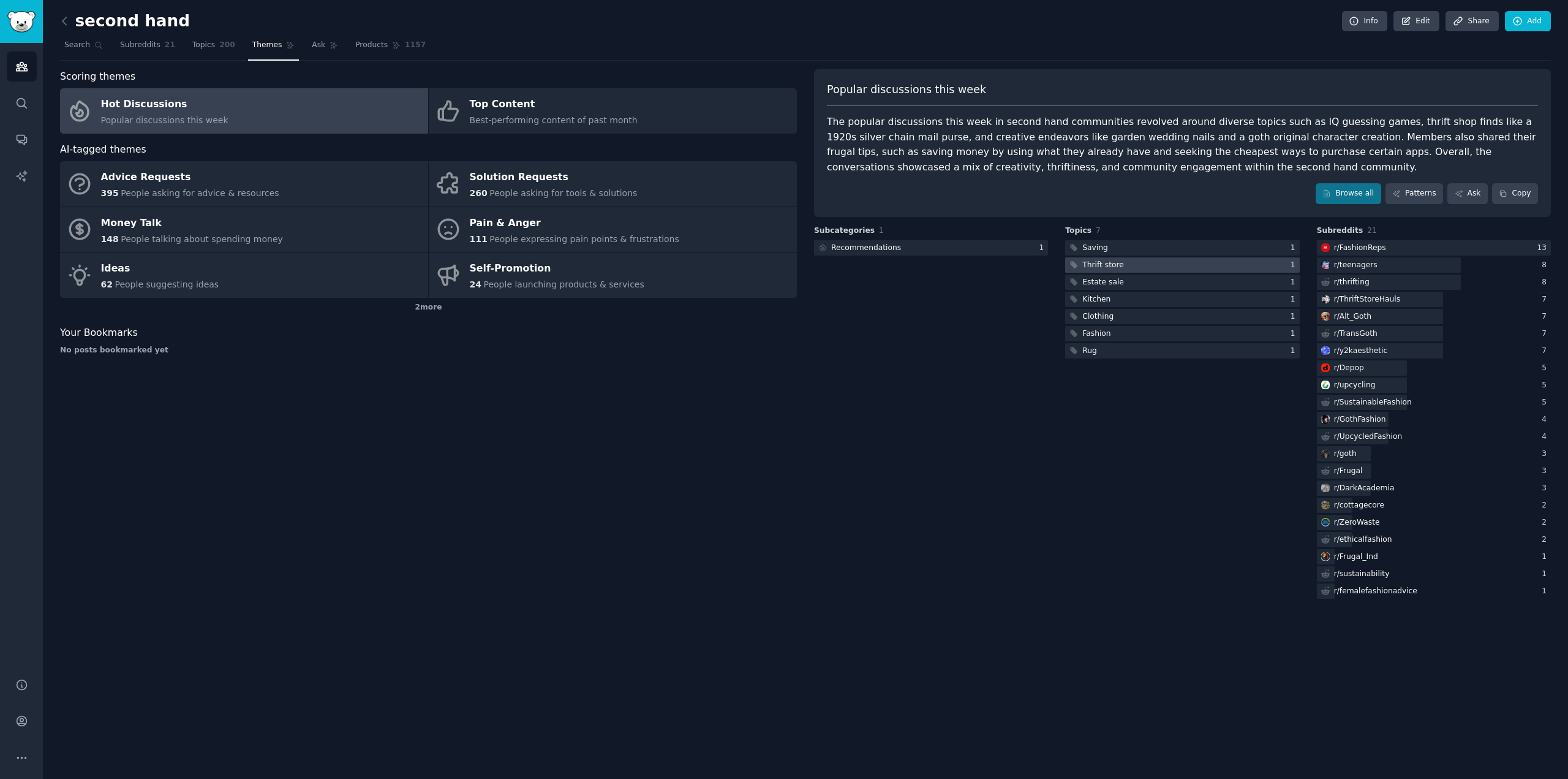
click at [1153, 261] on div at bounding box center [1182, 265] width 234 height 16
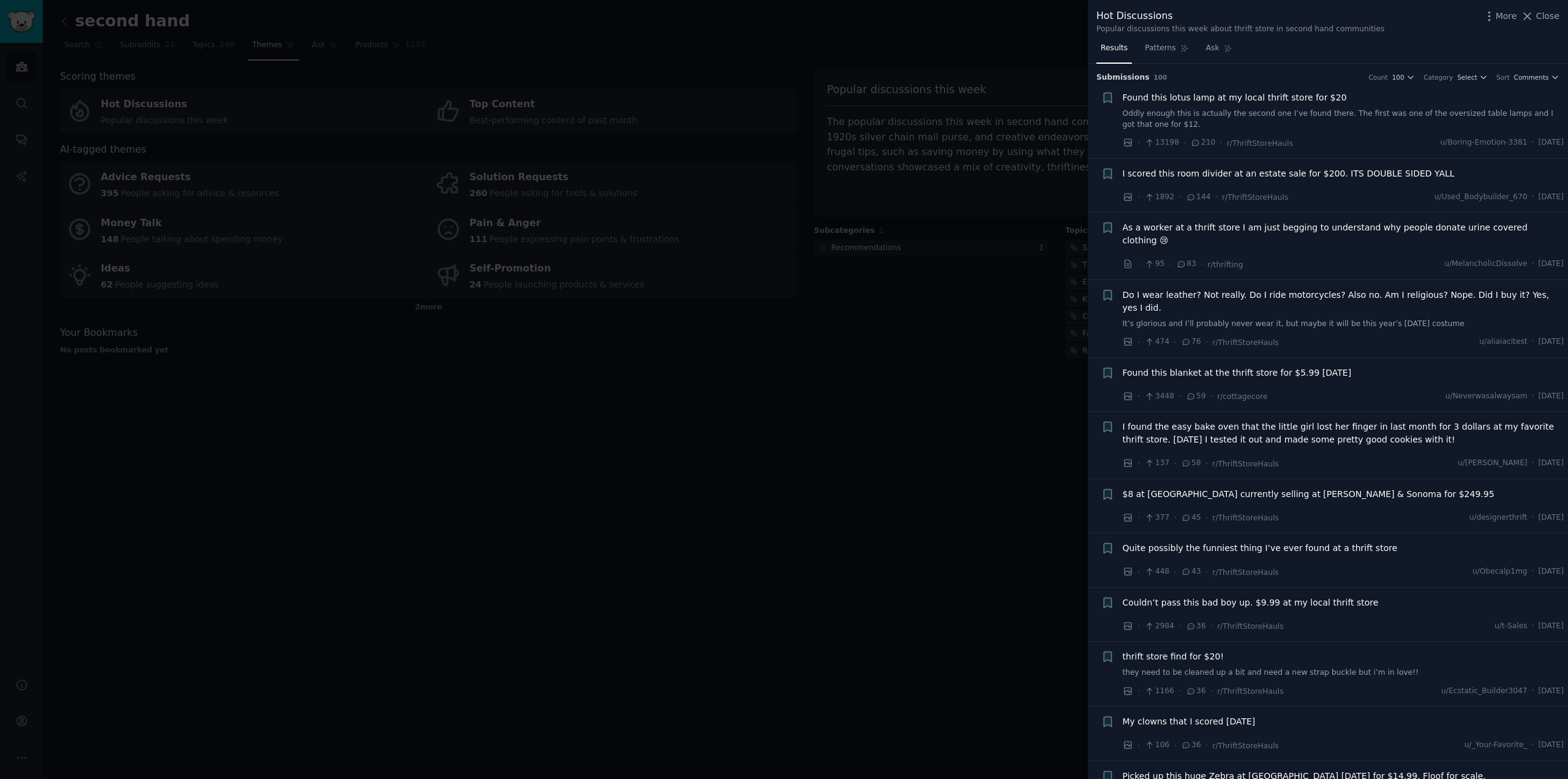
click at [987, 389] on div at bounding box center [784, 390] width 1568 height 779
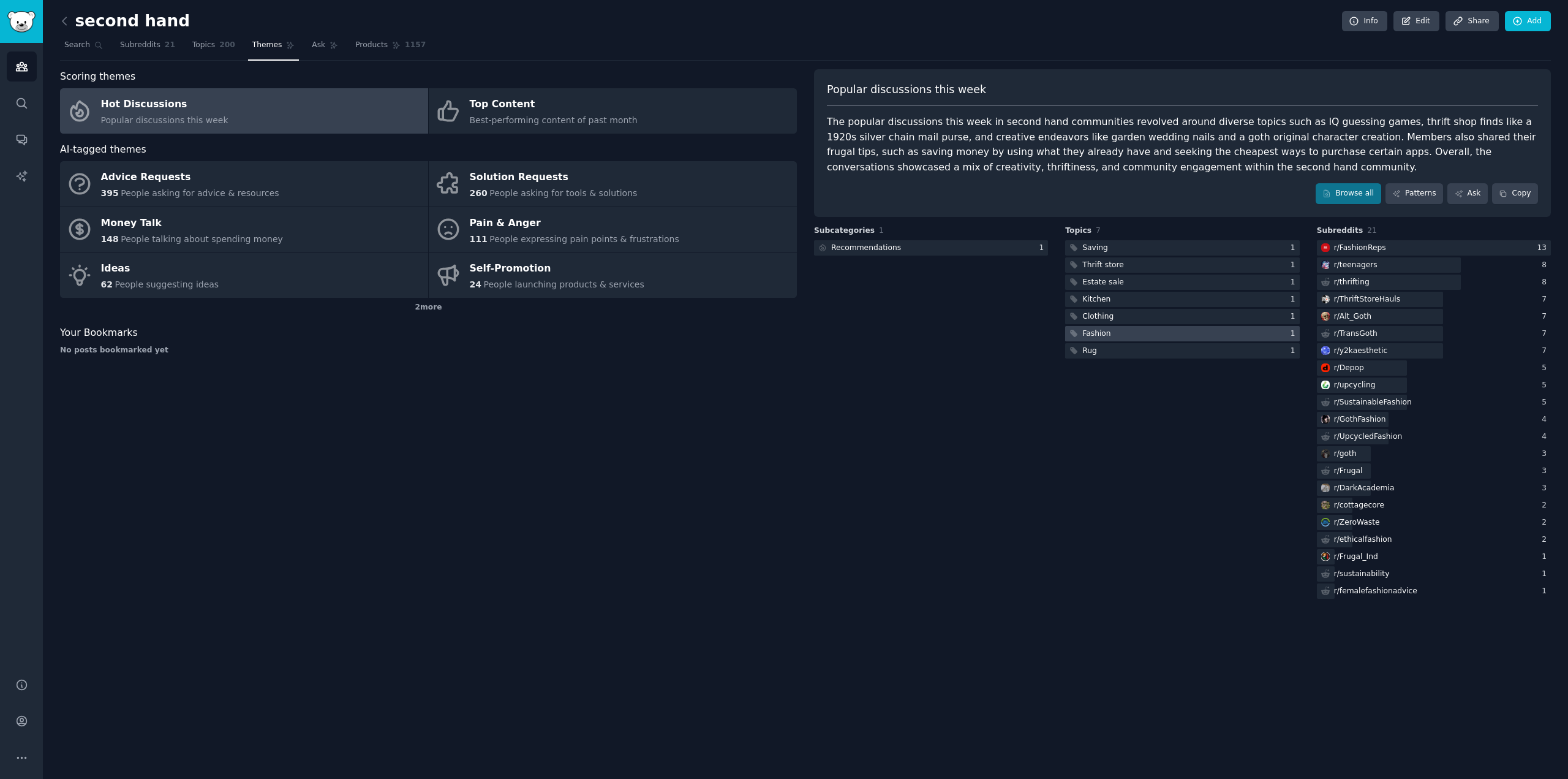
click at [1167, 328] on div at bounding box center [1182, 334] width 234 height 16
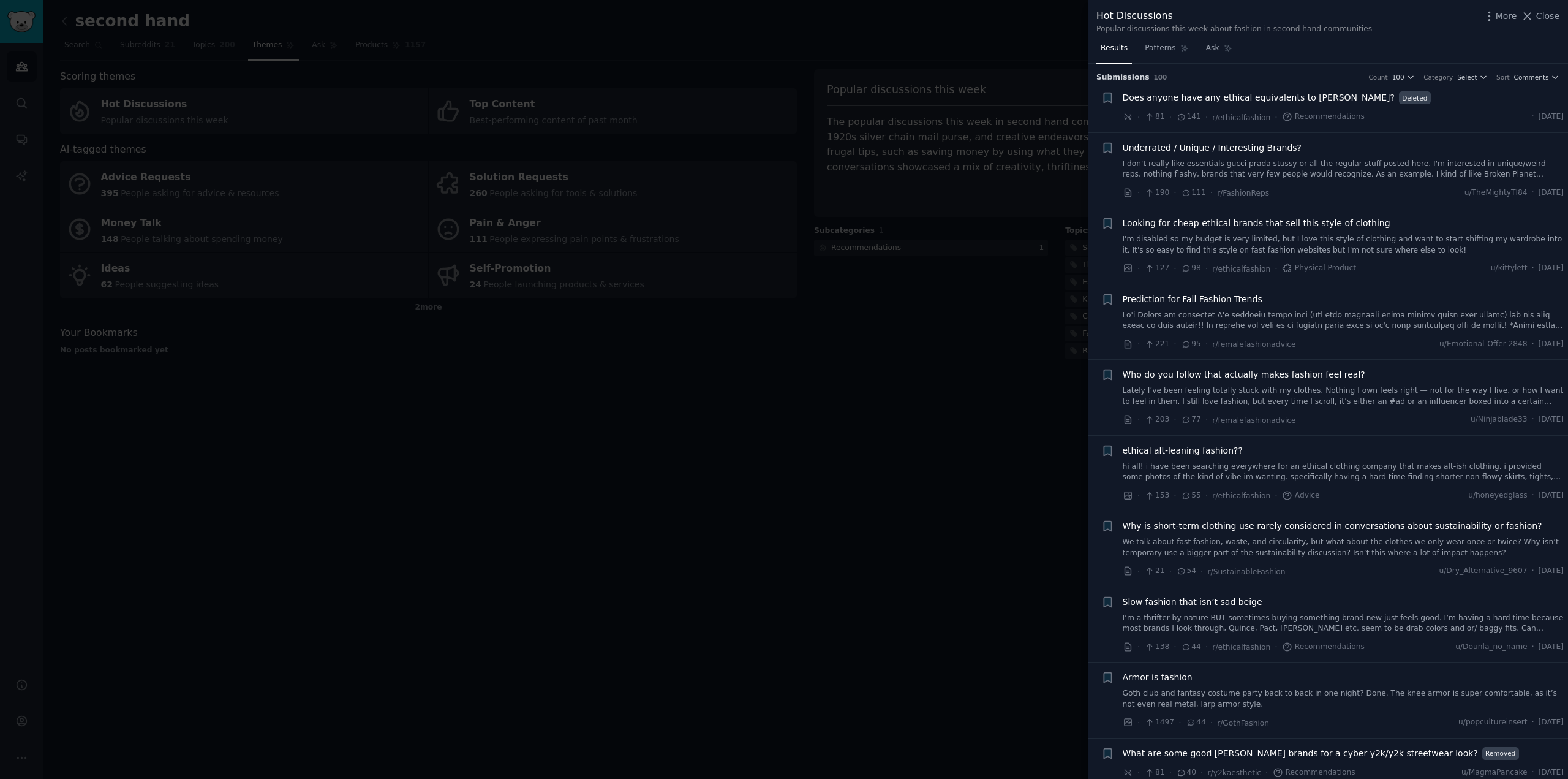
click at [1017, 478] on div at bounding box center [784, 390] width 1568 height 779
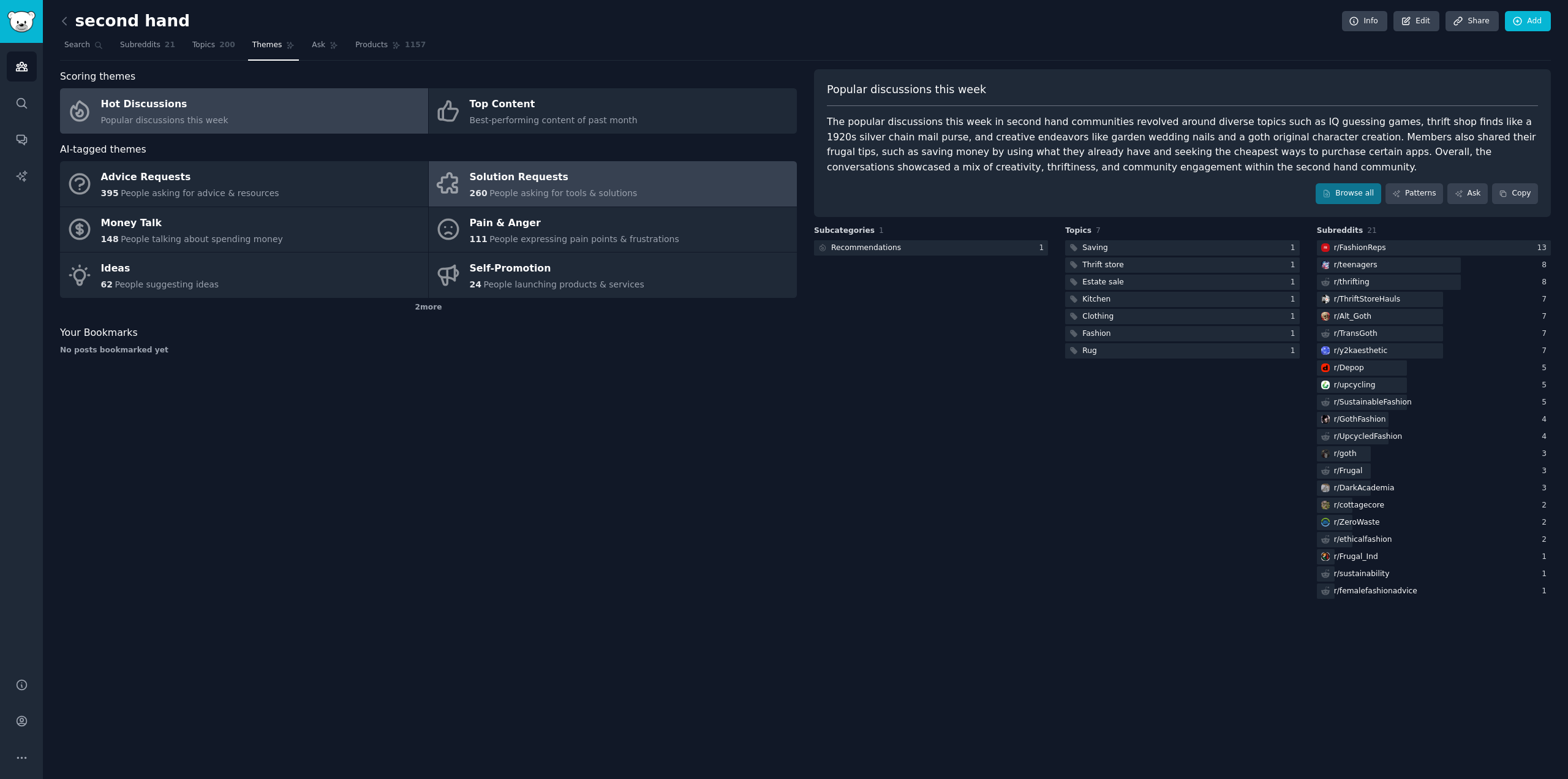
click at [653, 180] on link "Solution Requests 260 People asking for tools & solutions" at bounding box center [612, 183] width 368 height 45
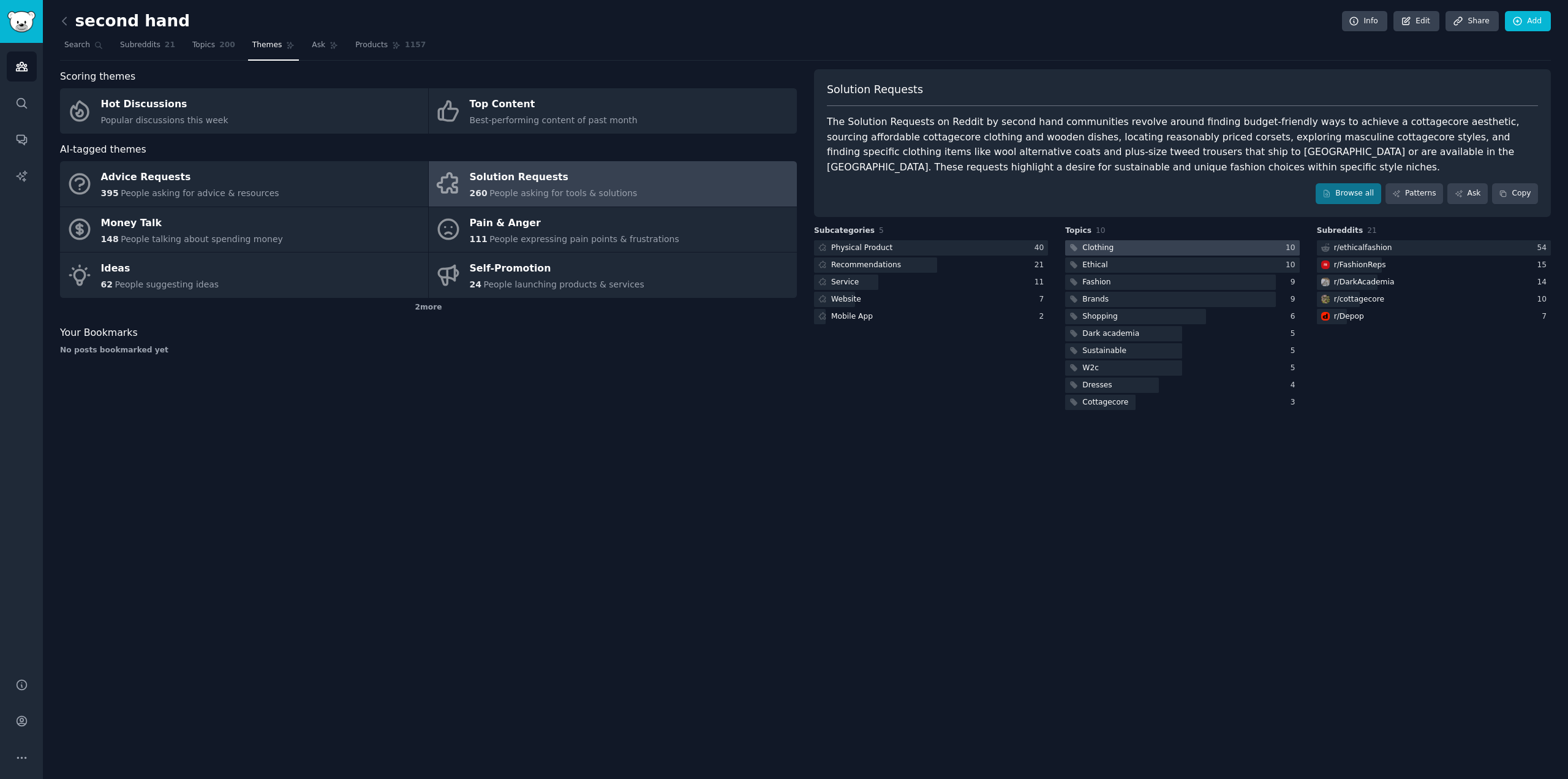
click at [1181, 252] on div at bounding box center [1182, 248] width 234 height 16
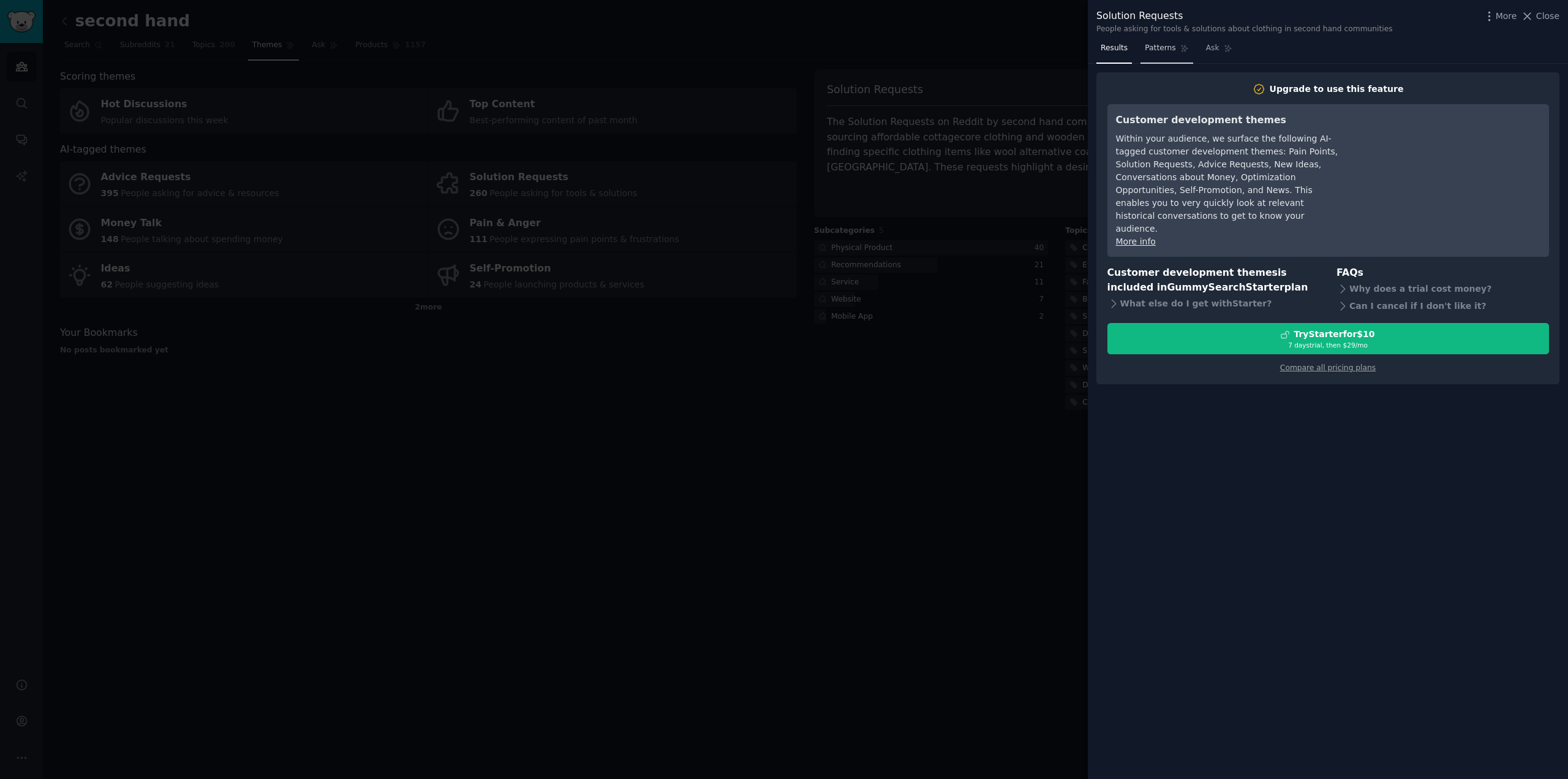
click at [1159, 47] on span "Patterns" at bounding box center [1160, 48] width 30 height 11
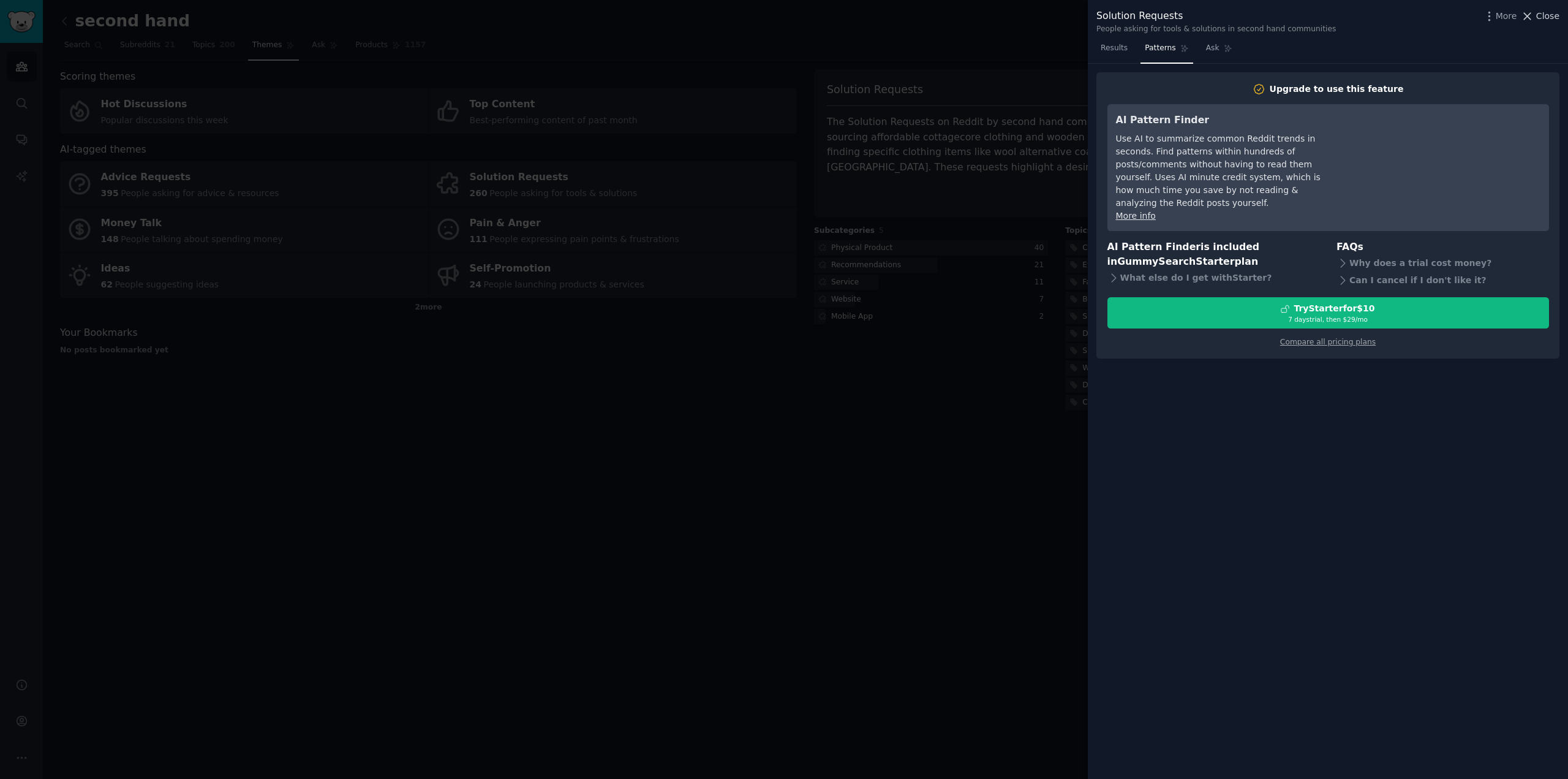
click at [1539, 22] on span "Close" at bounding box center [1548, 16] width 23 height 13
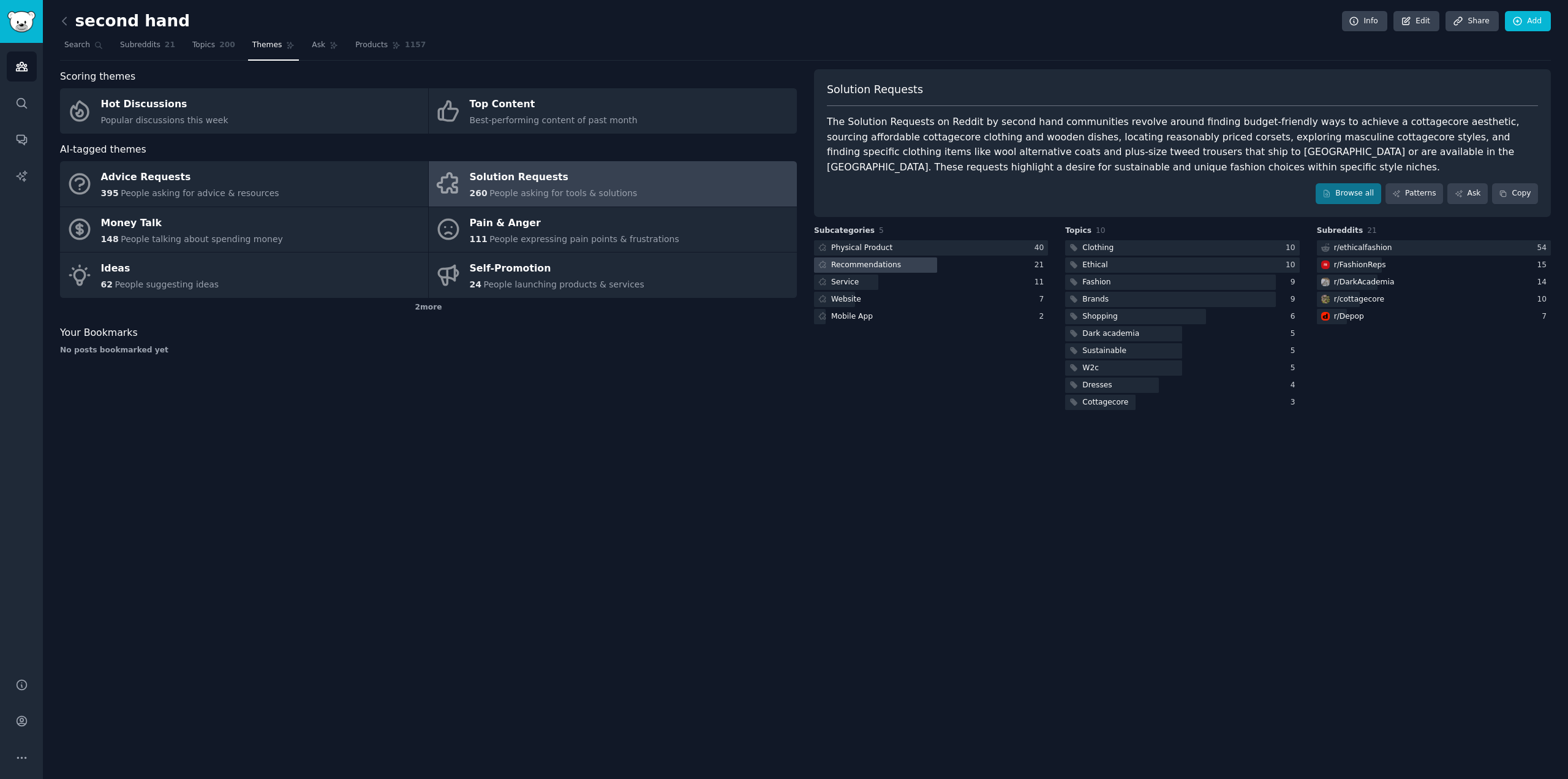
click at [909, 263] on div at bounding box center [876, 265] width 123 height 16
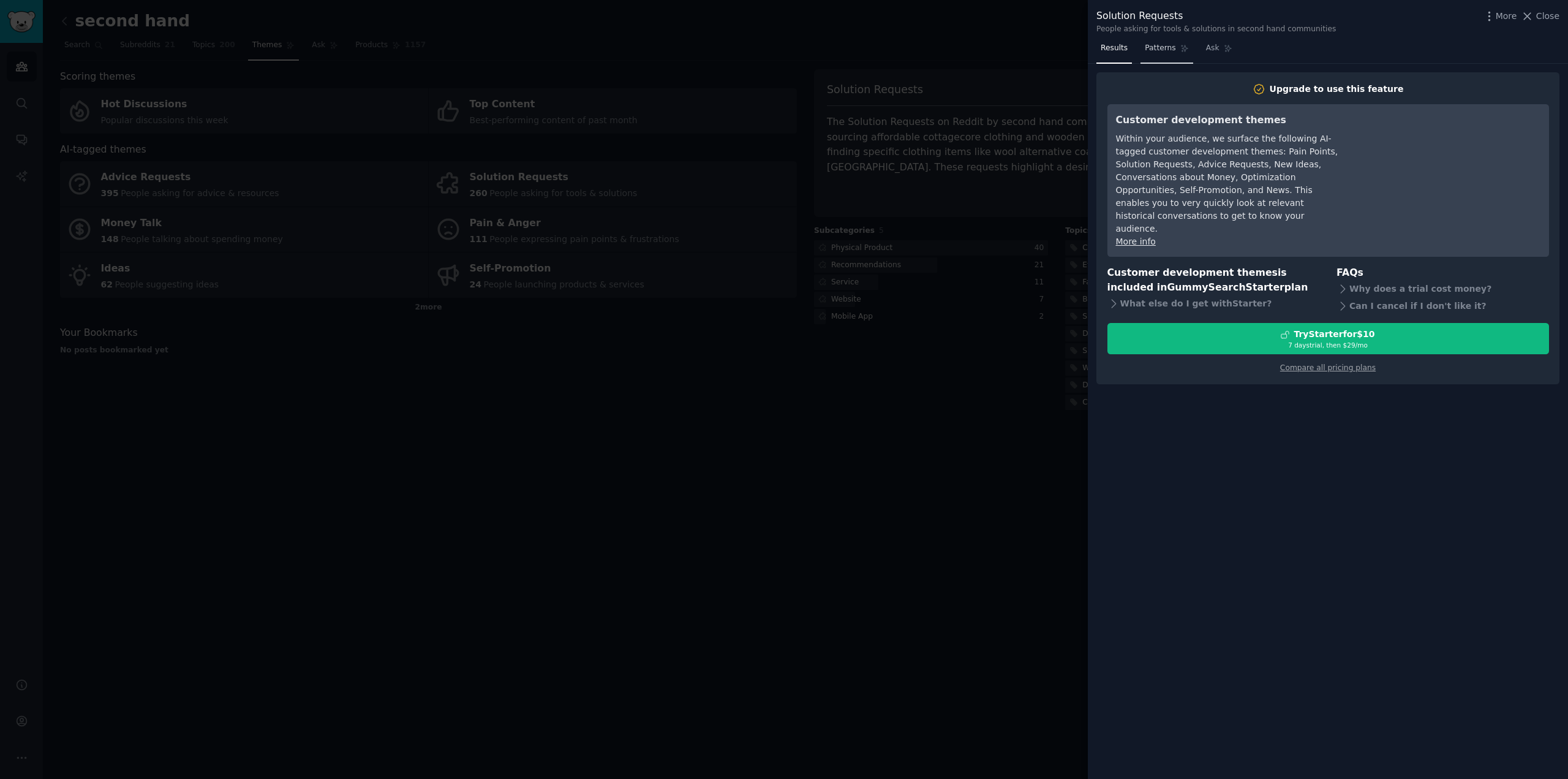
click at [1149, 52] on span "Patterns" at bounding box center [1160, 48] width 30 height 11
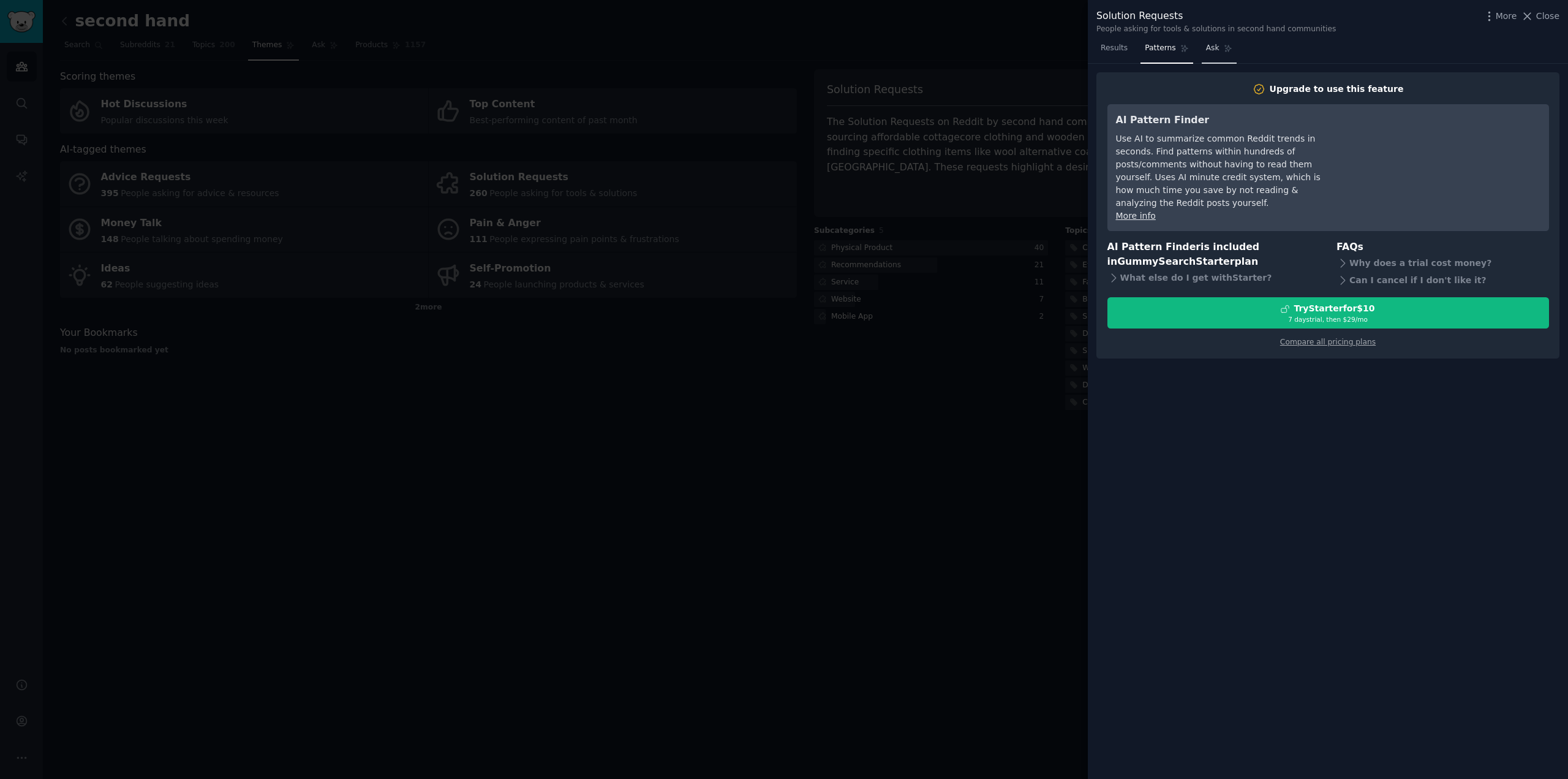
click at [1206, 47] on span "Ask" at bounding box center [1213, 48] width 14 height 11
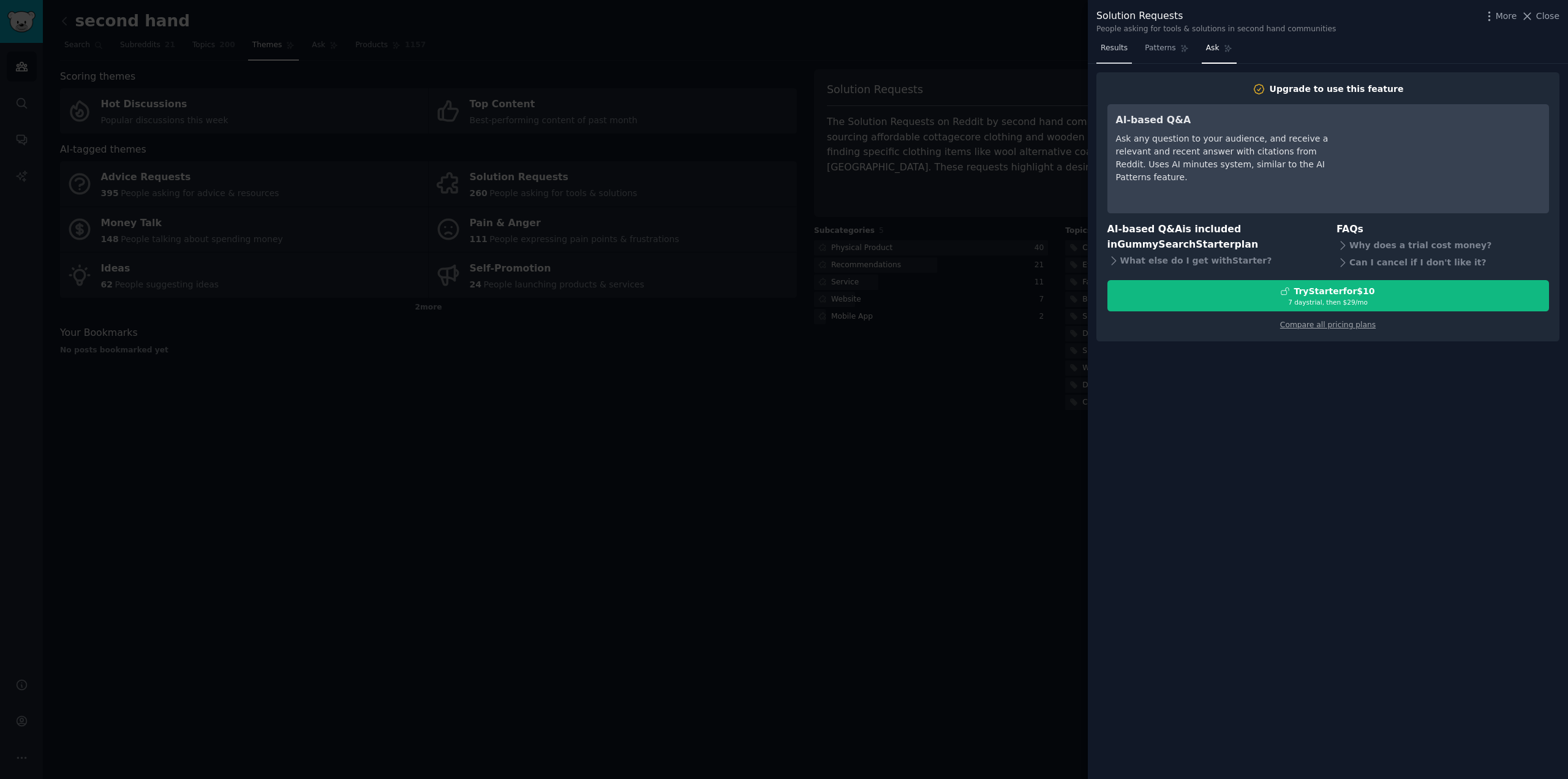
click at [1102, 42] on link "Results" at bounding box center [1114, 51] width 35 height 25
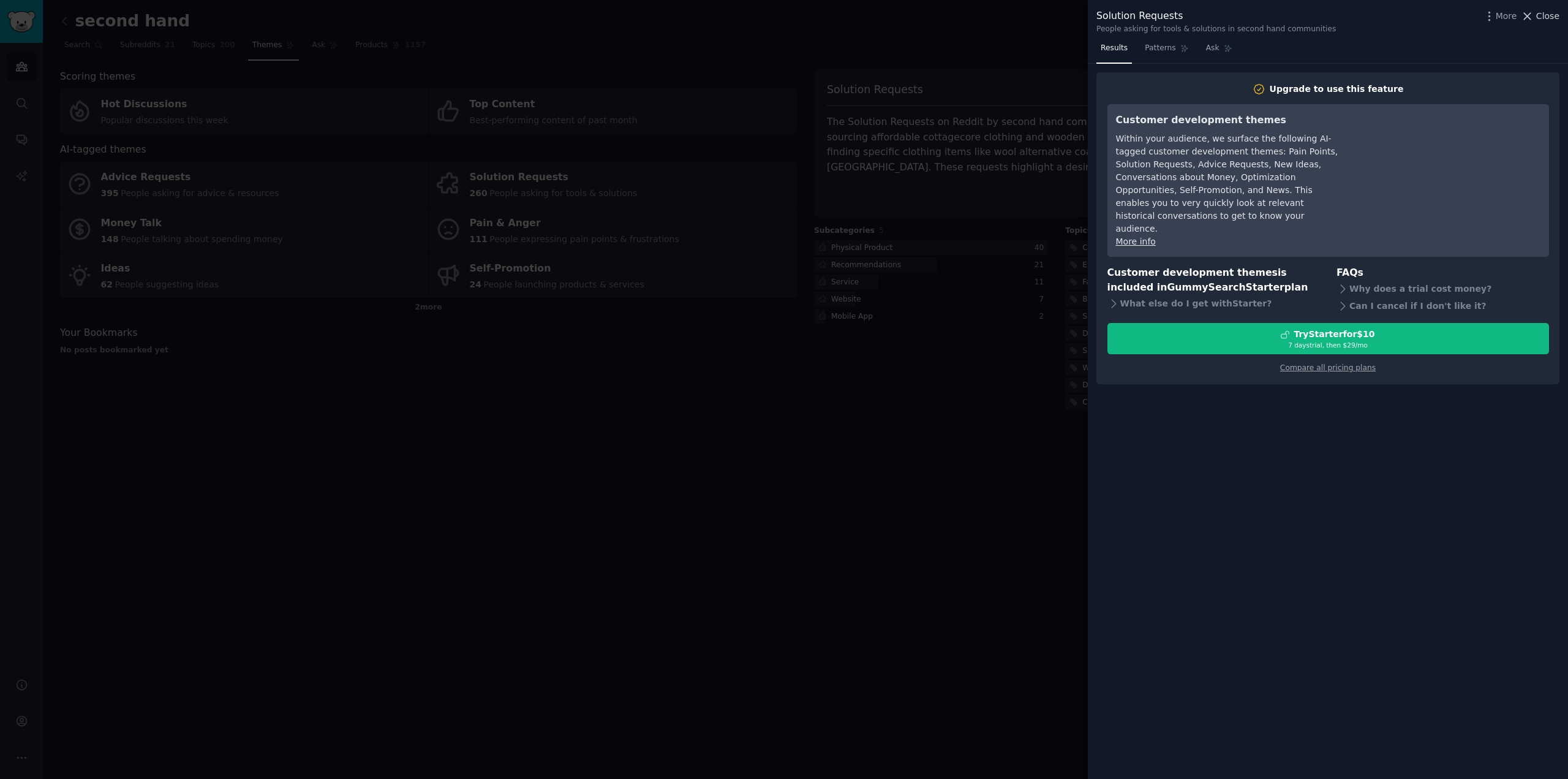
click at [1543, 16] on span "Close" at bounding box center [1548, 16] width 23 height 13
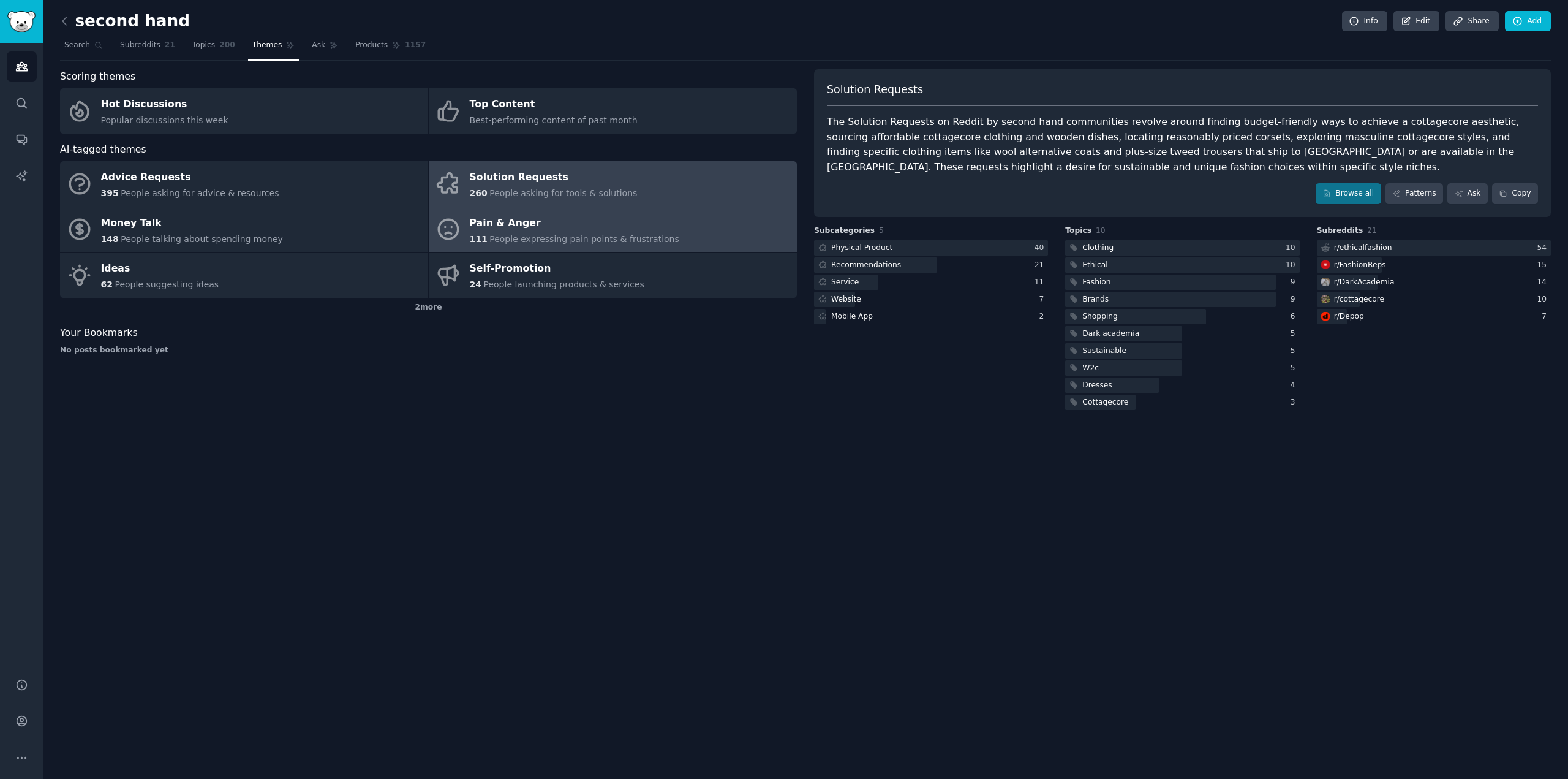
click at [558, 225] on div "Pain & Anger" at bounding box center [574, 223] width 209 height 20
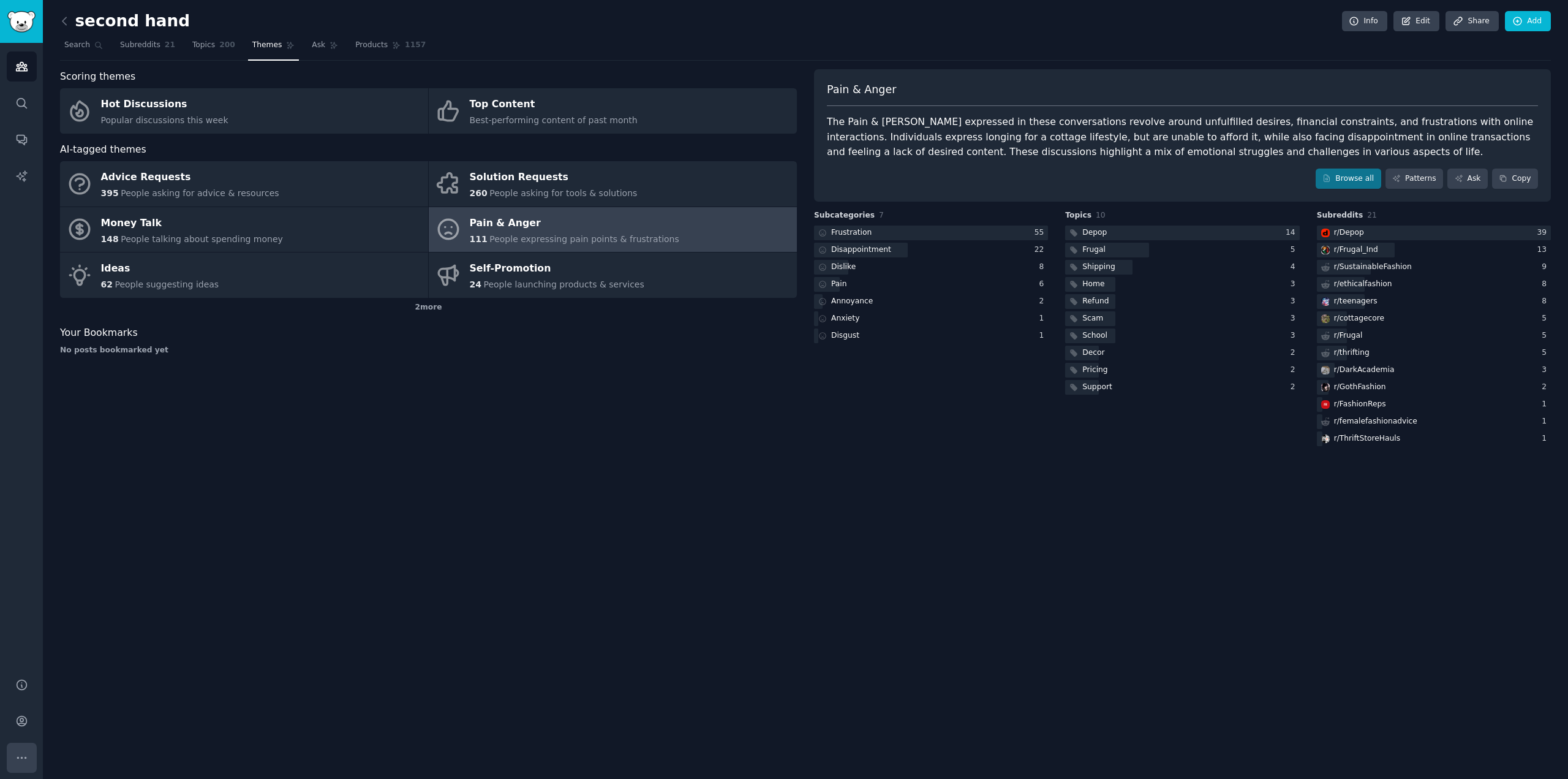
click at [16, 758] on icon "Sidebar" at bounding box center [22, 757] width 13 height 13
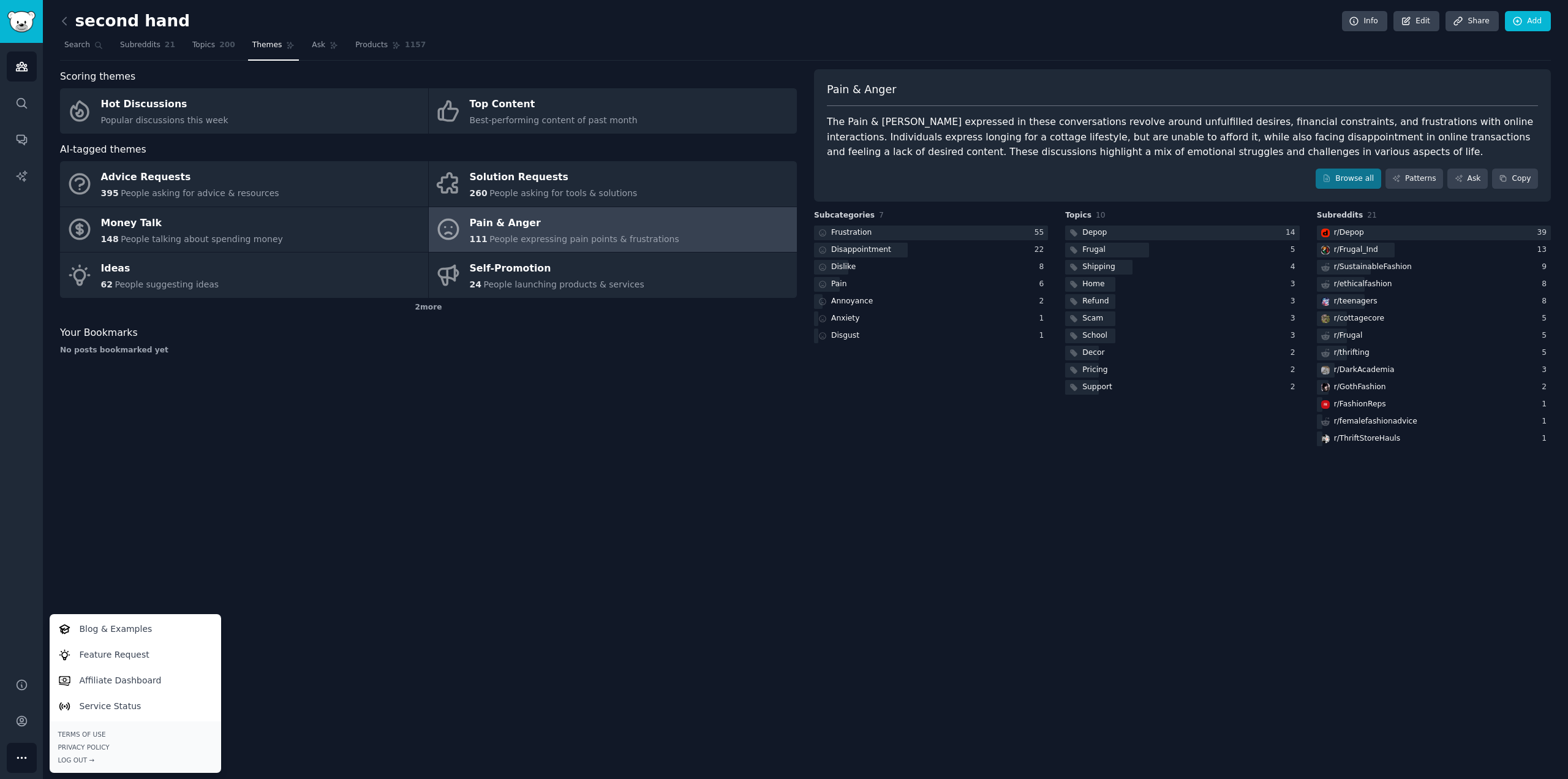
click at [622, 498] on div "second hand Info Edit Share Add Search Subreddits 21 Topics 200 Themes Ask Prod…" at bounding box center [805, 390] width 1525 height 779
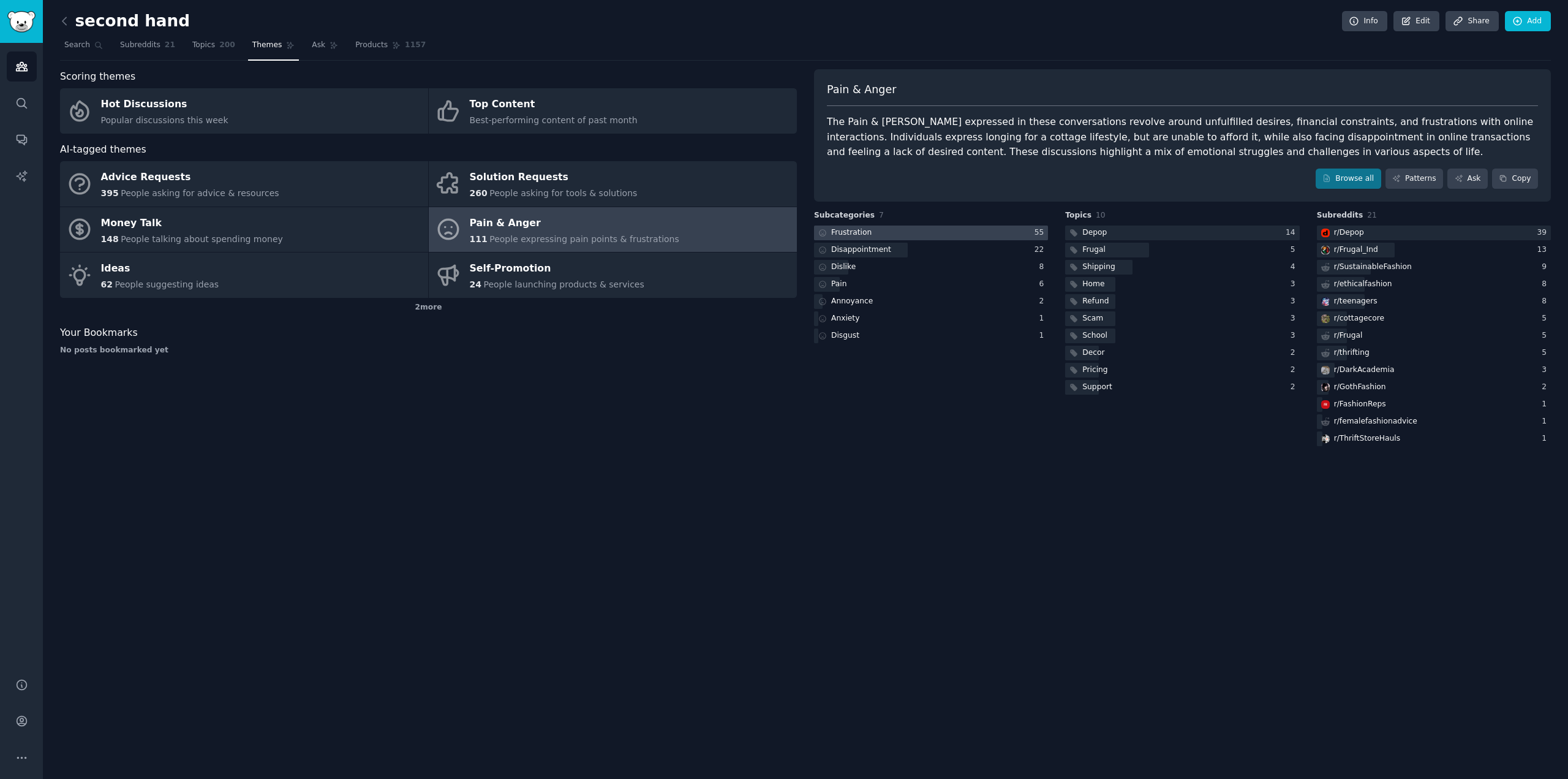
click at [989, 231] on div at bounding box center [931, 233] width 234 height 16
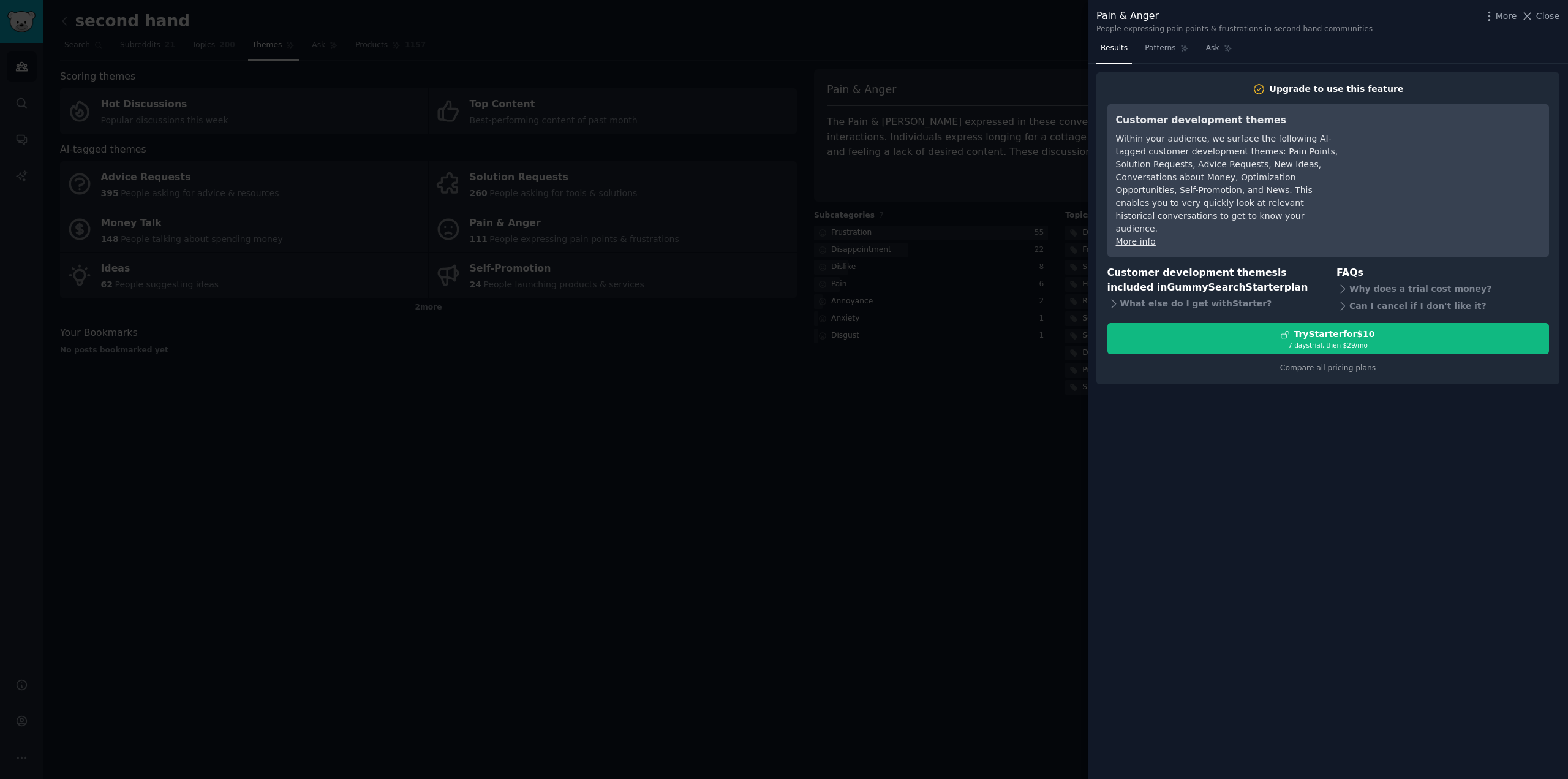
click at [1022, 58] on div at bounding box center [784, 390] width 1568 height 779
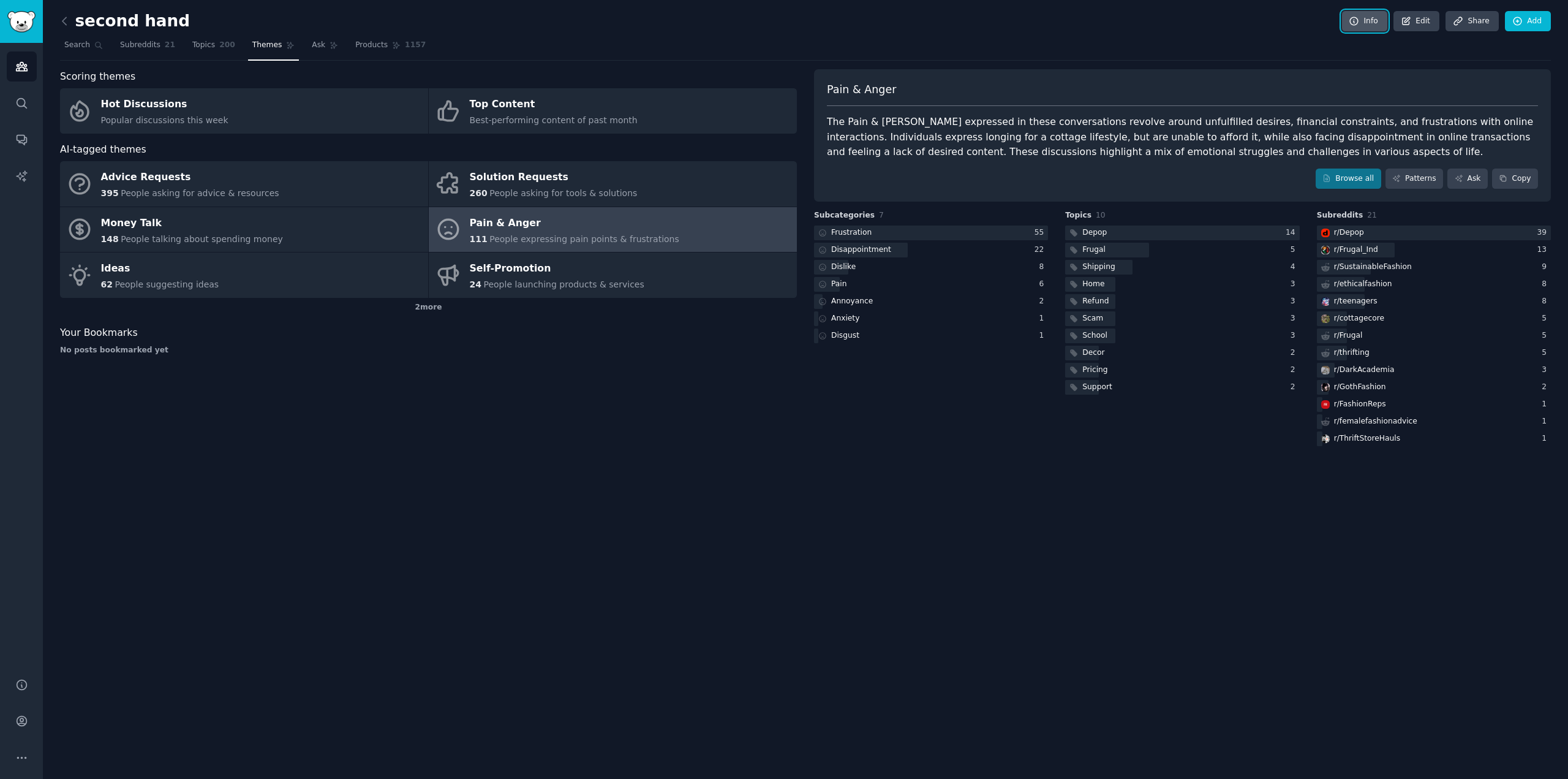
click at [1357, 17] on icon at bounding box center [1354, 22] width 11 height 11
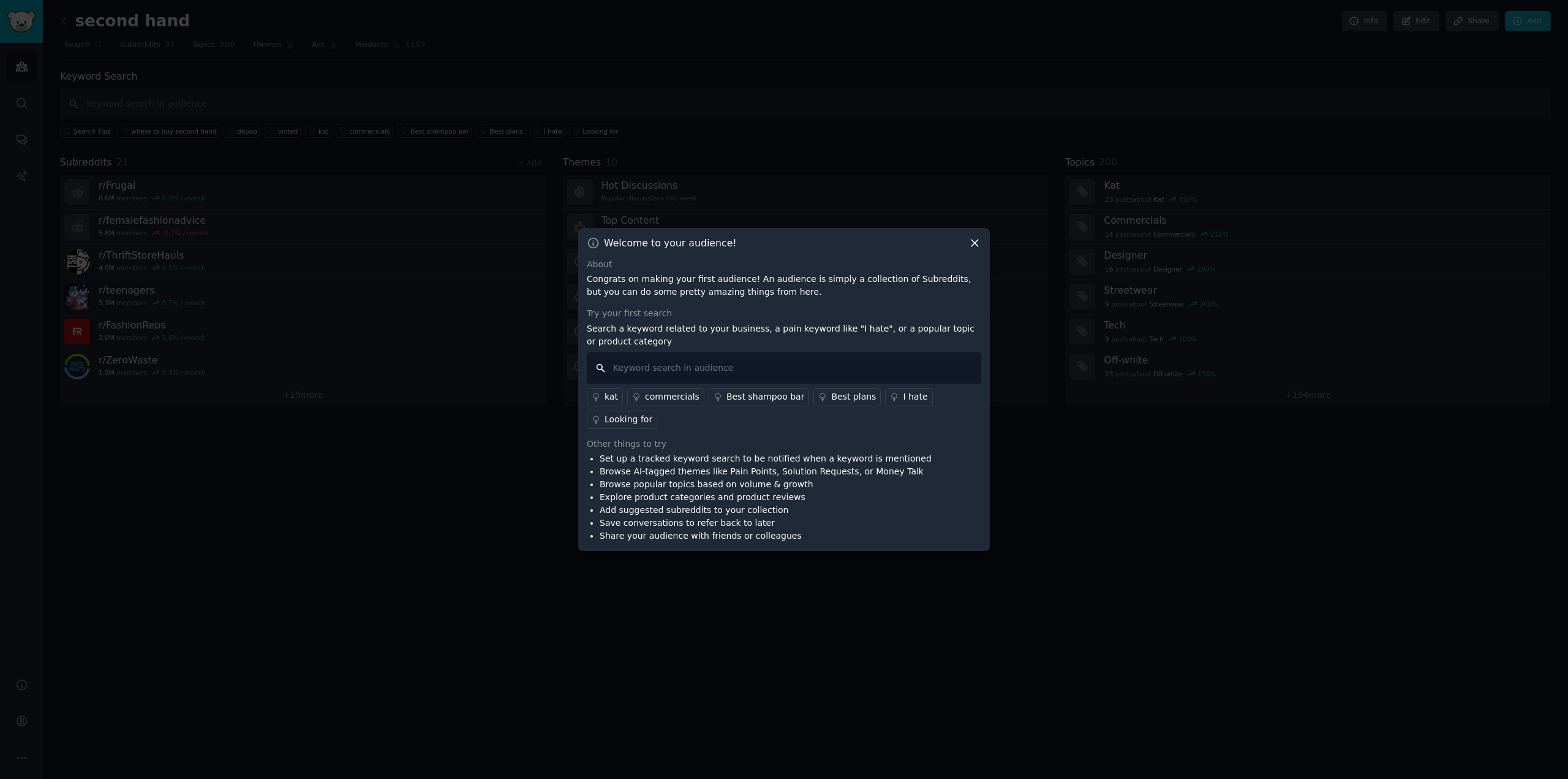
click at [767, 380] on input "text" at bounding box center [784, 368] width 394 height 31
click at [972, 249] on icon at bounding box center [974, 243] width 13 height 13
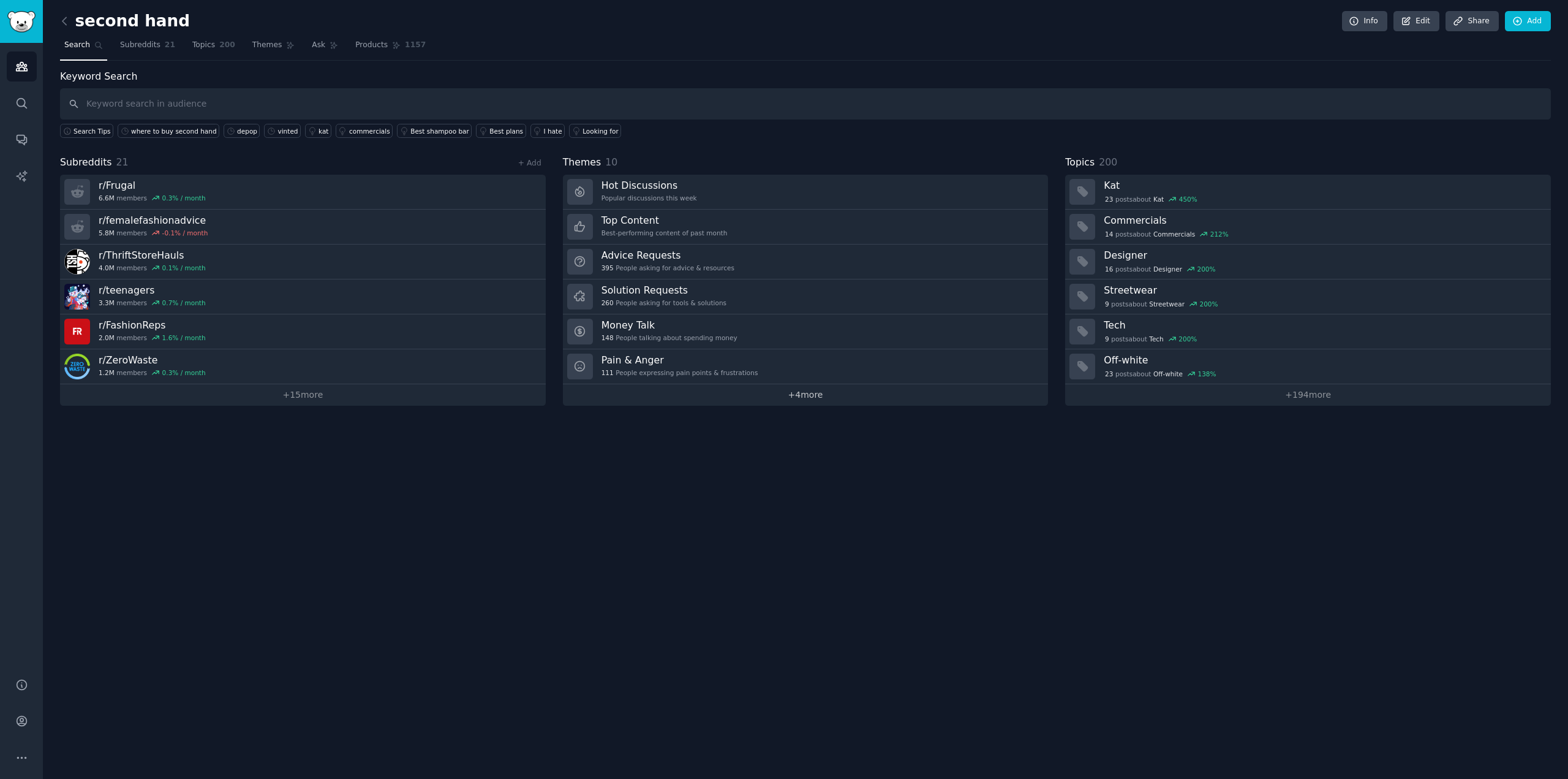
click at [799, 402] on link "+ 4 more" at bounding box center [805, 394] width 486 height 22
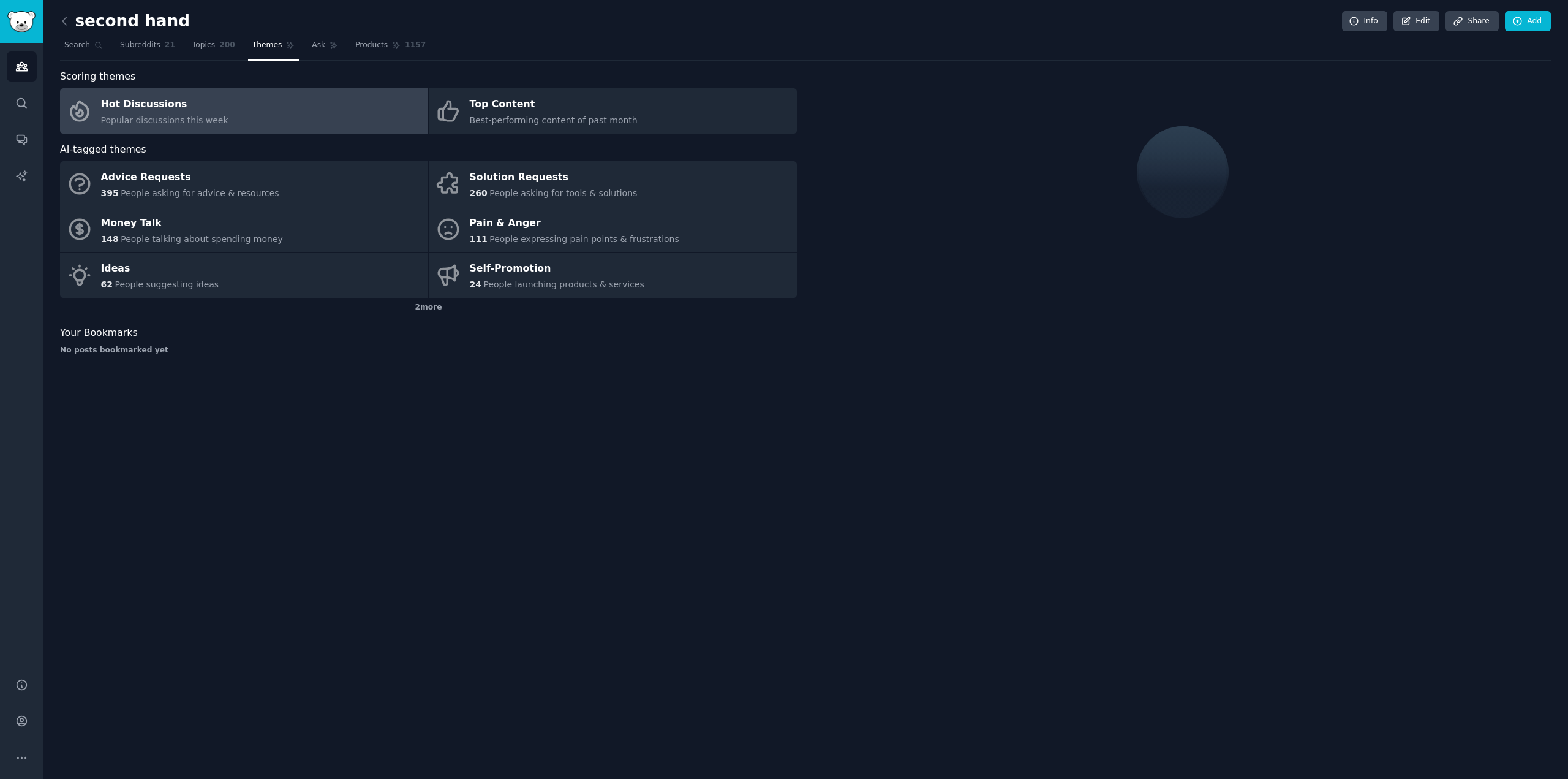
click at [238, 108] on link "Hot Discussions Popular discussions this week" at bounding box center [244, 111] width 368 height 45
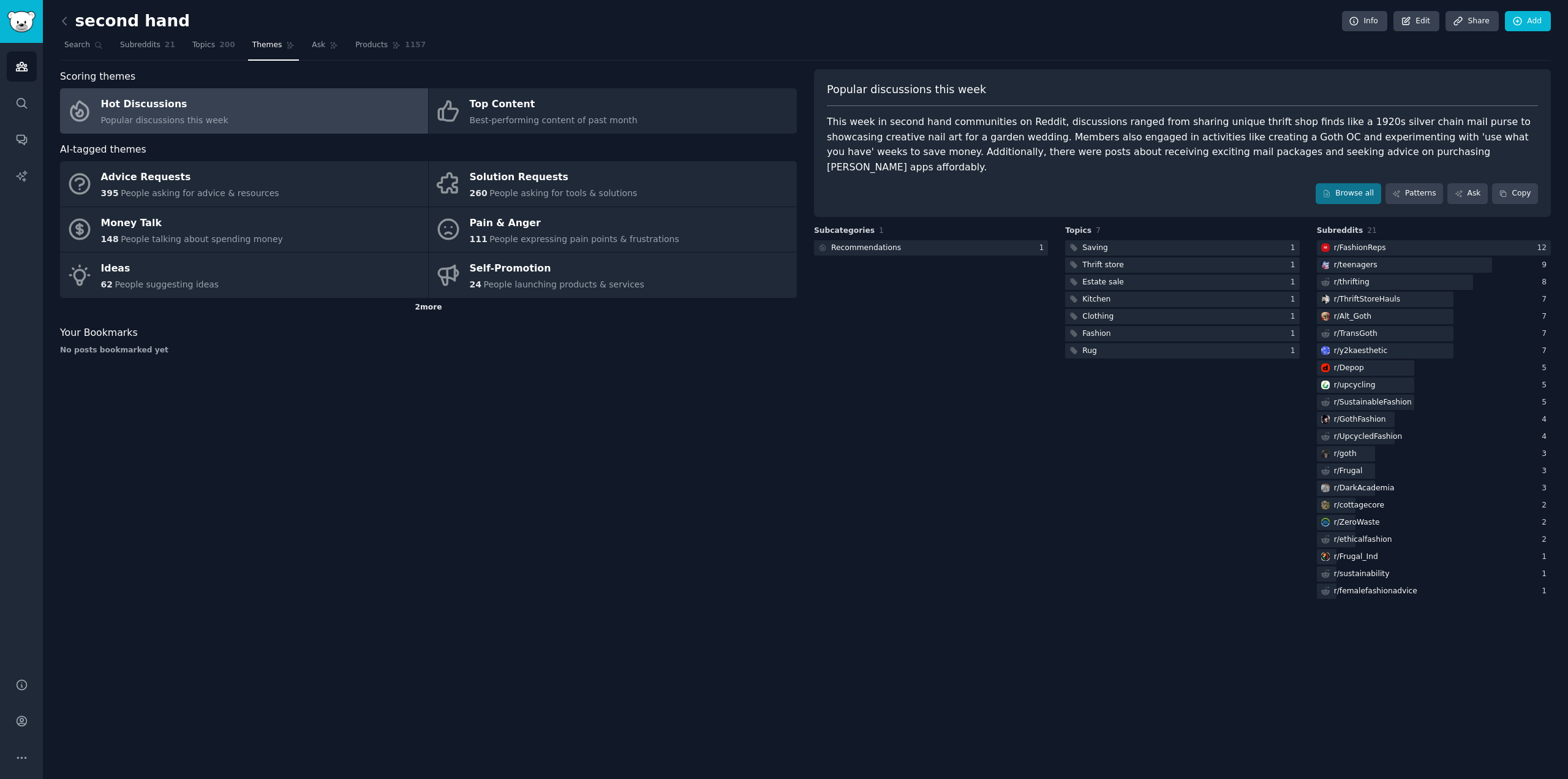
click at [427, 310] on div "2 more" at bounding box center [428, 308] width 737 height 20
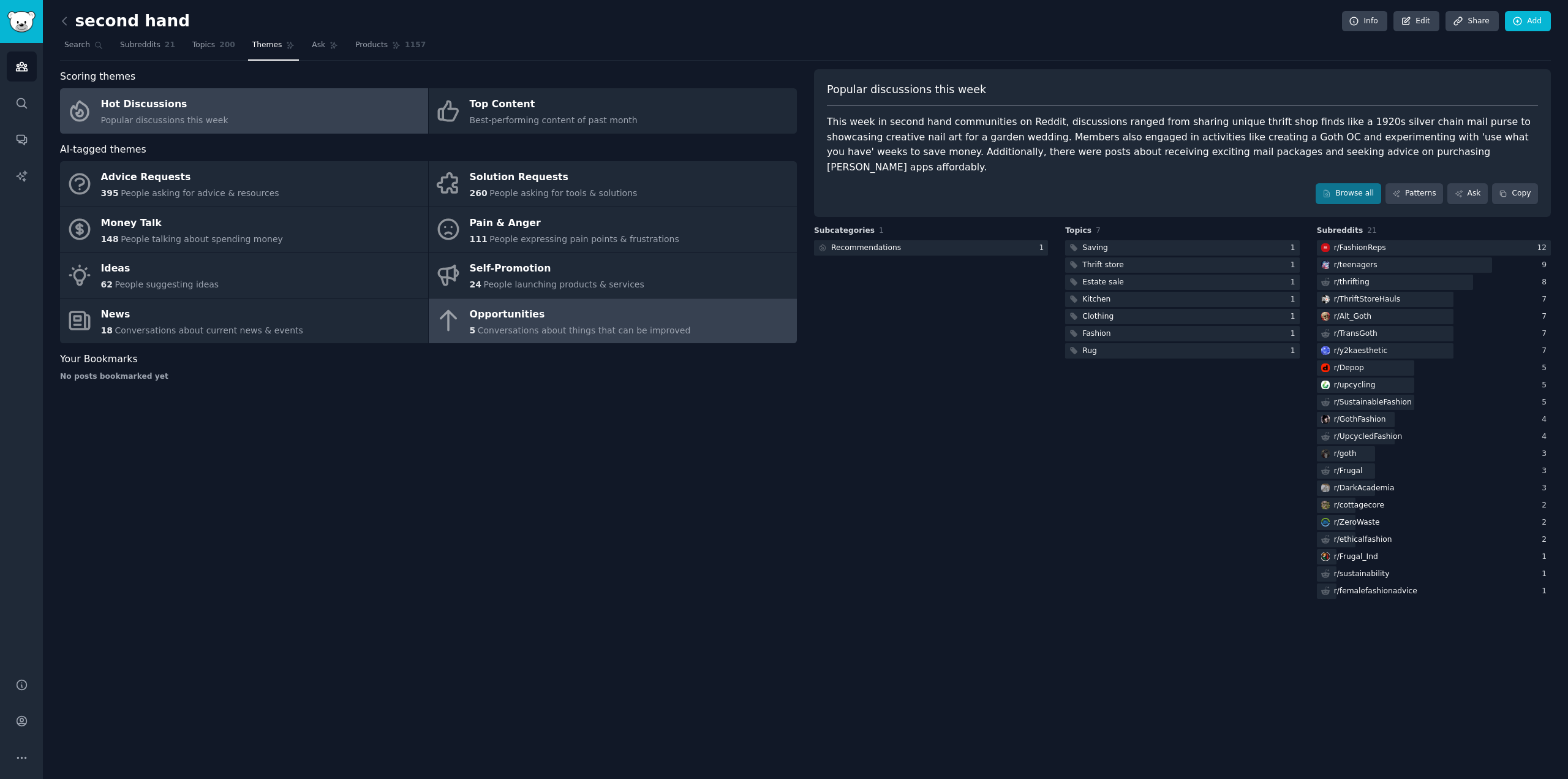
click at [653, 326] on span "Conversations about things that can be improved" at bounding box center [584, 330] width 213 height 10
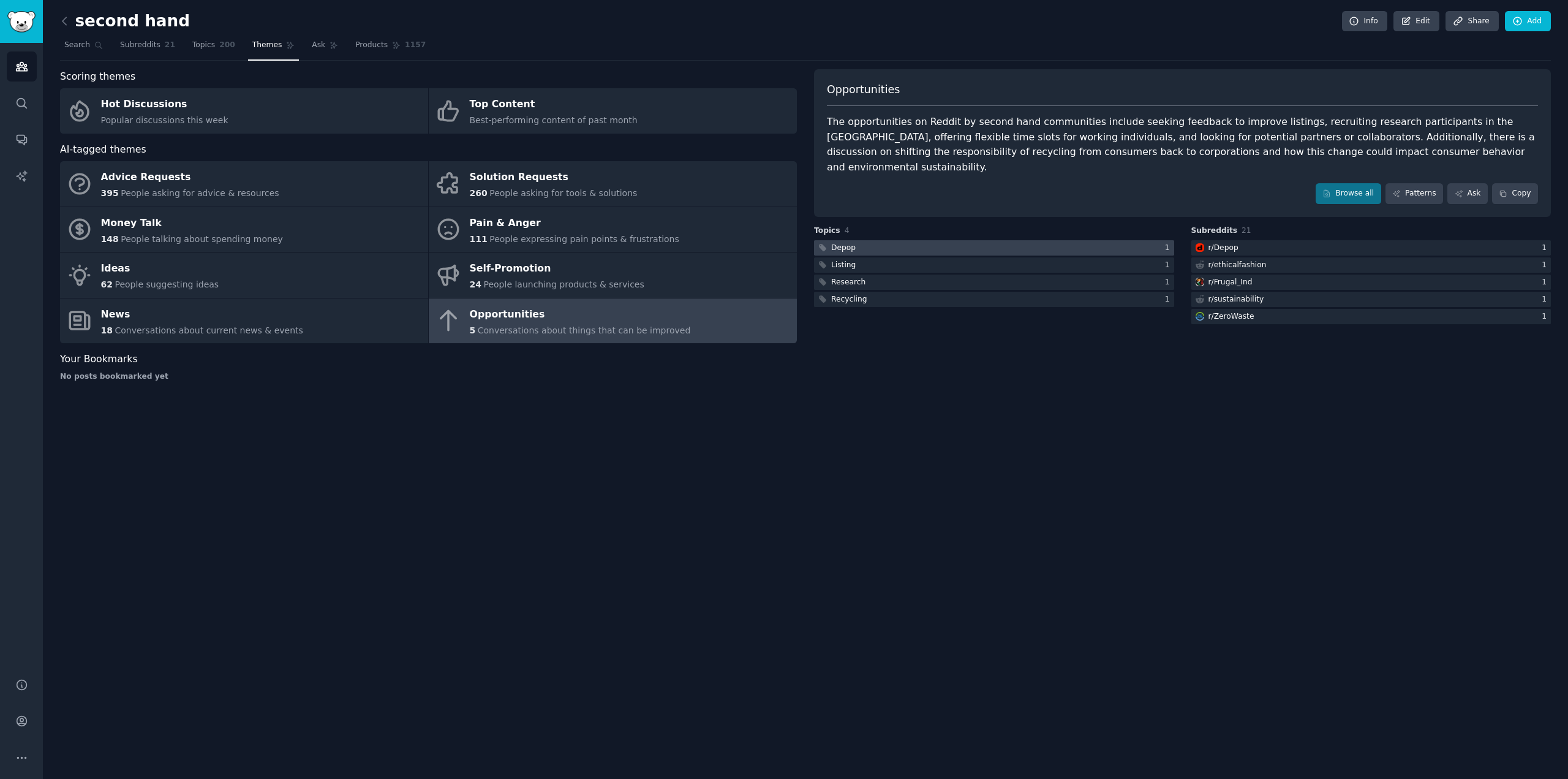
click at [1071, 240] on div at bounding box center [994, 248] width 360 height 16
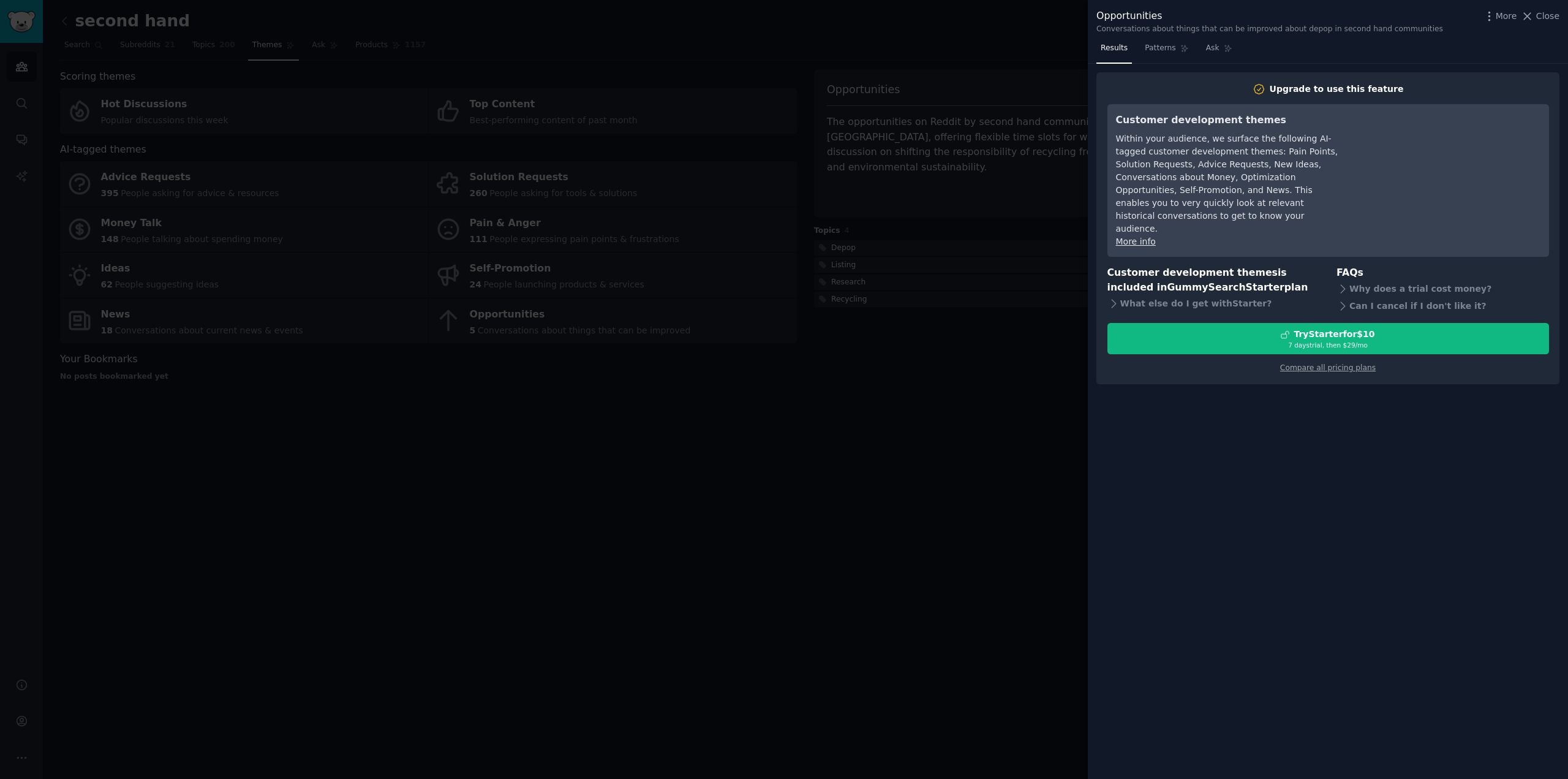
click at [982, 399] on div at bounding box center [784, 390] width 1568 height 779
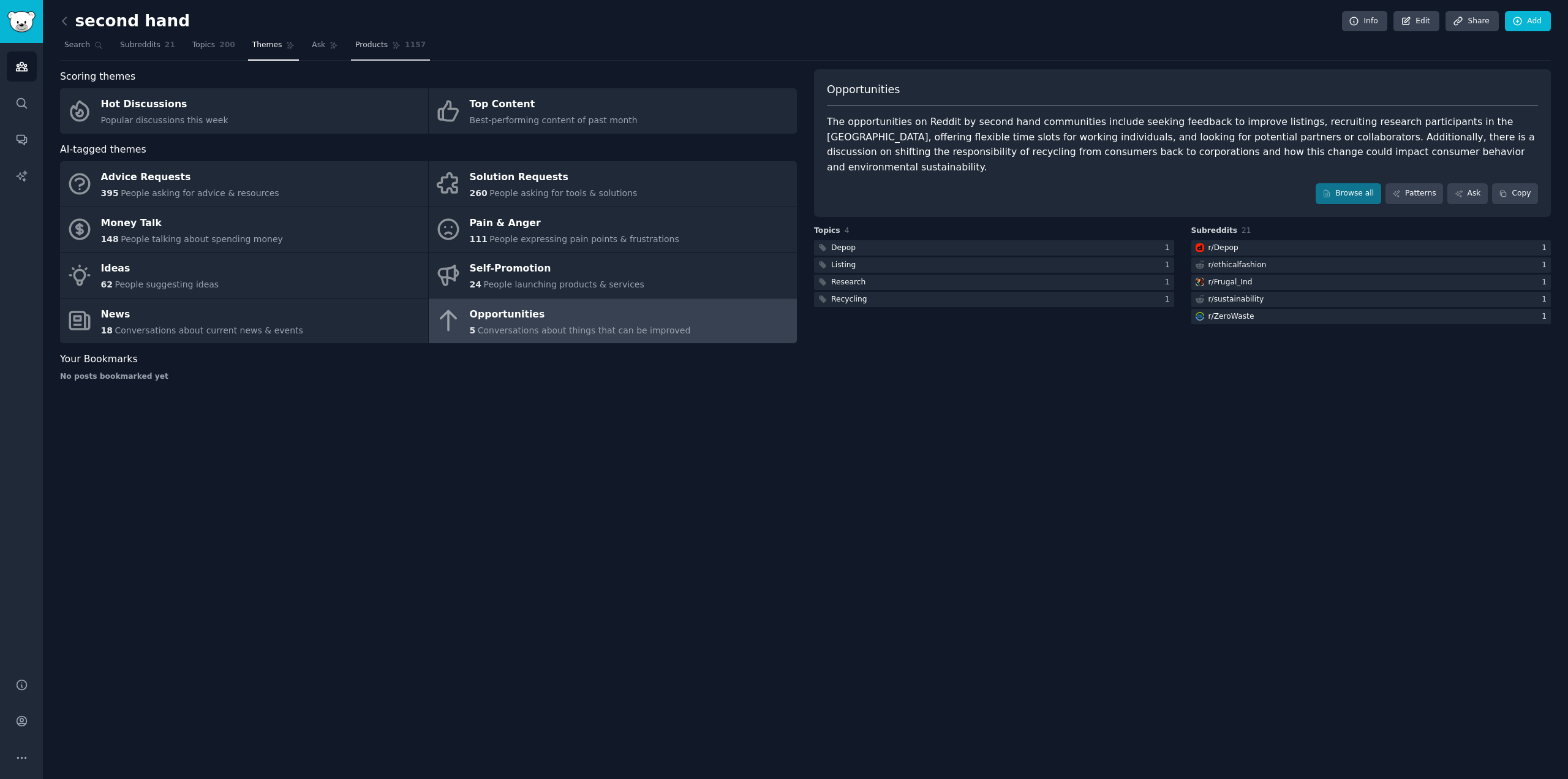
click at [392, 45] on icon at bounding box center [396, 45] width 9 height 9
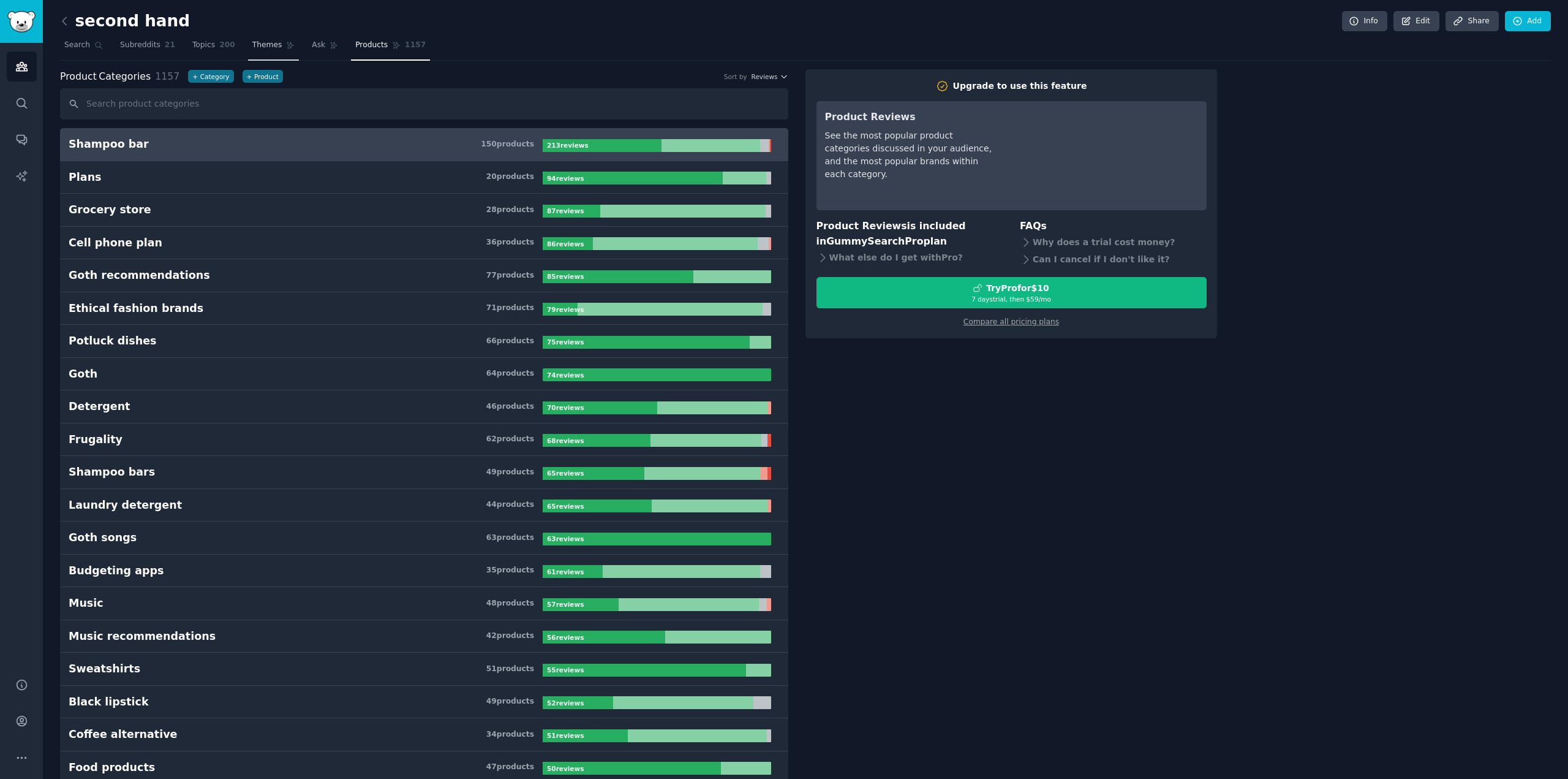
click at [252, 40] on span "Themes" at bounding box center [267, 45] width 30 height 11
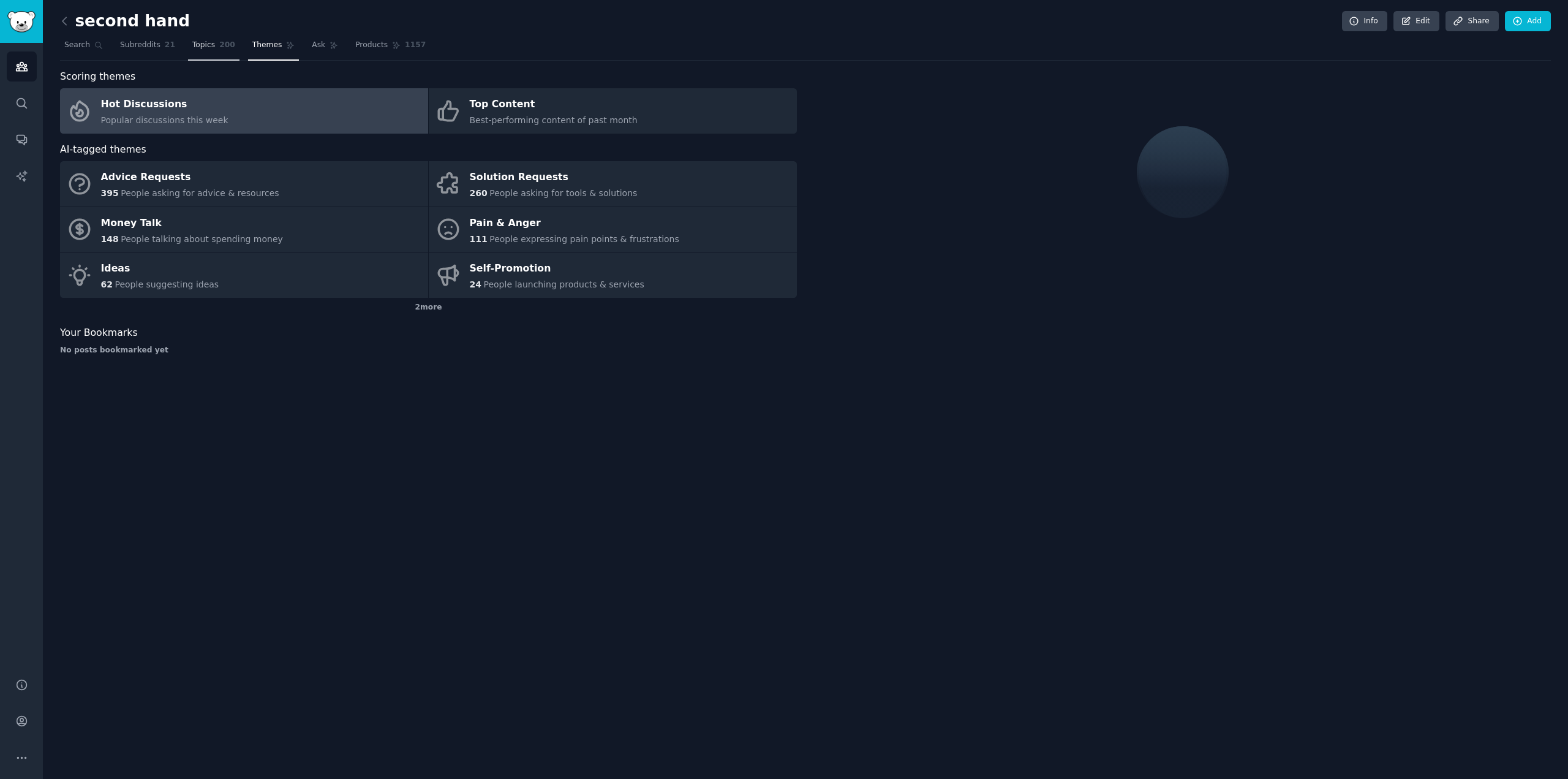
click at [200, 45] on span "Topics" at bounding box center [204, 45] width 22 height 11
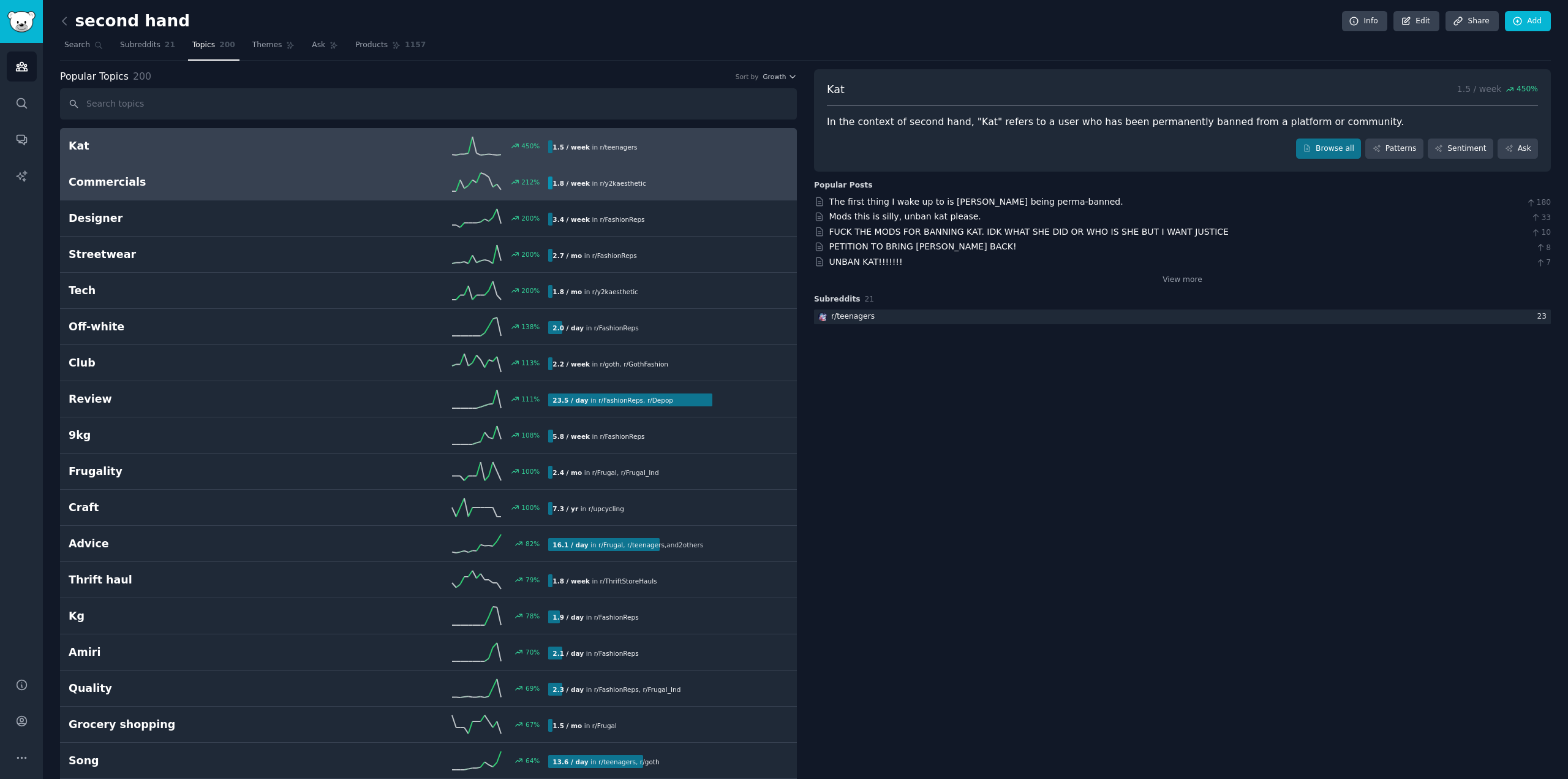
click at [662, 177] on div "1.8 / week in r/ y2kaesthetic" at bounding box center [664, 183] width 232 height 13
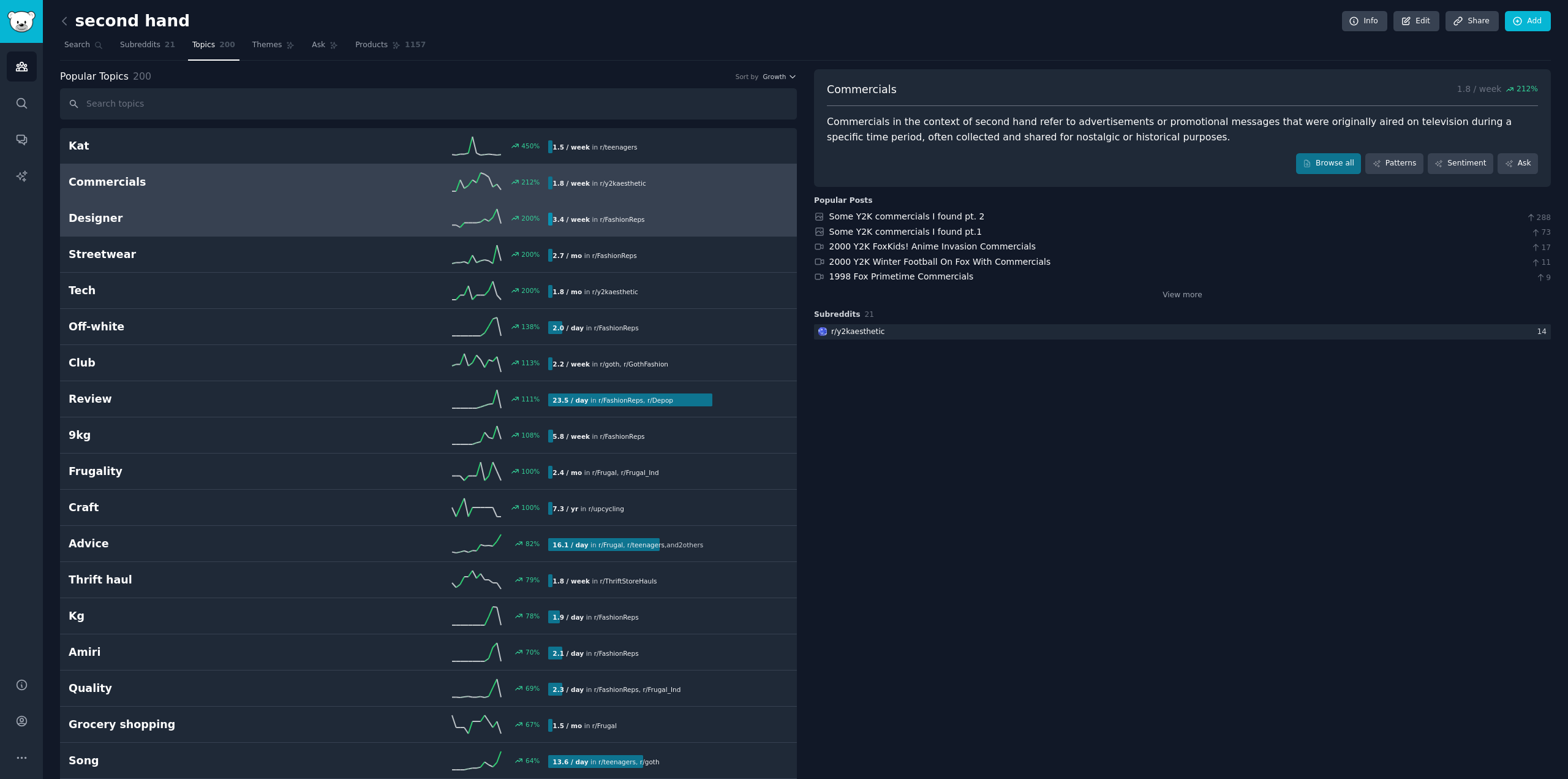
click at [314, 222] on div "200 %" at bounding box center [428, 218] width 240 height 19
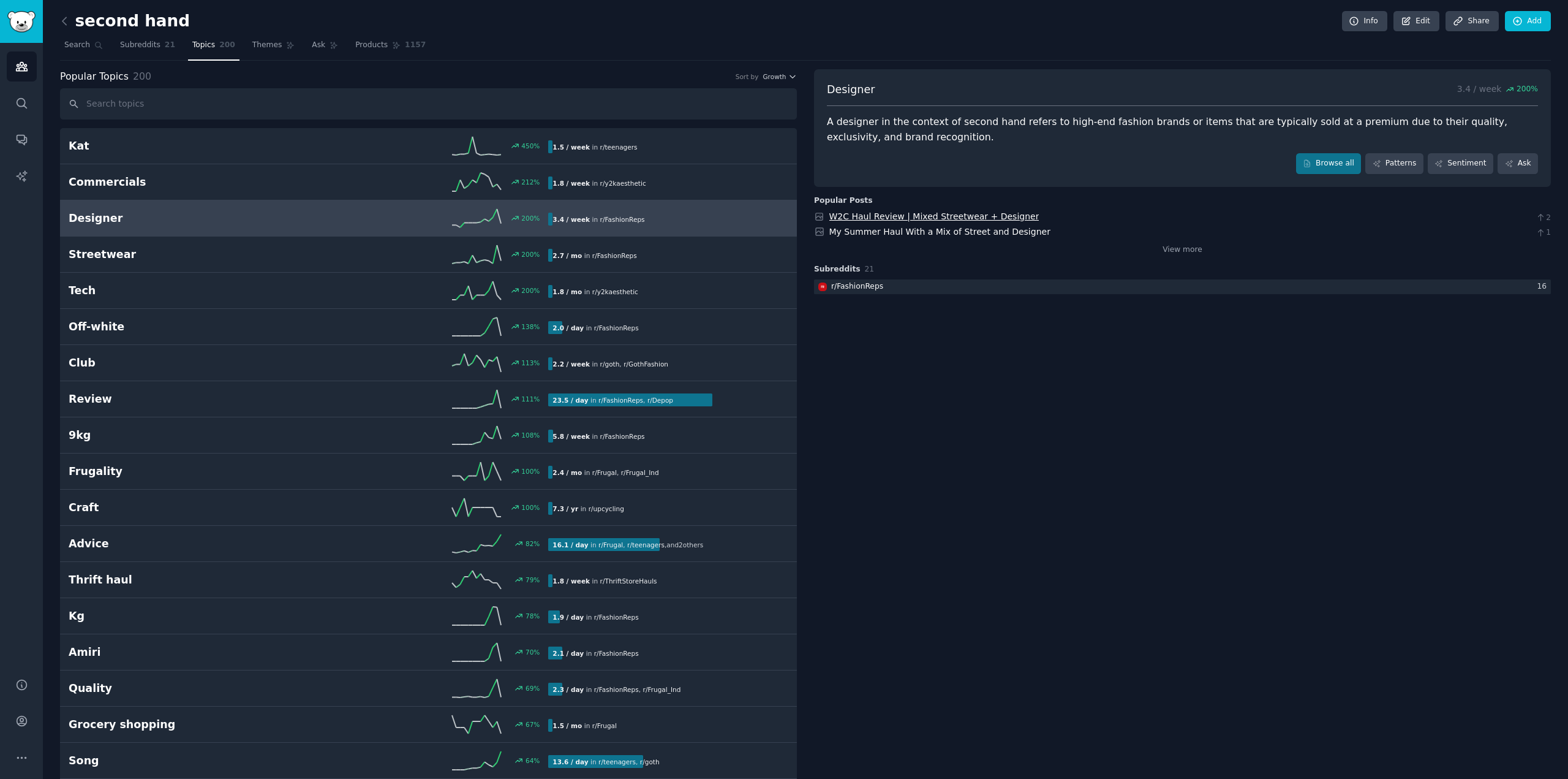
click at [977, 212] on link "W2C Haul Review | Mixed Streetwear + Designer" at bounding box center [935, 216] width 210 height 10
click at [134, 49] on span "Subreddits" at bounding box center [140, 45] width 40 height 11
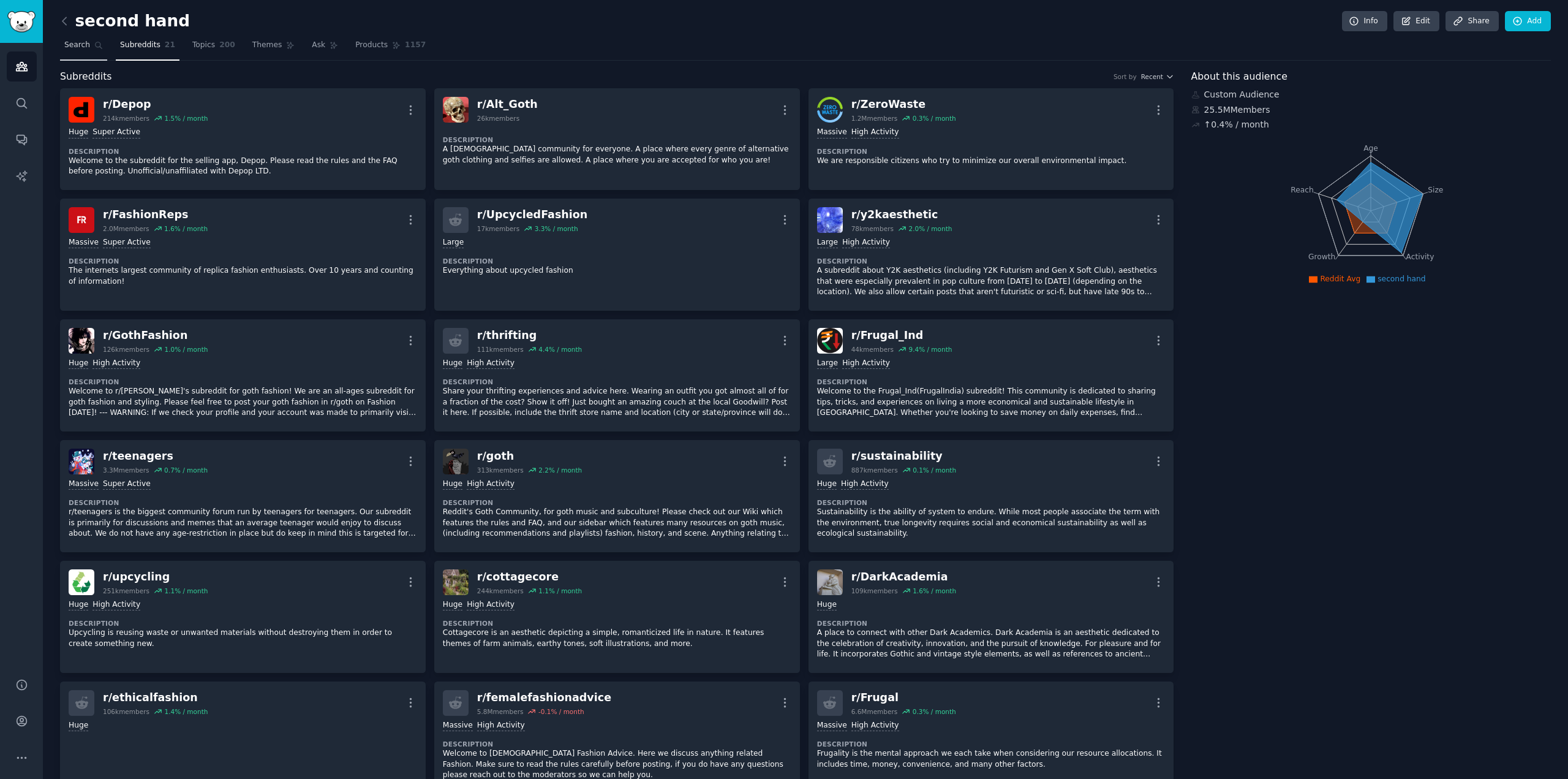
click at [77, 46] on span "Search" at bounding box center [77, 45] width 25 height 11
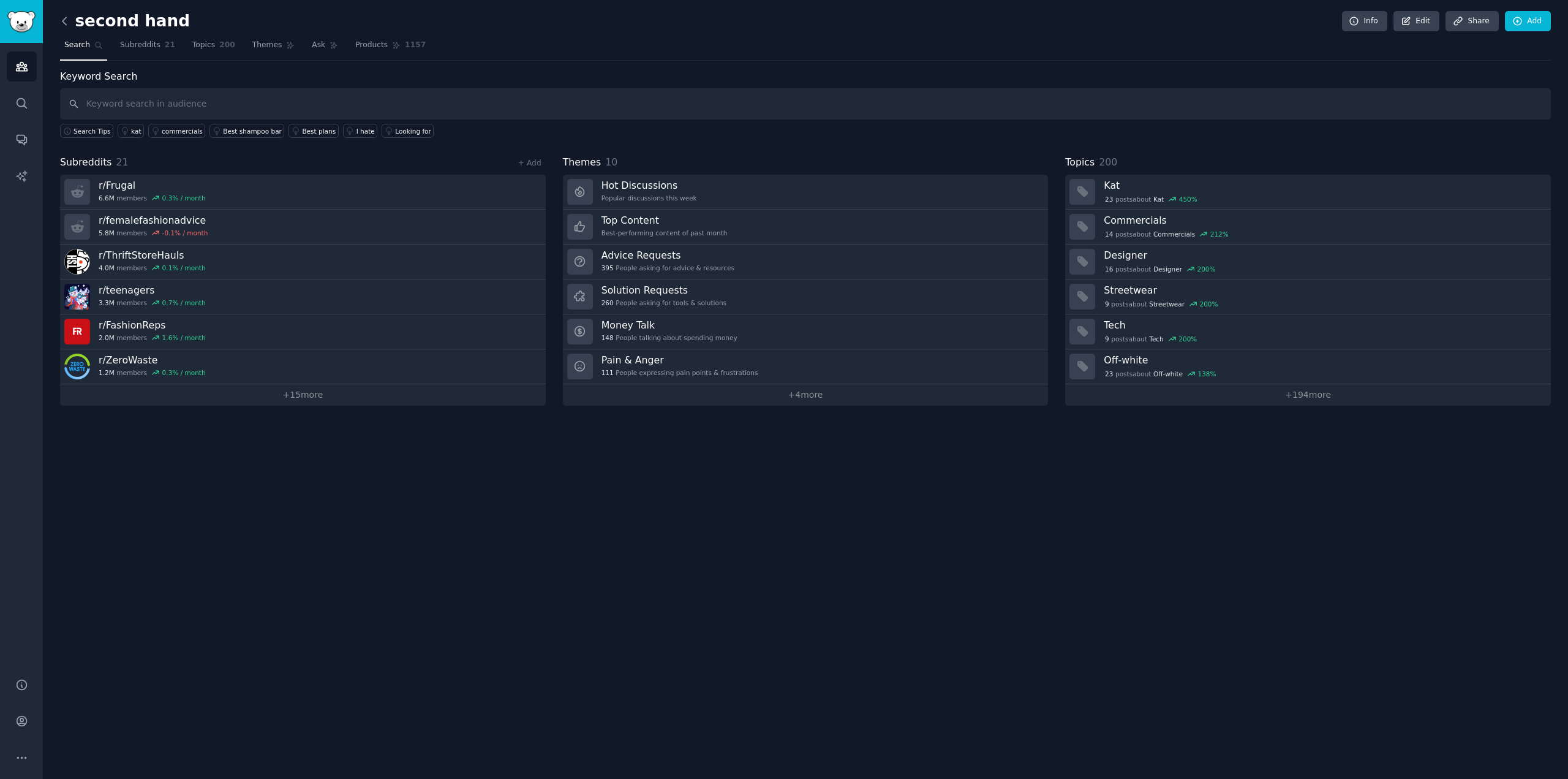
click at [68, 22] on icon at bounding box center [65, 21] width 13 height 13
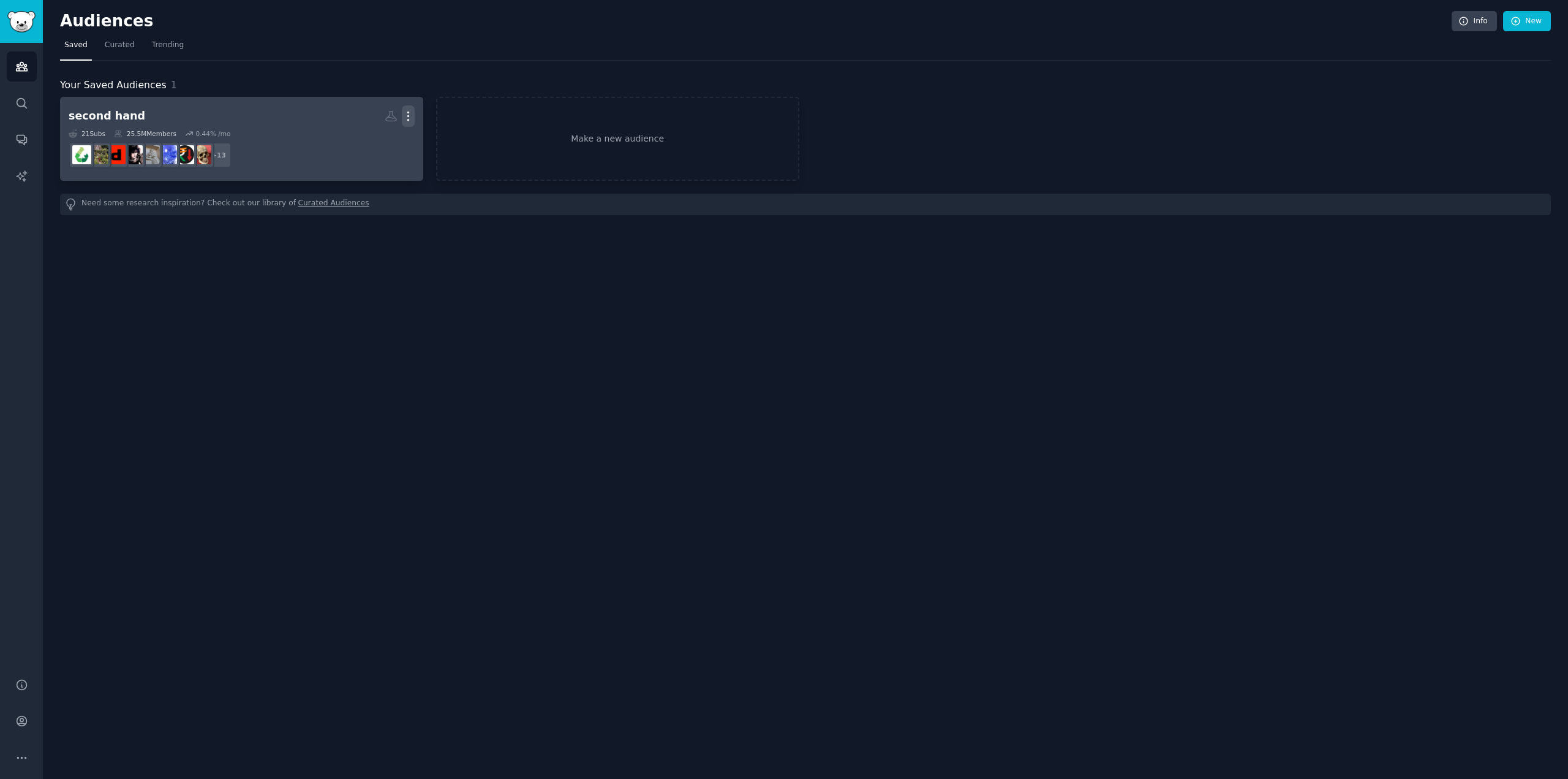
click at [409, 118] on icon "button" at bounding box center [408, 116] width 13 height 13
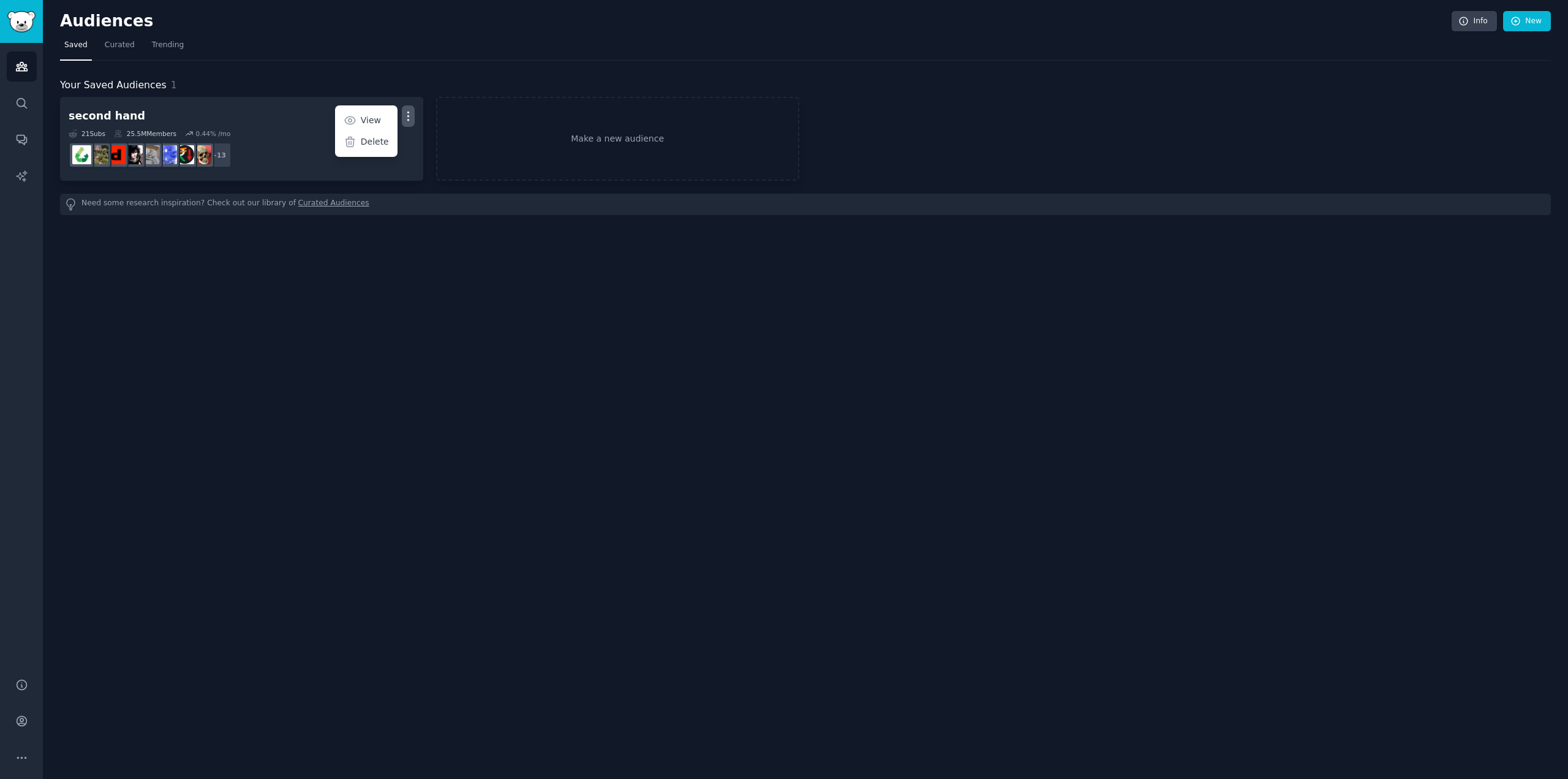
click at [388, 75] on div "Your Saved Audiences 1 second hand More View Delete 21 Sub s 25.5M Members 0.44…" at bounding box center [805, 138] width 1491 height 155
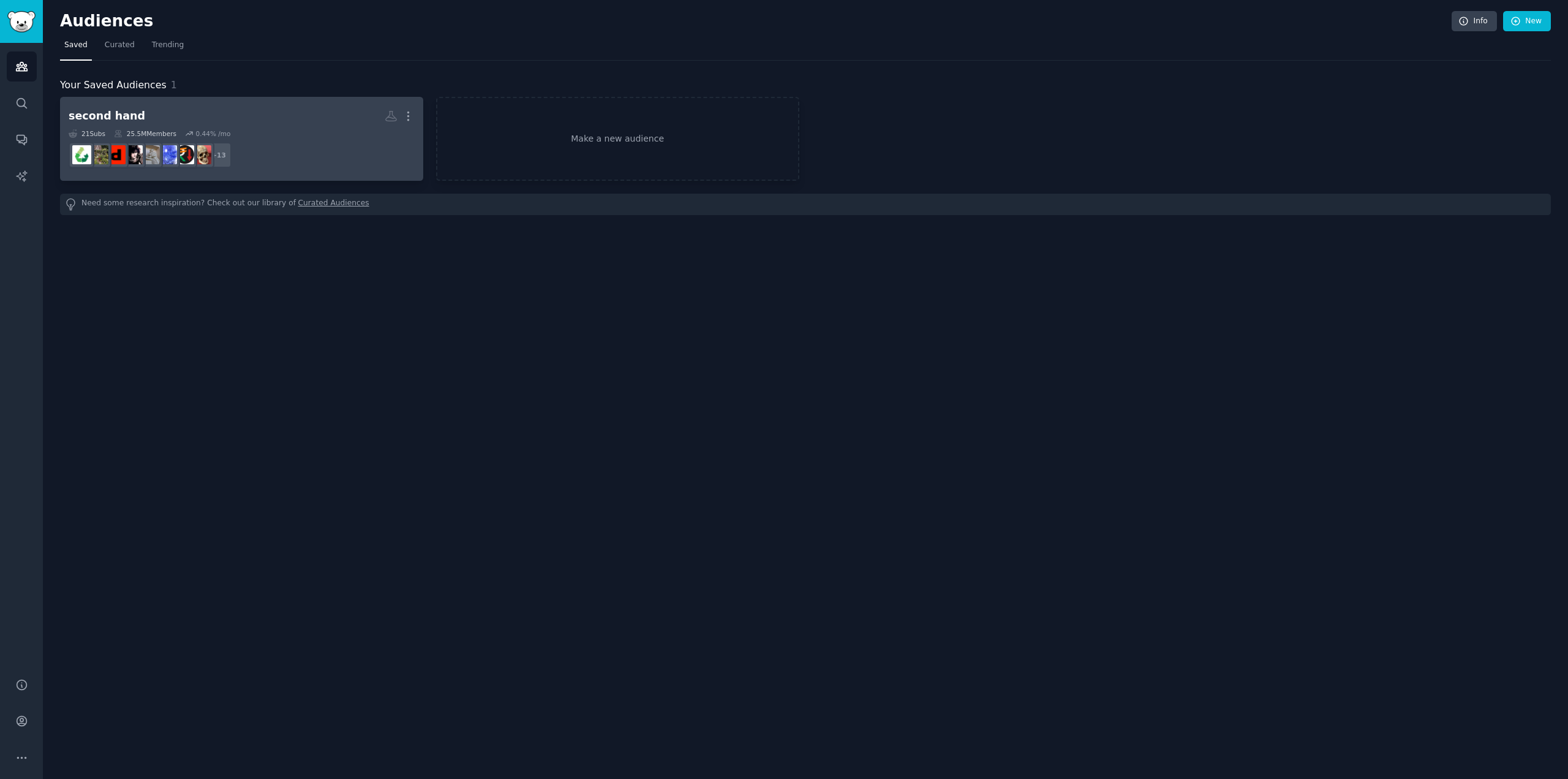
click at [287, 127] on div "second hand Custom Audience More 21 Sub s 25.5M Members 0.44 % /mo + 13" at bounding box center [241, 139] width 346 height 67
